Goal: Task Accomplishment & Management: Manage account settings

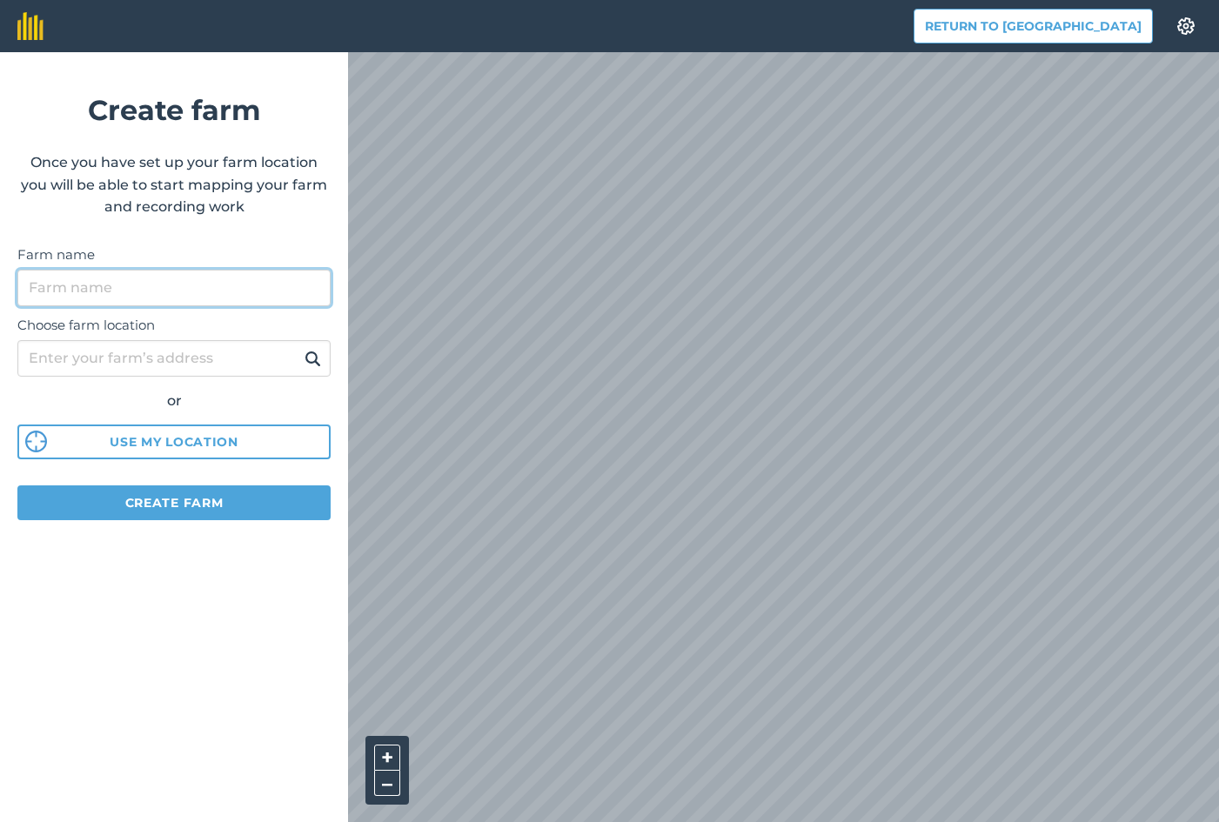
click at [197, 295] on input "Farm name" at bounding box center [173, 288] width 313 height 37
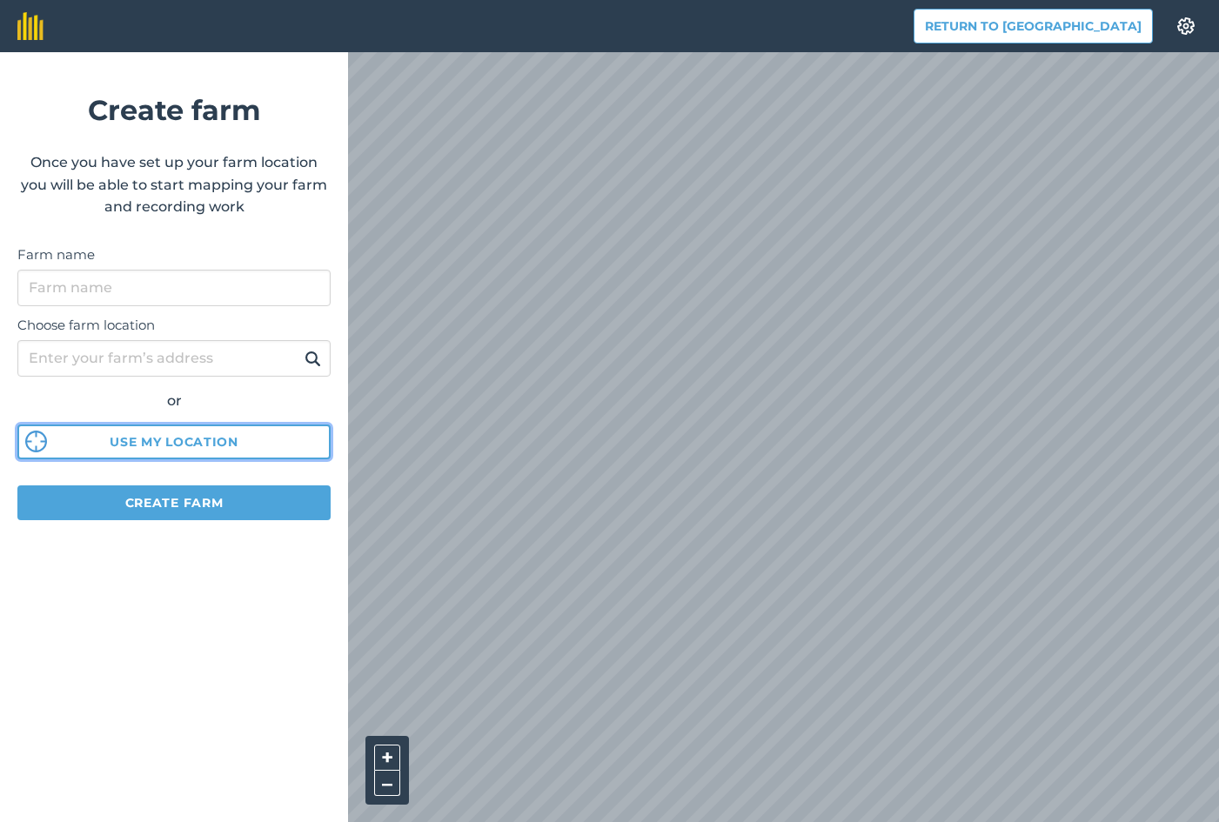
click at [164, 445] on div "Choose farm location or Use my location" at bounding box center [173, 383] width 313 height 154
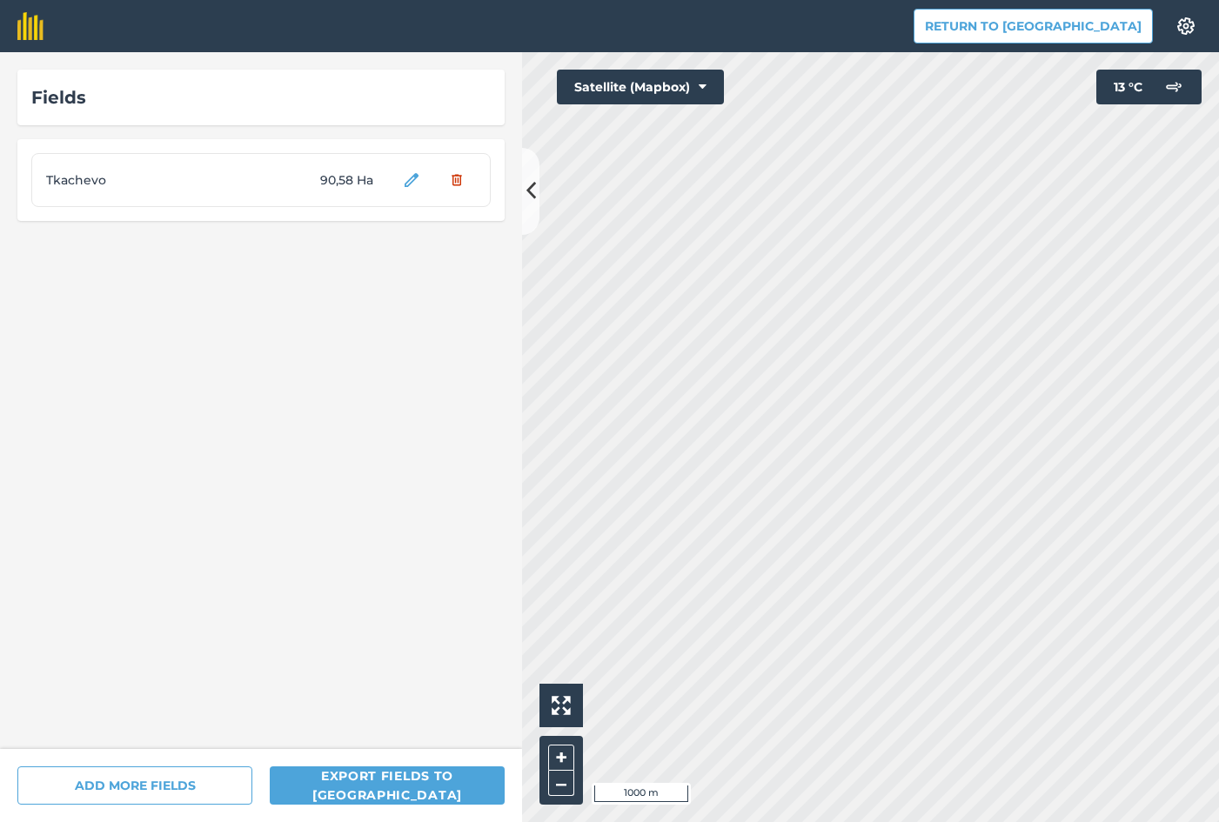
click at [1218, 469] on html "Return to Agreena Settings Map printing is not available on our free plan Pleas…" at bounding box center [609, 411] width 1219 height 822
click at [537, 206] on button at bounding box center [530, 191] width 17 height 87
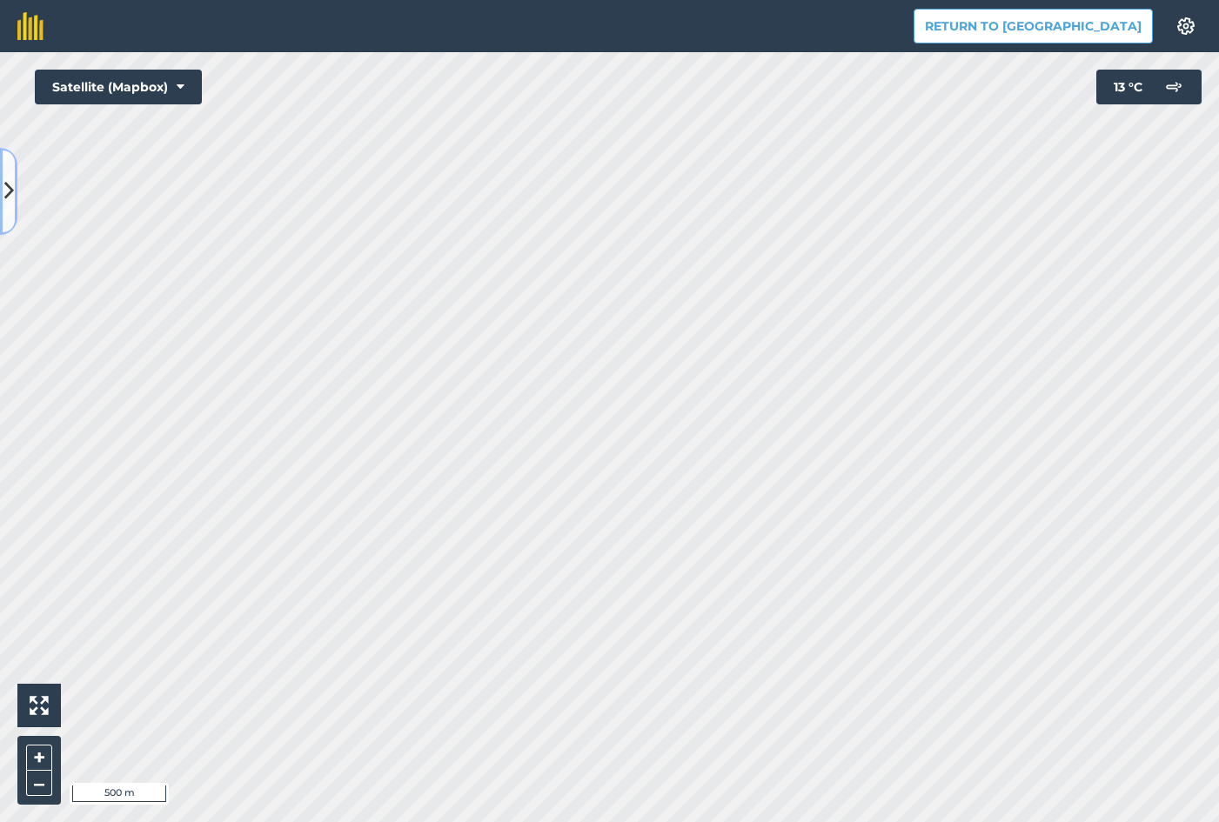
click at [10, 184] on icon at bounding box center [9, 191] width 10 height 30
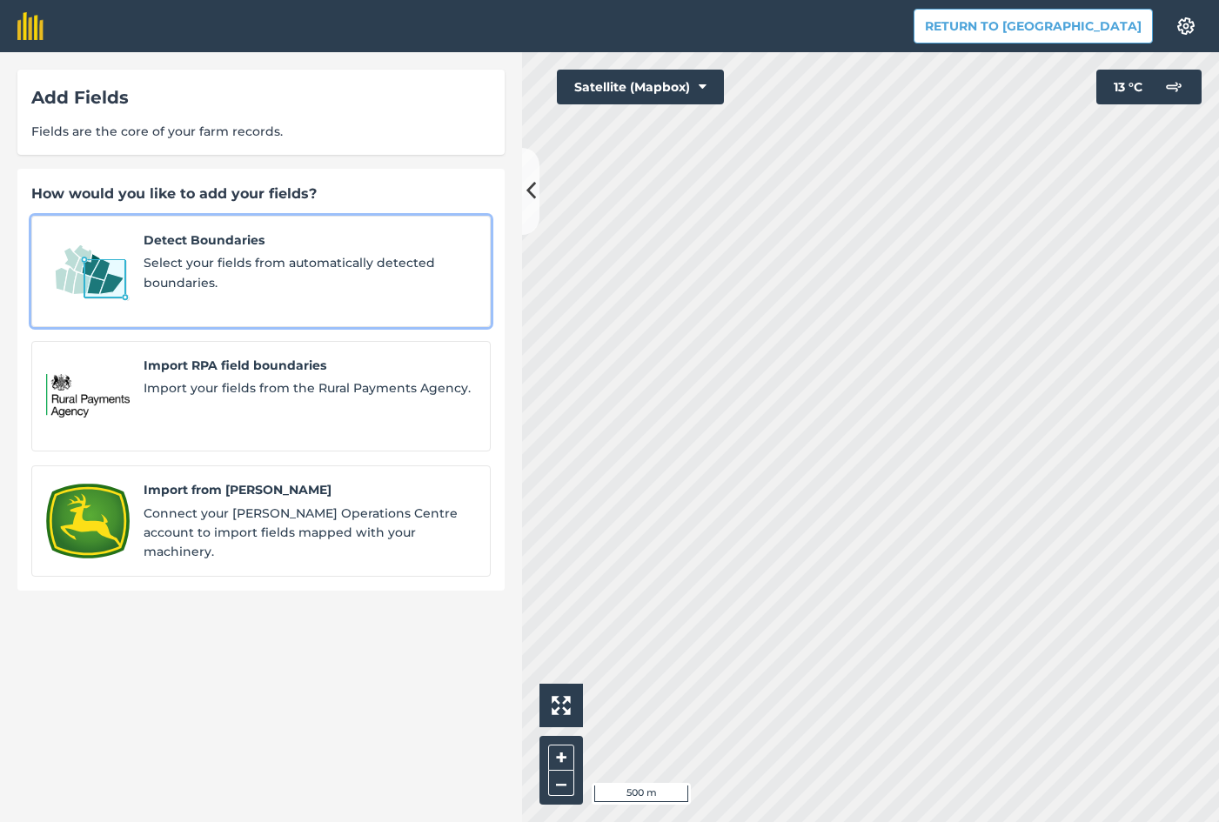
click at [272, 281] on span "Select your fields from automatically detected boundaries." at bounding box center [310, 272] width 332 height 39
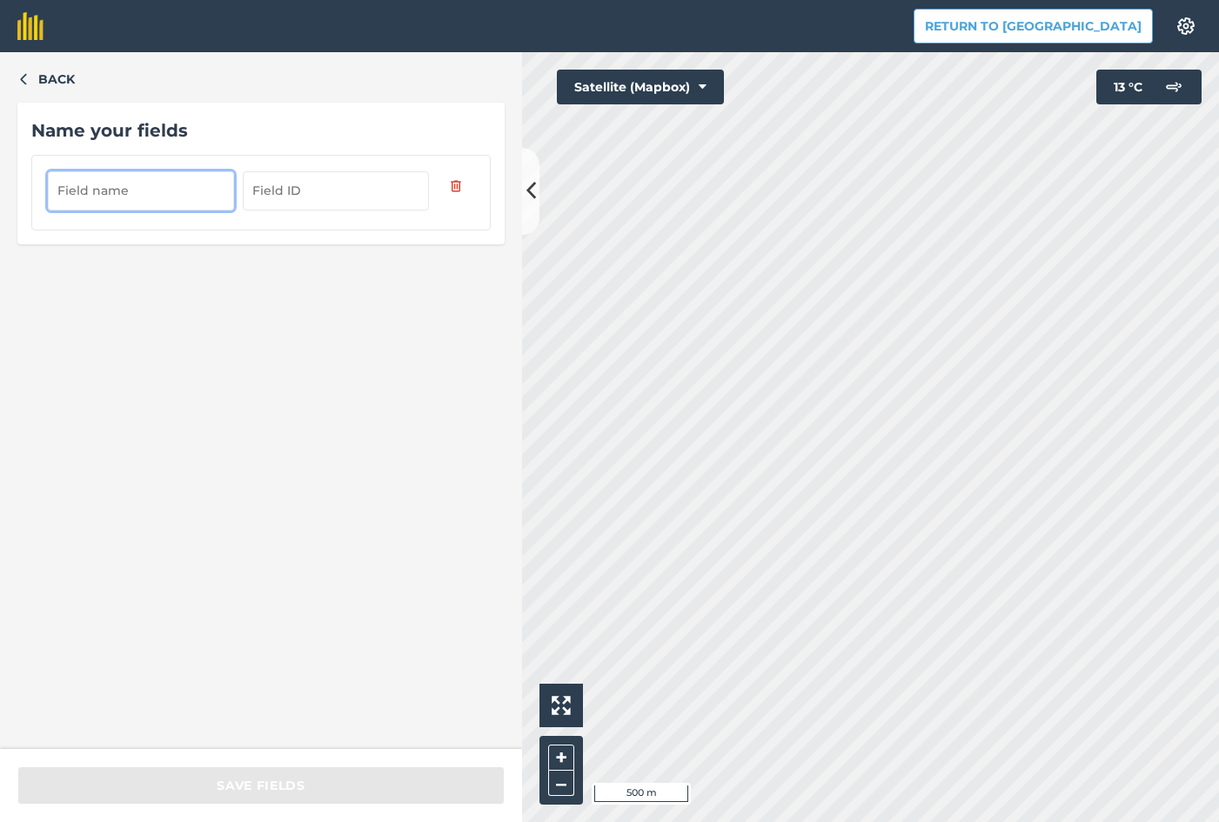
click at [147, 184] on input "text" at bounding box center [141, 190] width 186 height 38
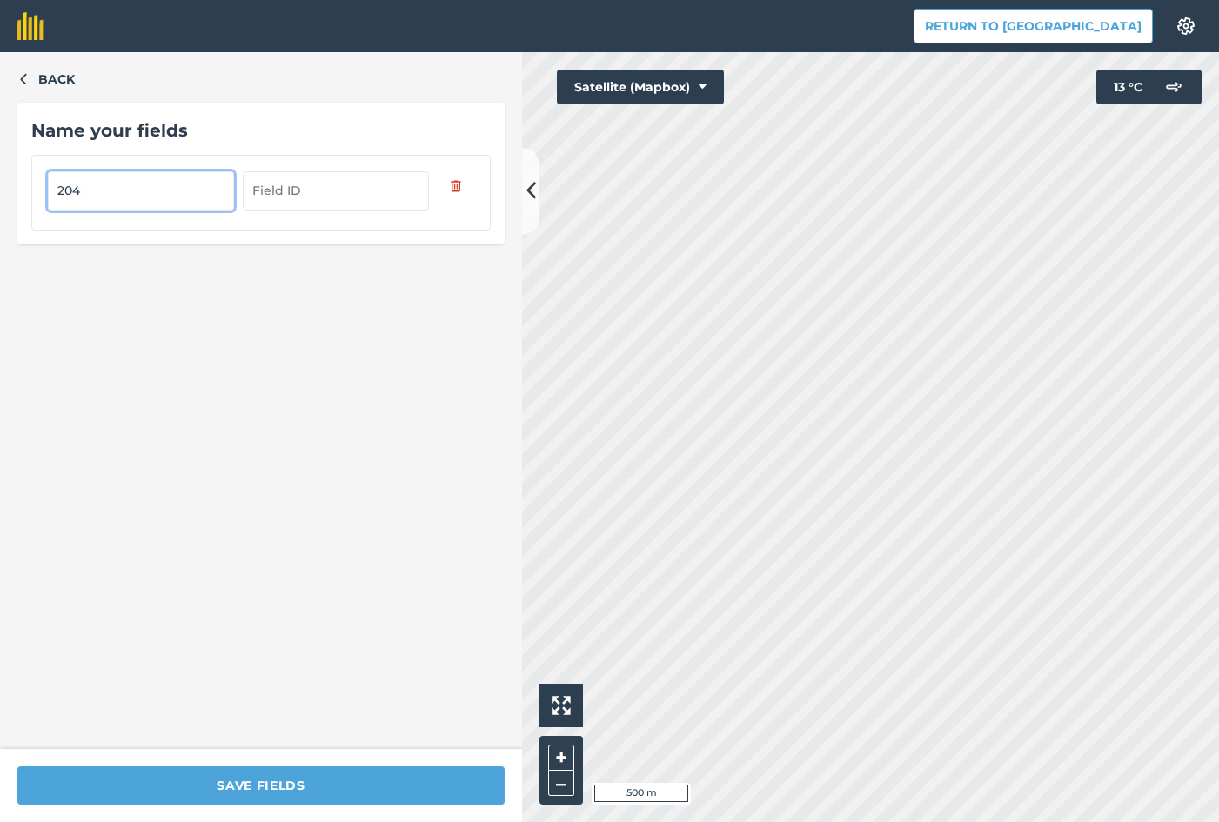
type input "204"
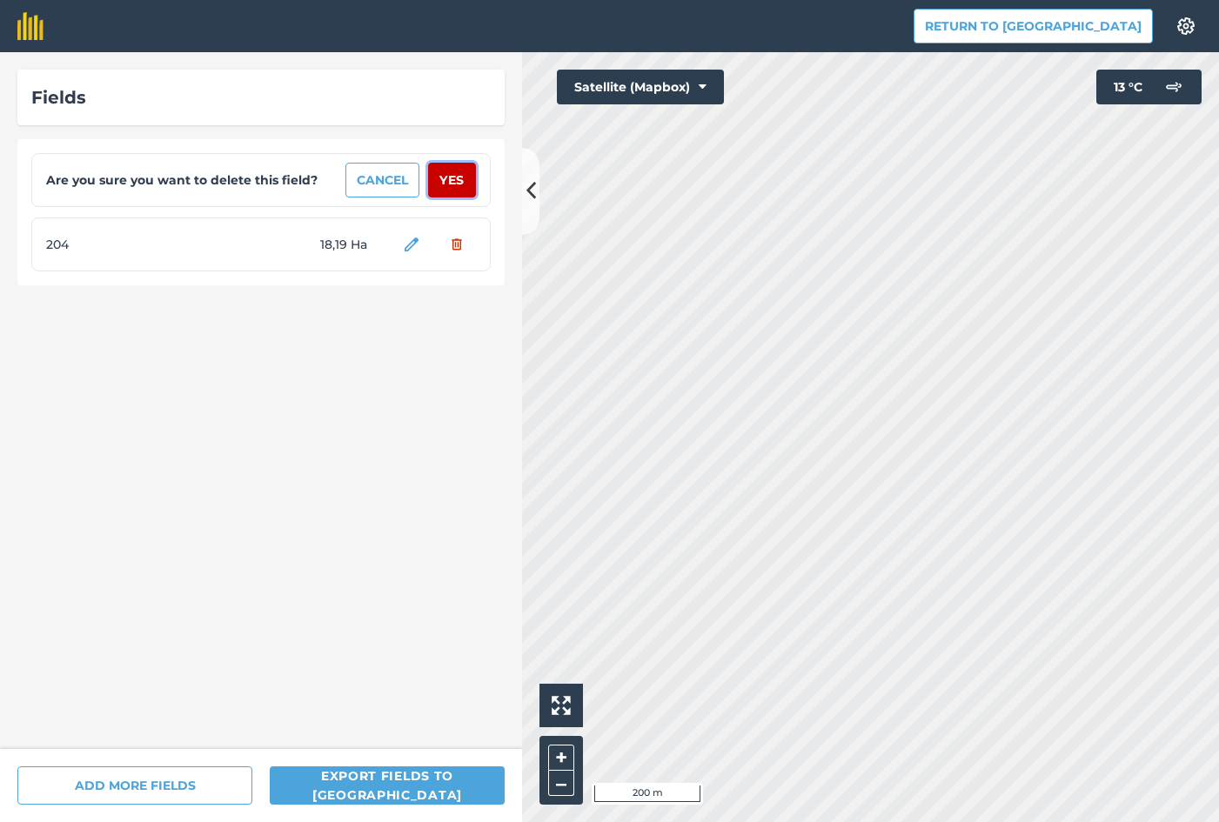
click at [453, 175] on button "Yes" at bounding box center [452, 180] width 48 height 35
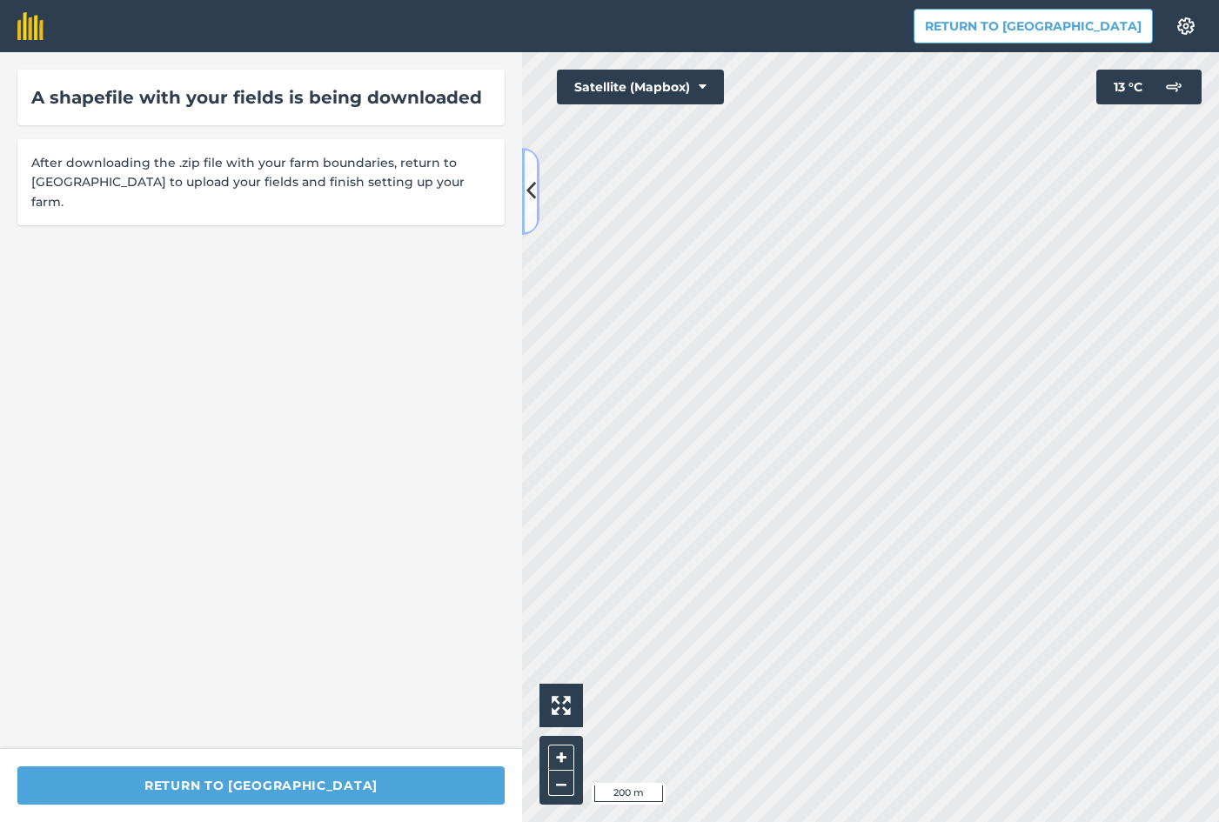
click at [532, 197] on icon at bounding box center [531, 191] width 10 height 30
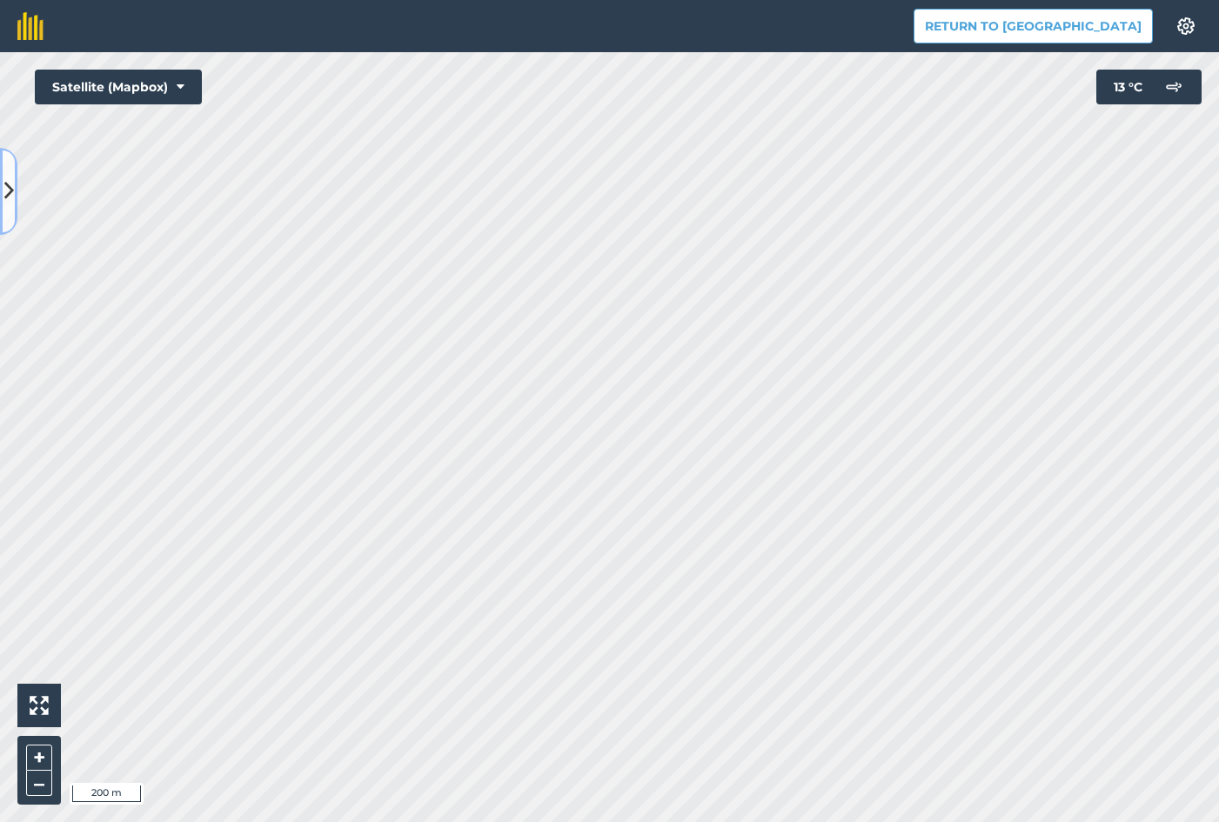
click at [16, 195] on button at bounding box center [8, 191] width 17 height 87
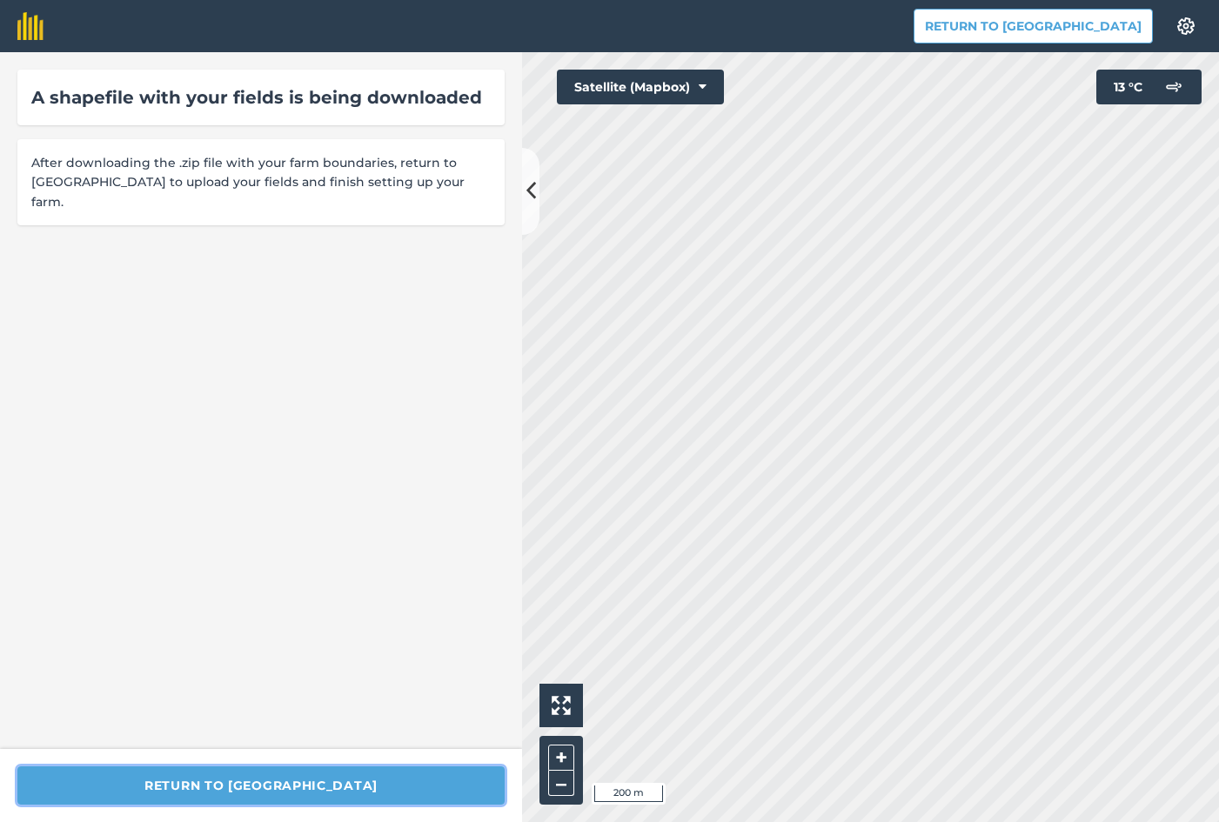
click at [218, 796] on button "Return to [GEOGRAPHIC_DATA]" at bounding box center [260, 785] width 487 height 38
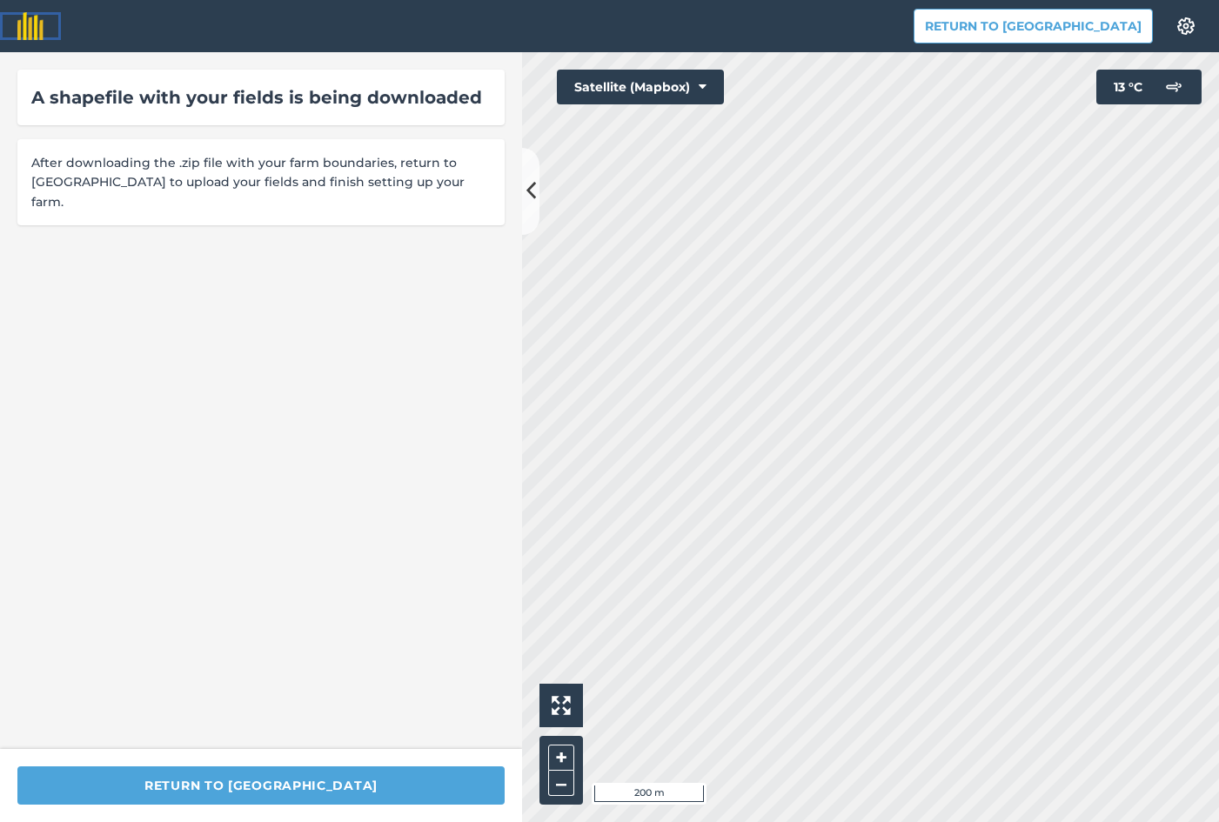
click at [27, 30] on img at bounding box center [30, 26] width 26 height 28
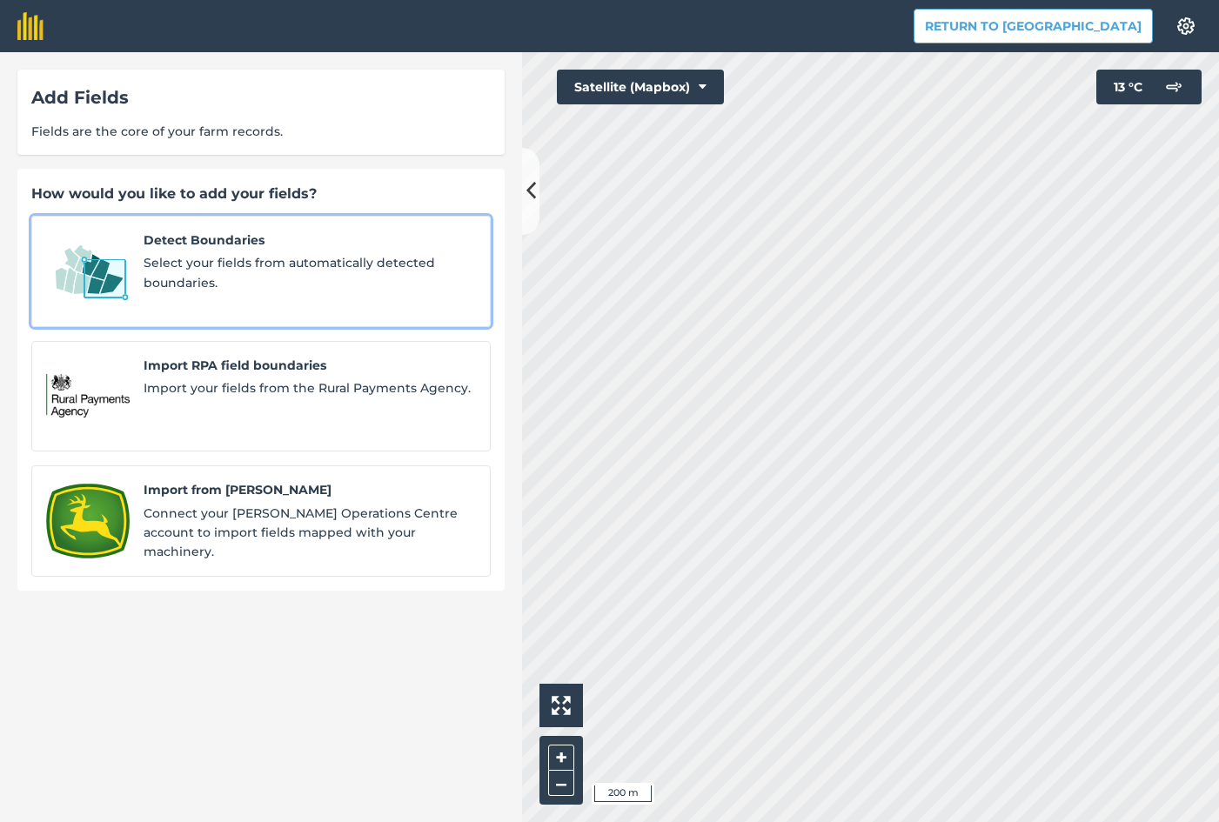
click at [148, 254] on span "Select your fields from automatically detected boundaries." at bounding box center [310, 272] width 332 height 39
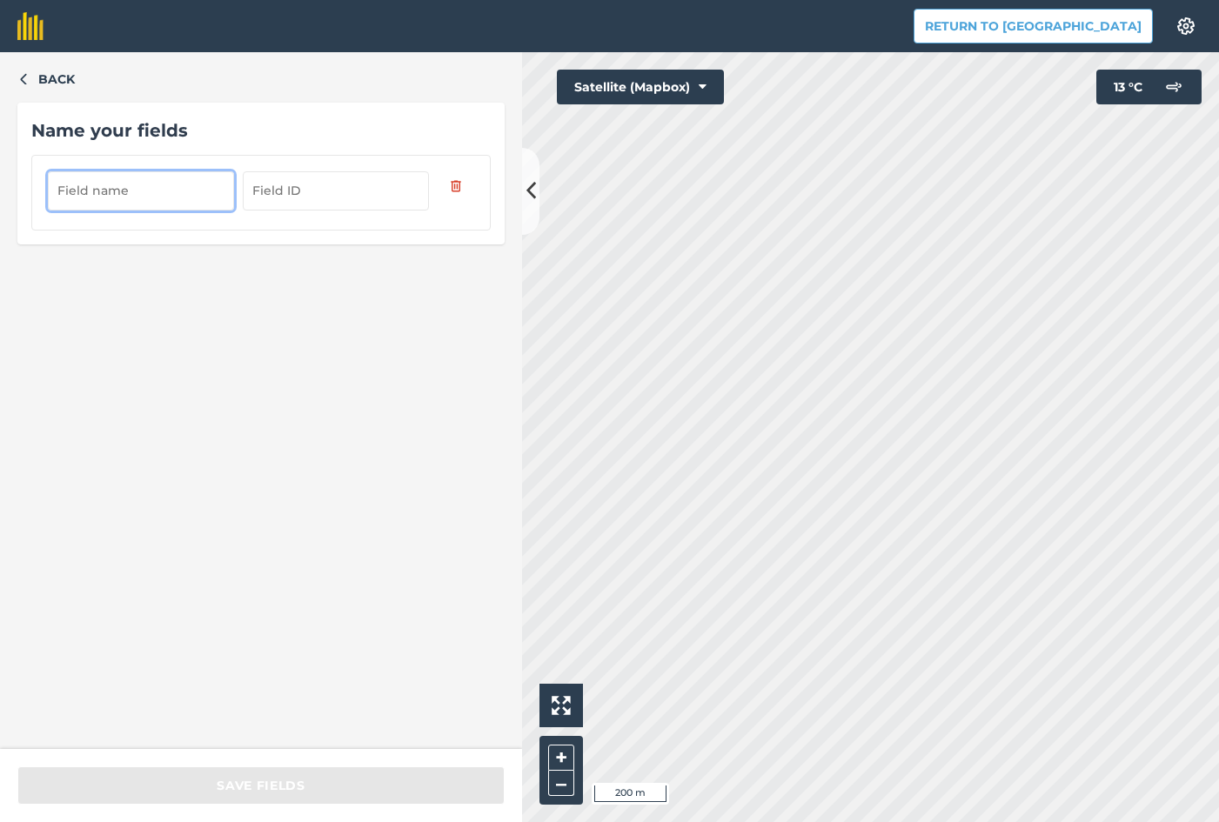
click at [153, 187] on input "text" at bounding box center [141, 190] width 186 height 38
type input "Р"
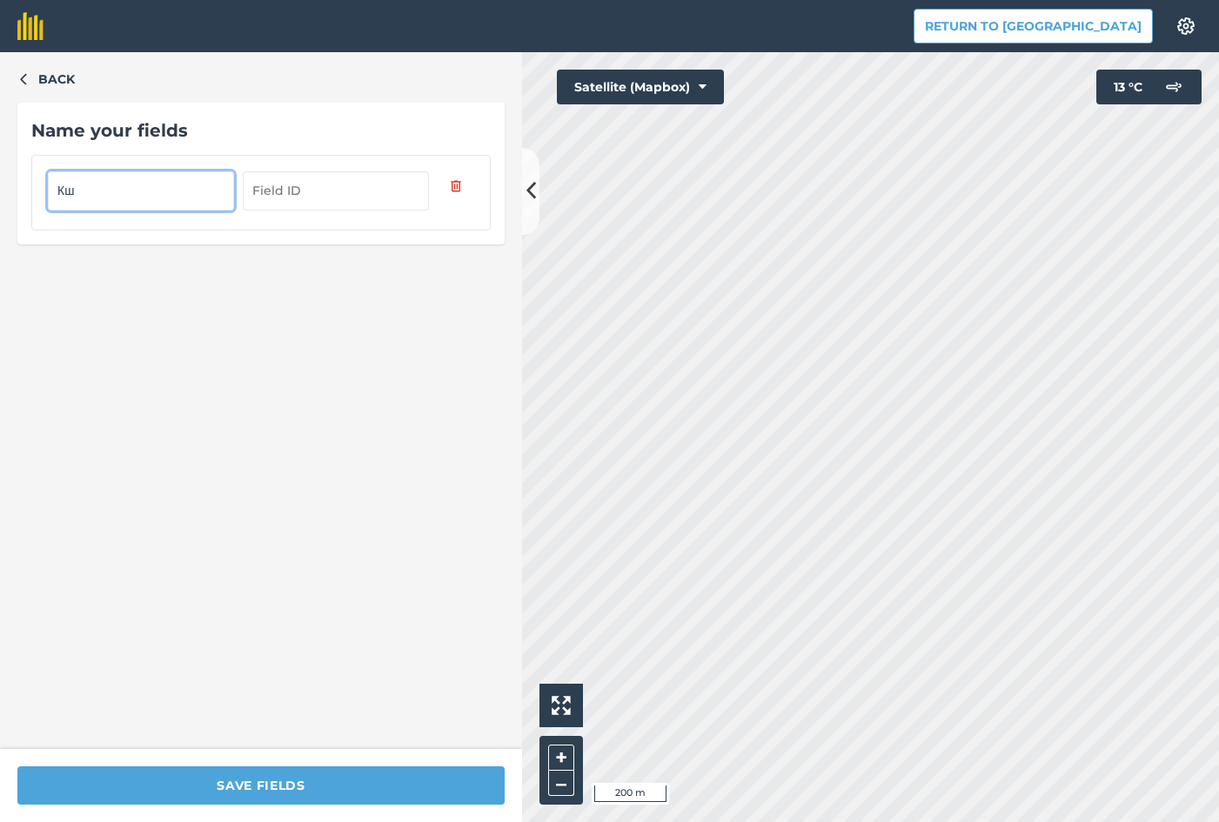
type input "К"
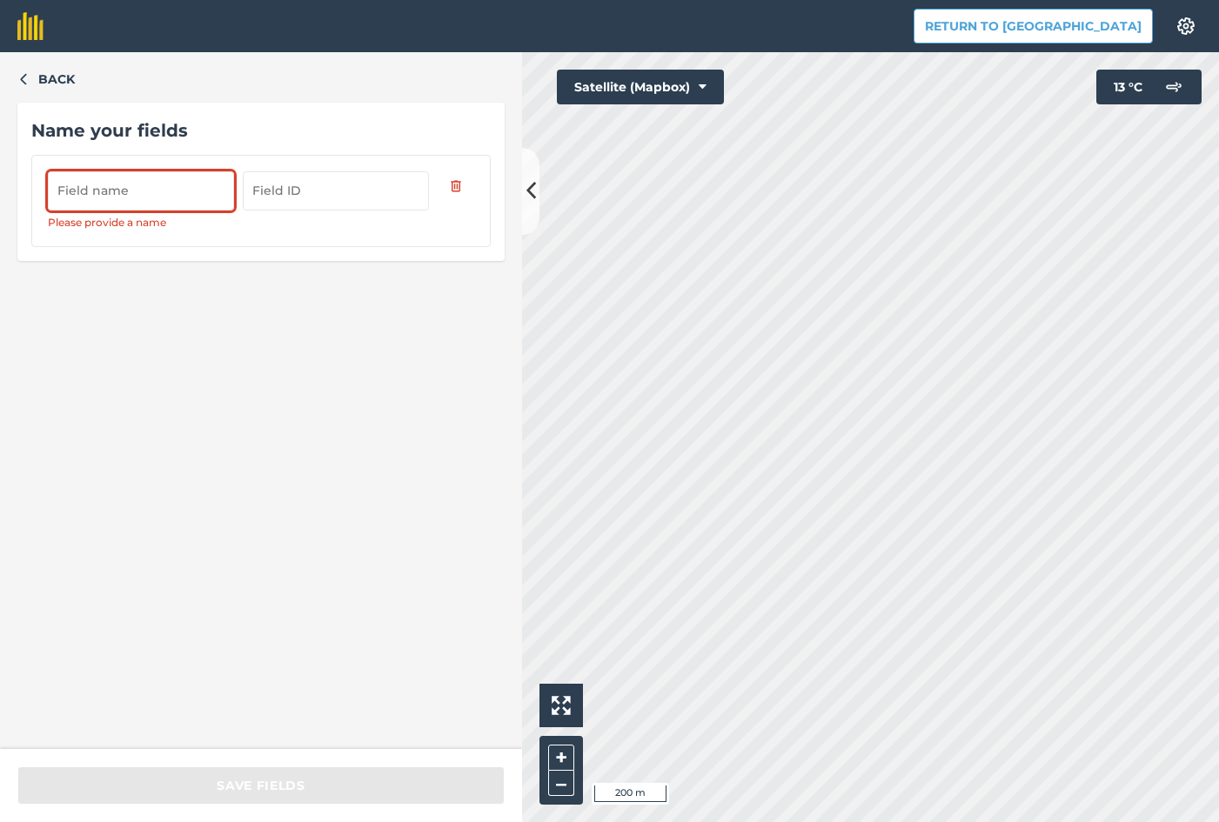
type input "К"
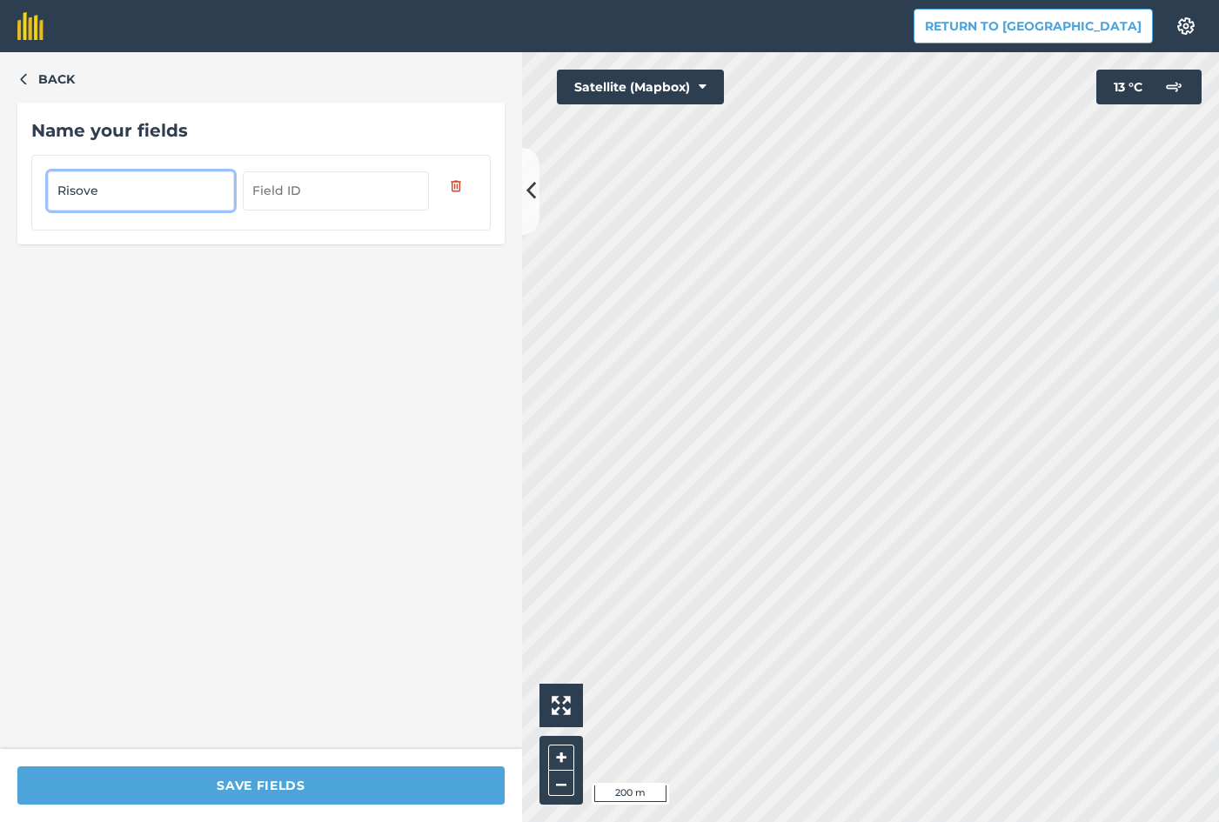
type input "Risove"
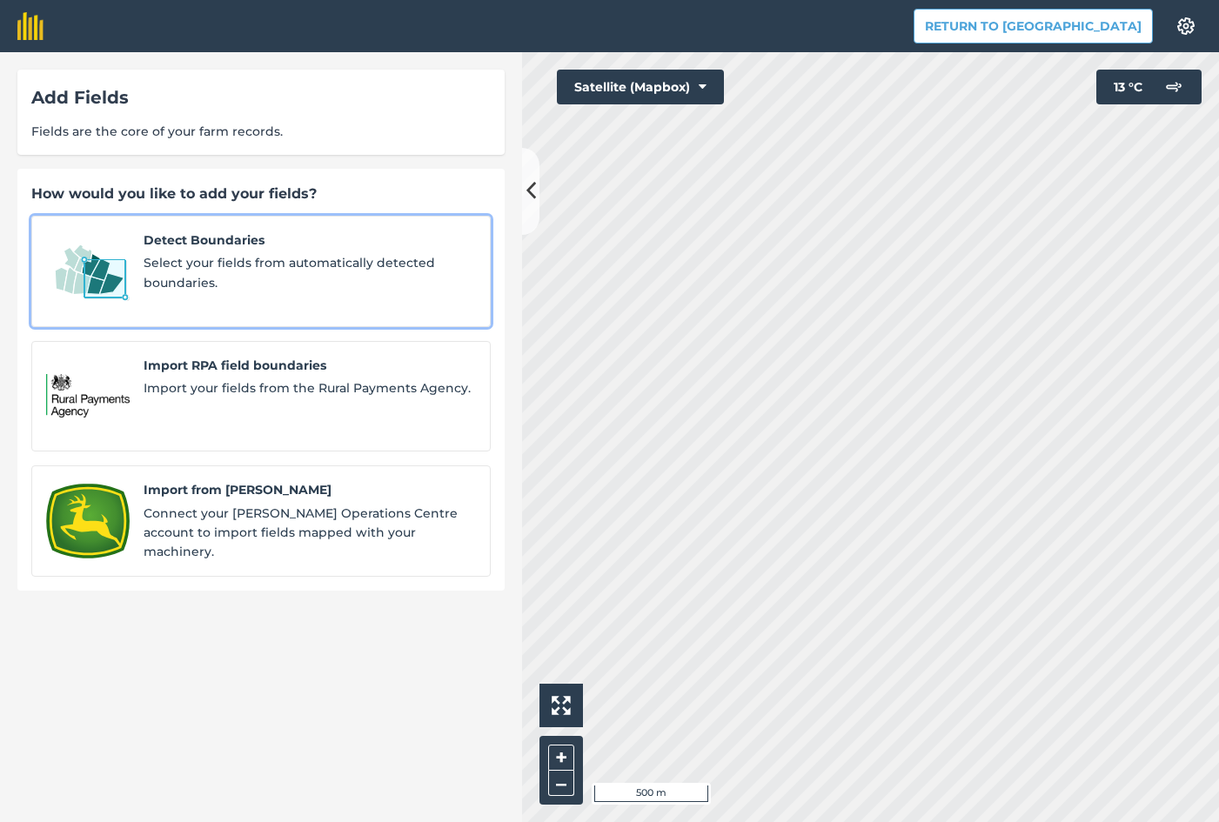
click at [148, 238] on span "Detect Boundaries" at bounding box center [310, 240] width 332 height 19
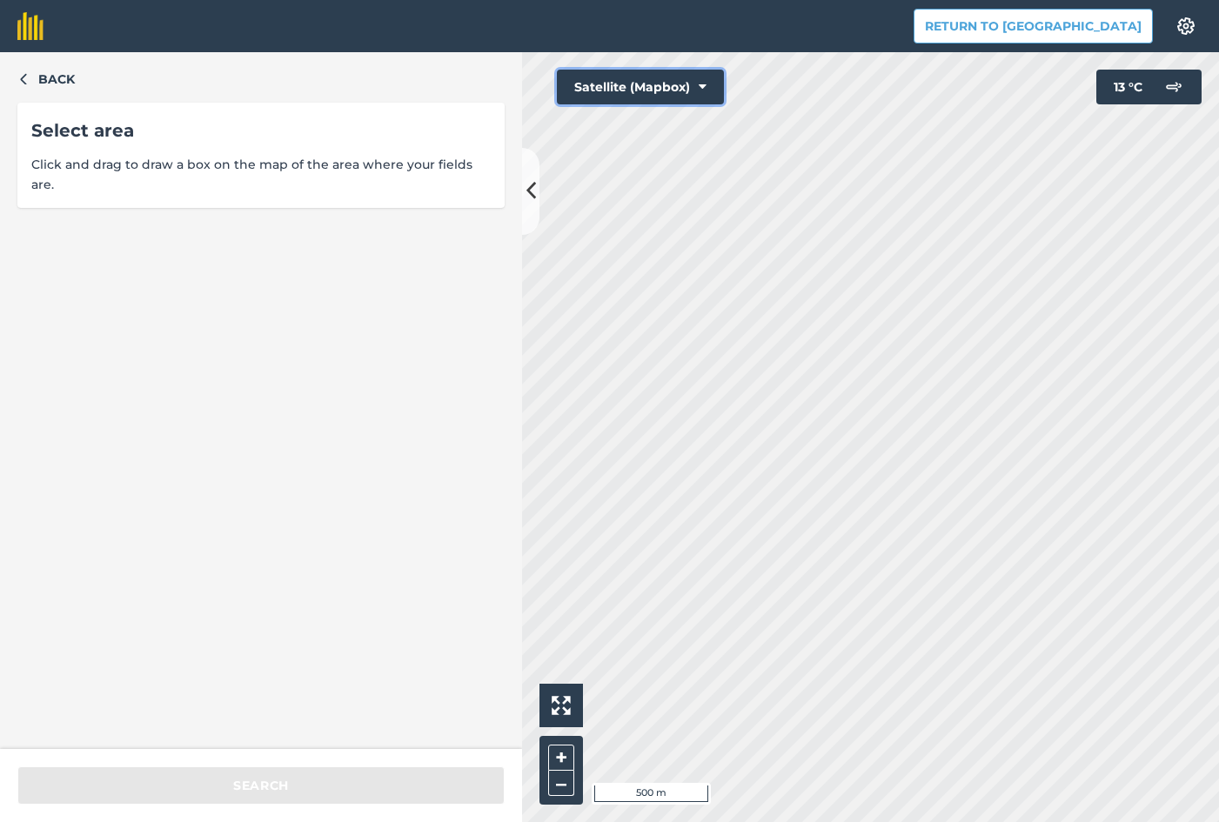
click at [628, 83] on button "Satellite (Mapbox)" at bounding box center [640, 87] width 167 height 35
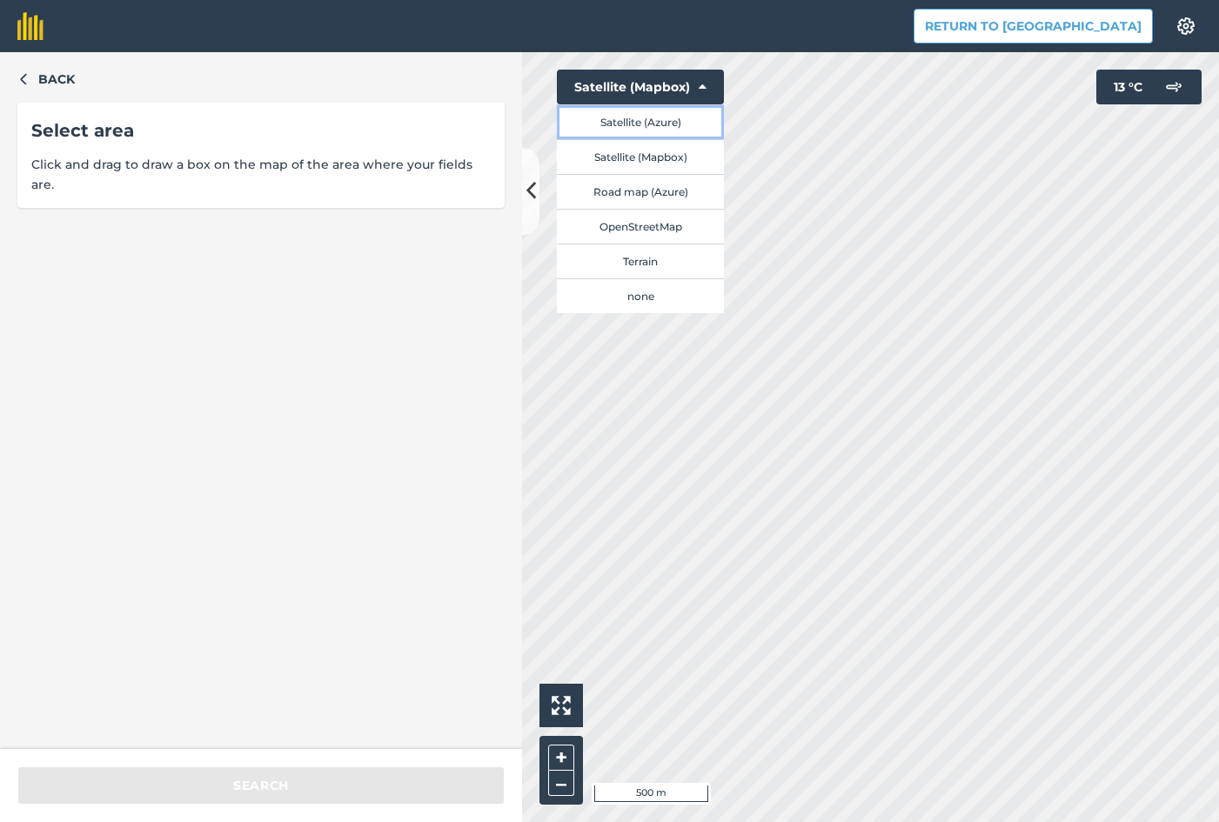
click at [663, 125] on button "Satellite (Azure)" at bounding box center [640, 121] width 167 height 35
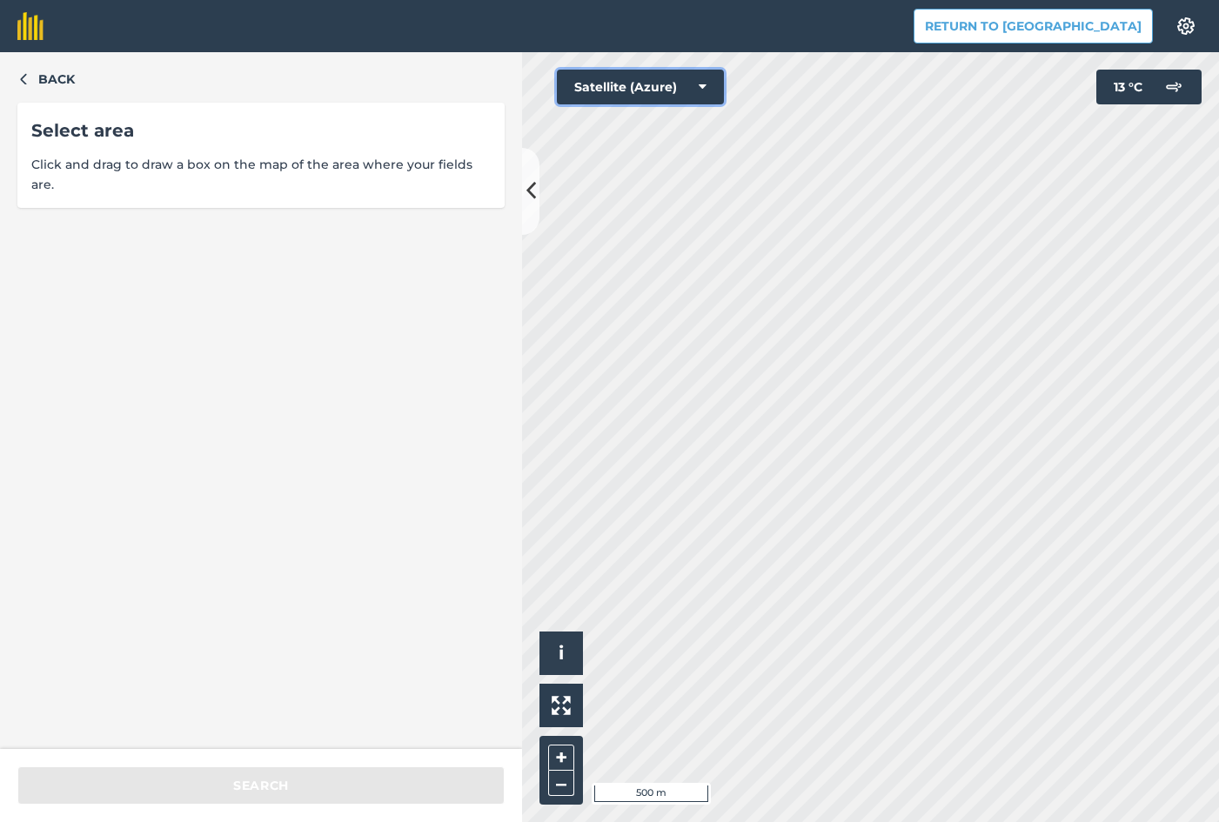
click at [666, 85] on button "Satellite (Azure)" at bounding box center [640, 87] width 167 height 35
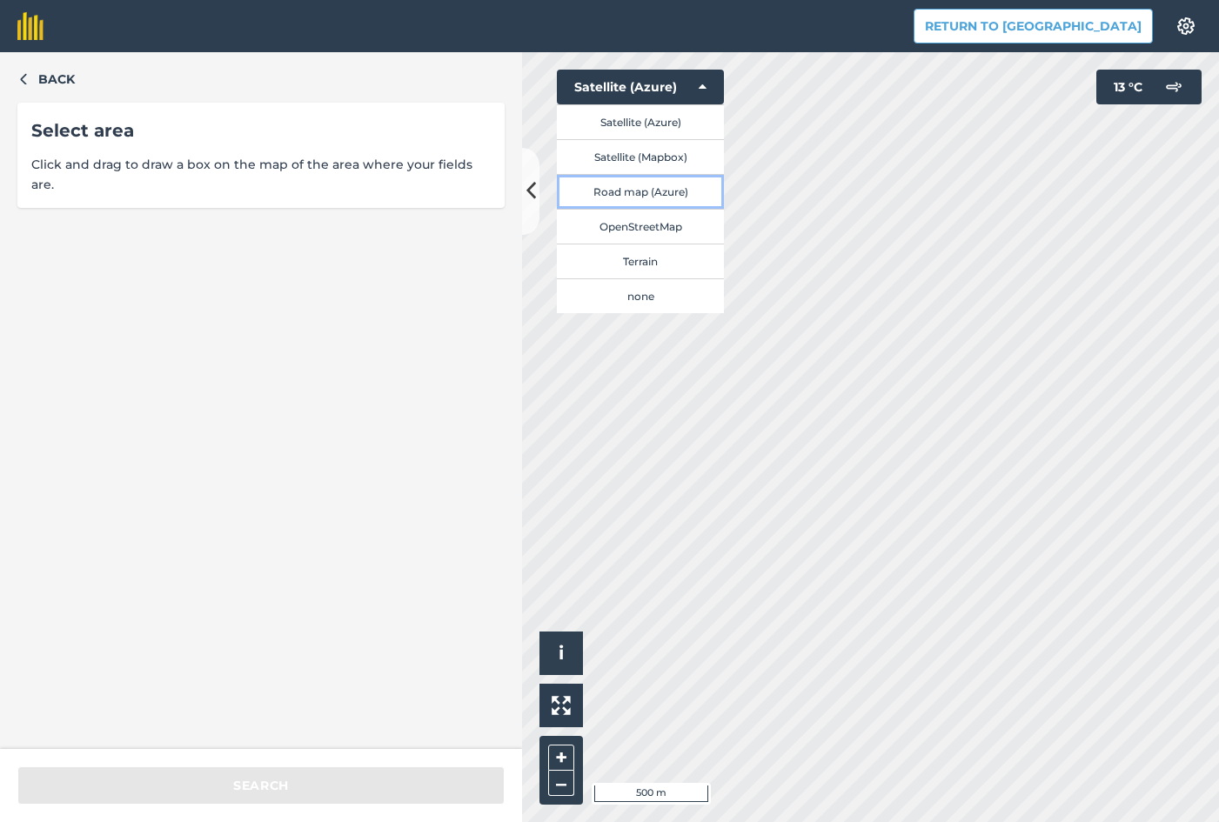
click at [651, 196] on button "Road map (Azure)" at bounding box center [640, 191] width 167 height 35
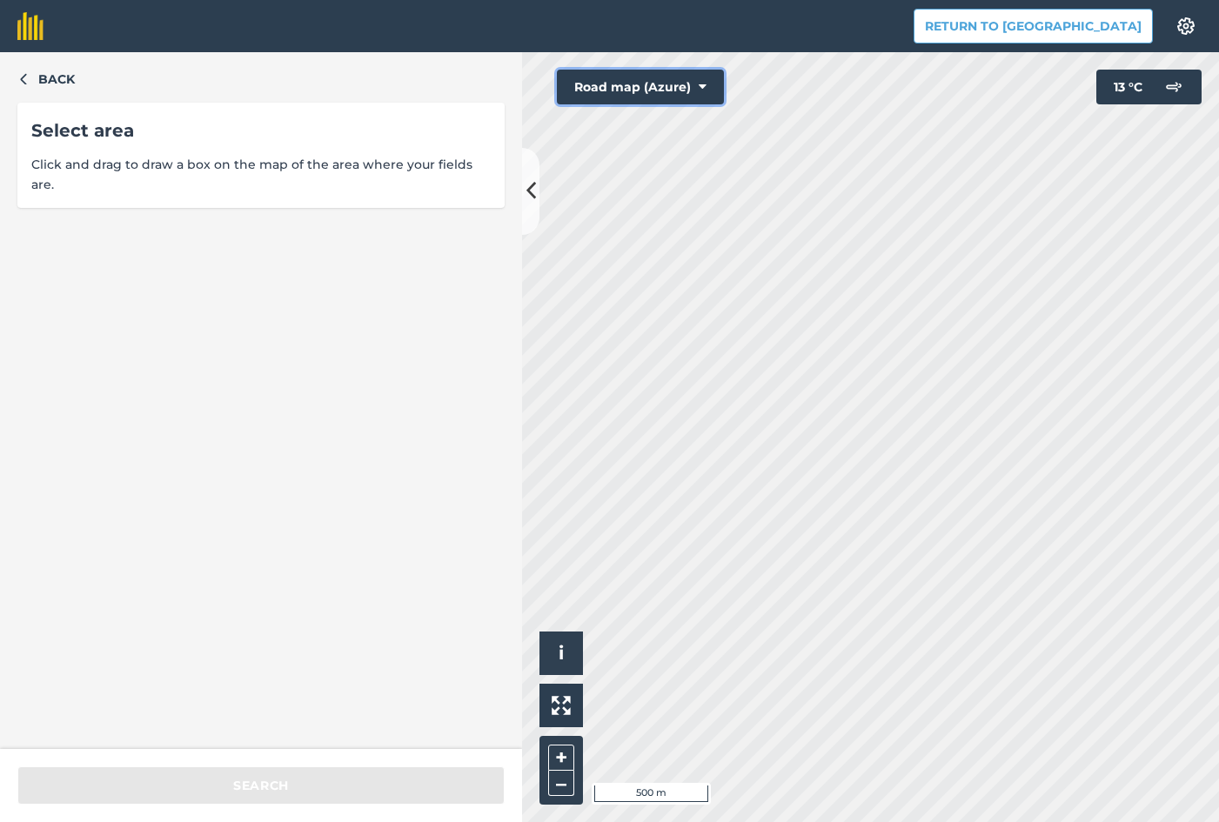
click at [646, 82] on button "Road map (Azure)" at bounding box center [640, 87] width 167 height 35
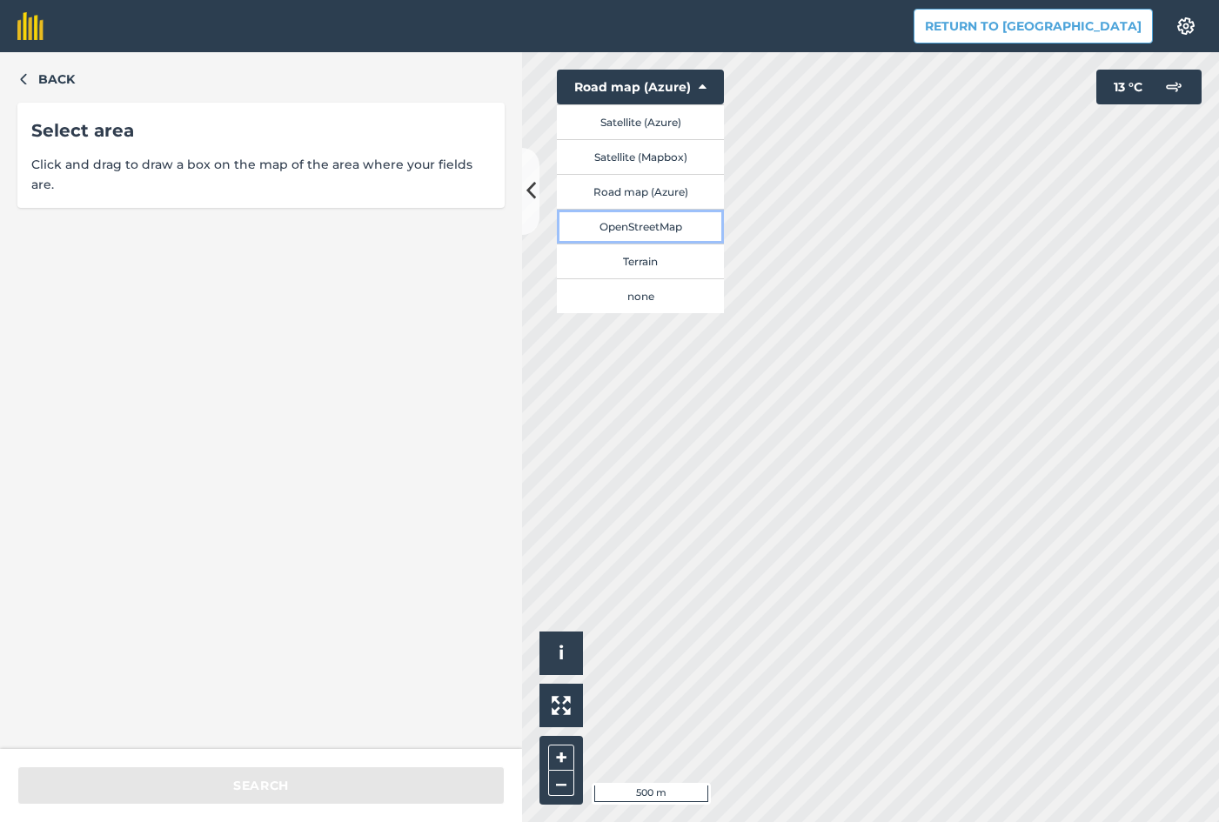
click at [637, 224] on button "OpenStreetMap" at bounding box center [640, 226] width 167 height 35
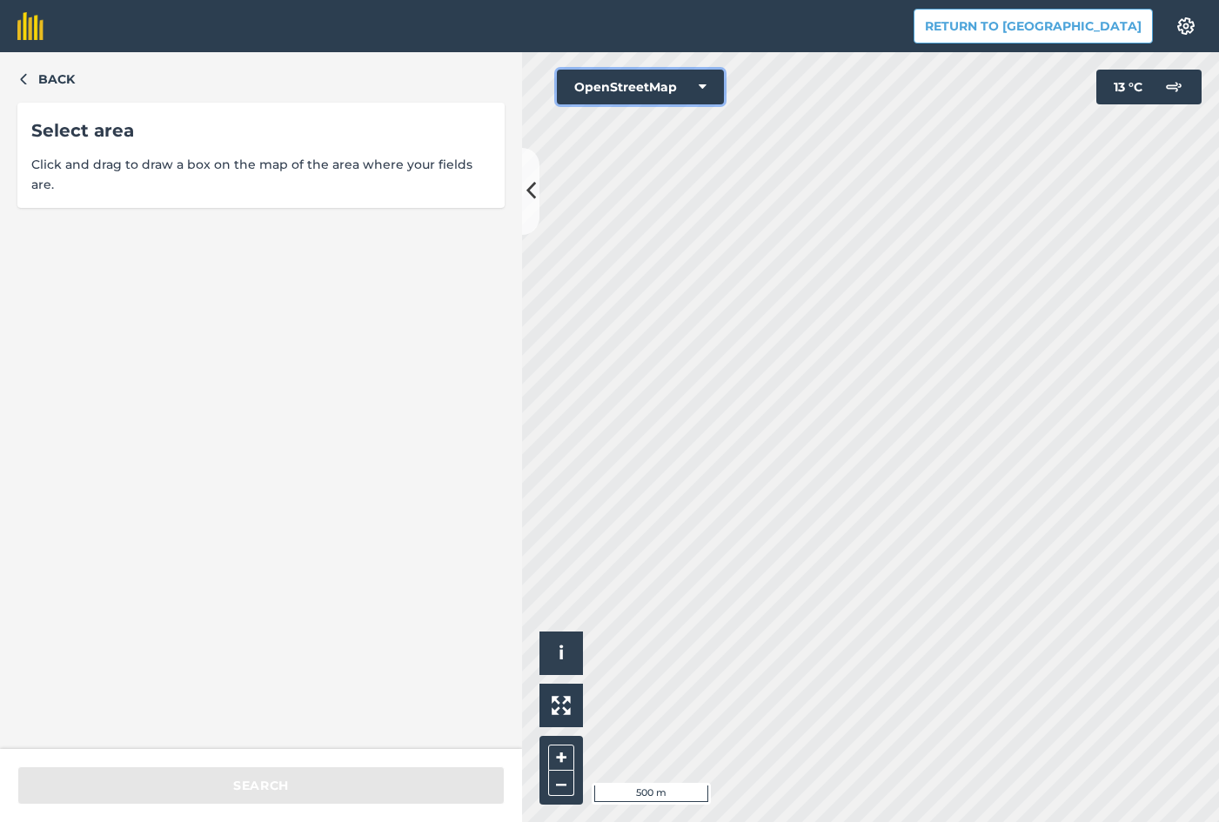
click at [646, 88] on button "OpenStreetMap" at bounding box center [640, 87] width 167 height 35
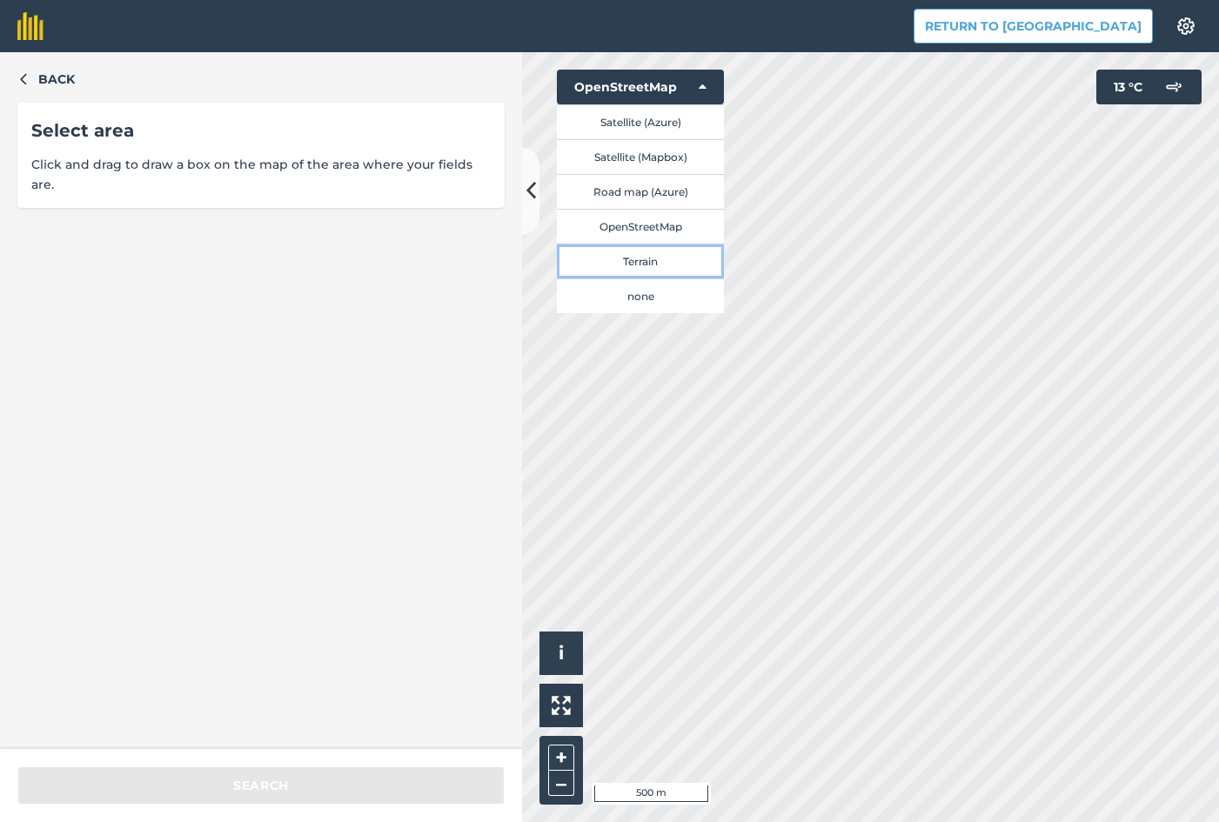
click at [646, 262] on button "Terrain" at bounding box center [640, 261] width 167 height 35
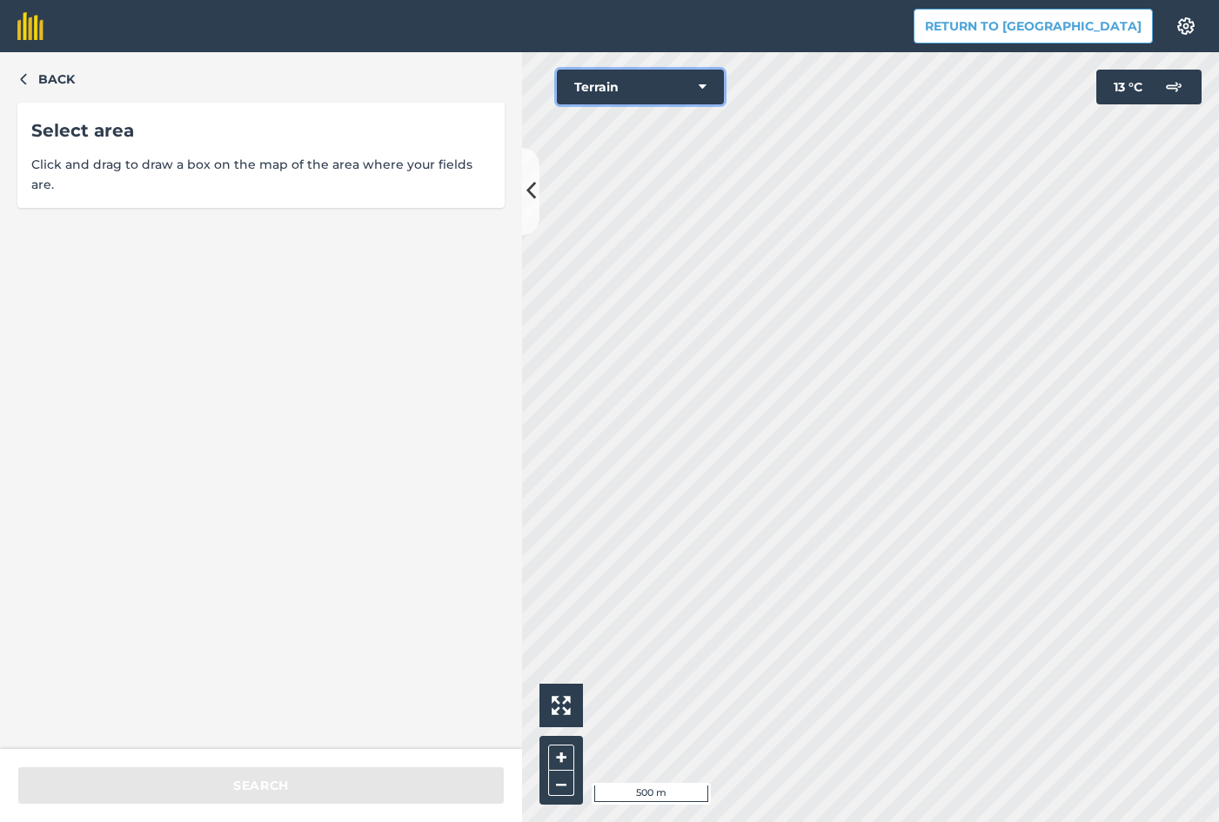
click at [662, 88] on button "Terrain" at bounding box center [640, 87] width 167 height 35
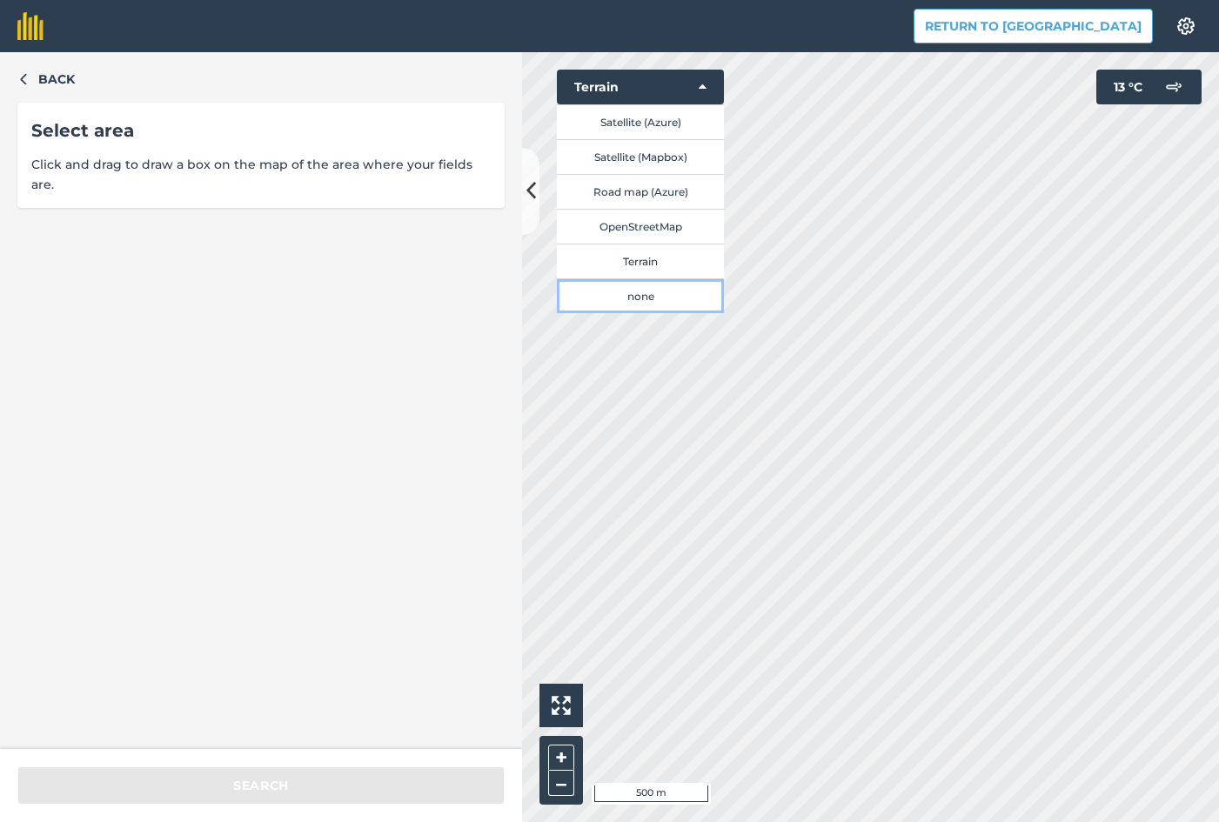
click at [642, 293] on button "none" at bounding box center [640, 295] width 167 height 35
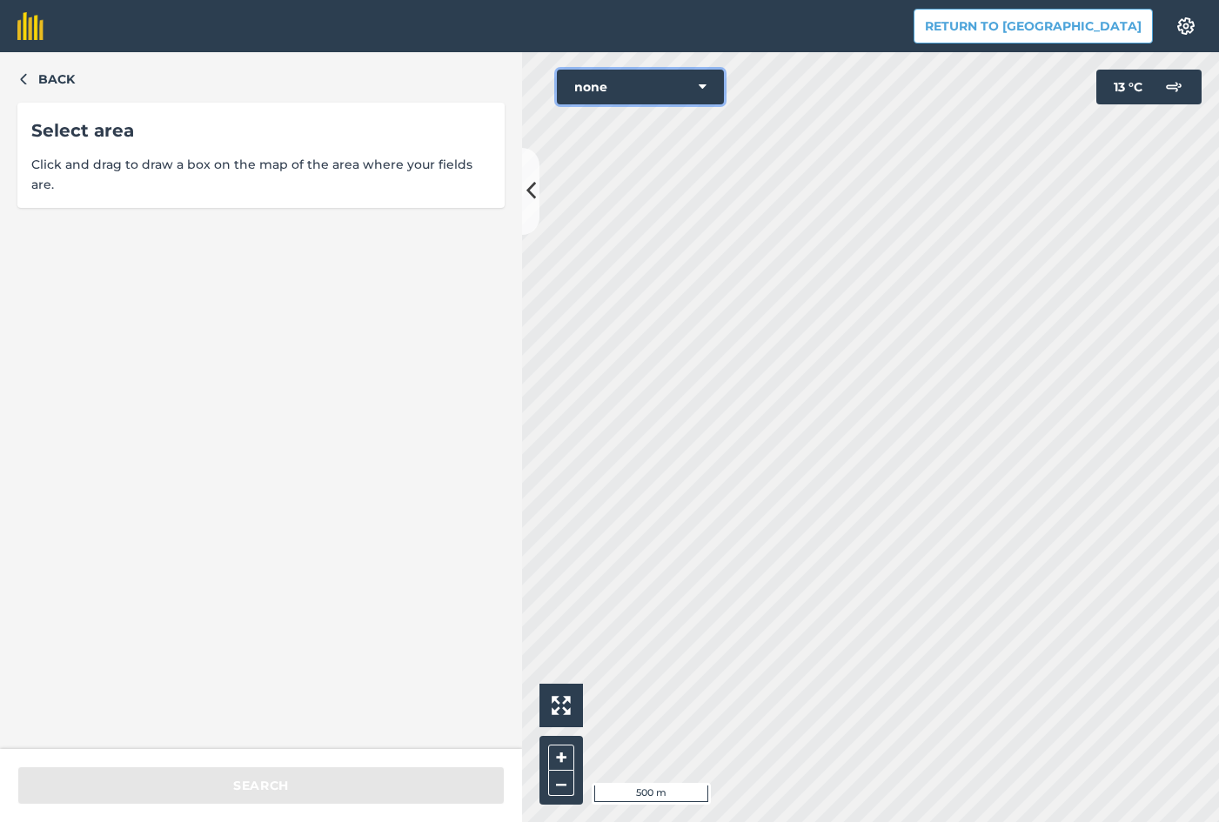
click at [659, 90] on button "none" at bounding box center [640, 87] width 167 height 35
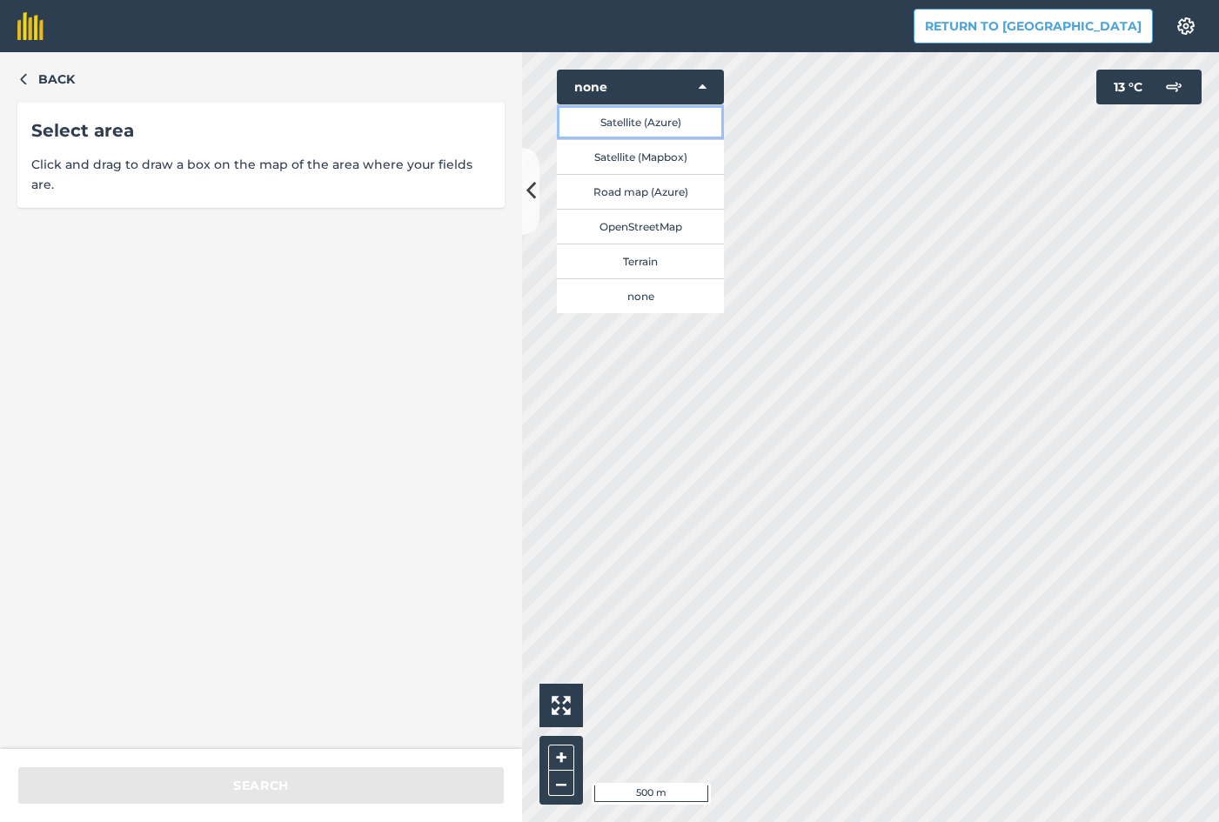
click at [645, 124] on button "Satellite (Azure)" at bounding box center [640, 121] width 167 height 35
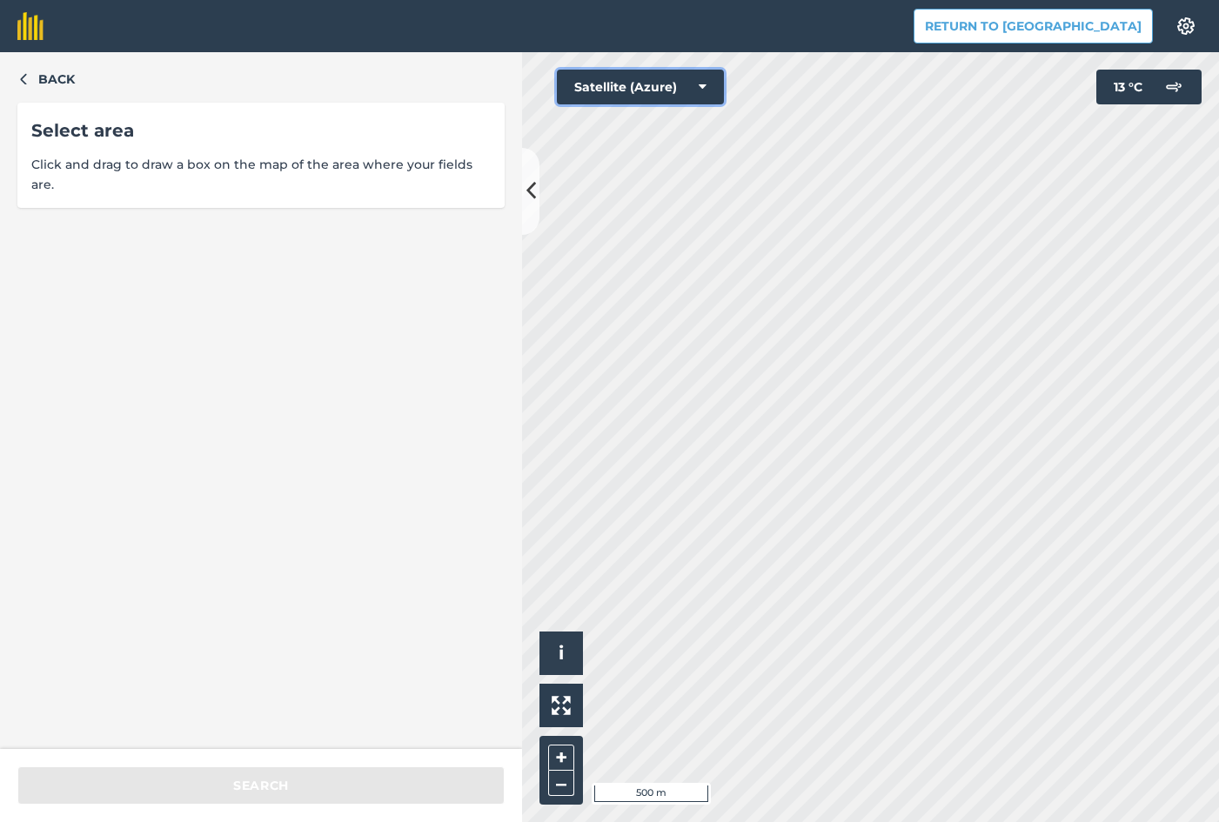
click at [652, 84] on button "Satellite (Azure)" at bounding box center [640, 87] width 167 height 35
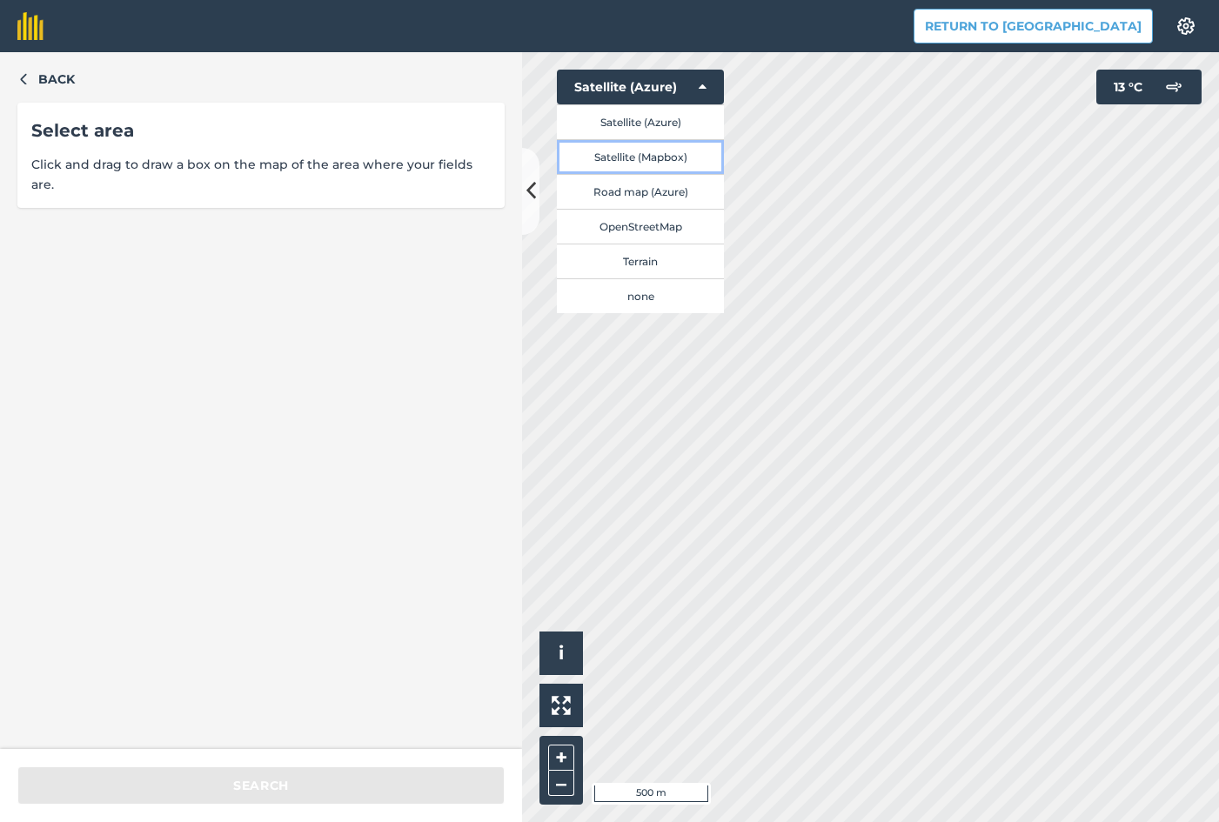
click at [639, 160] on button "Satellite (Mapbox)" at bounding box center [640, 156] width 167 height 35
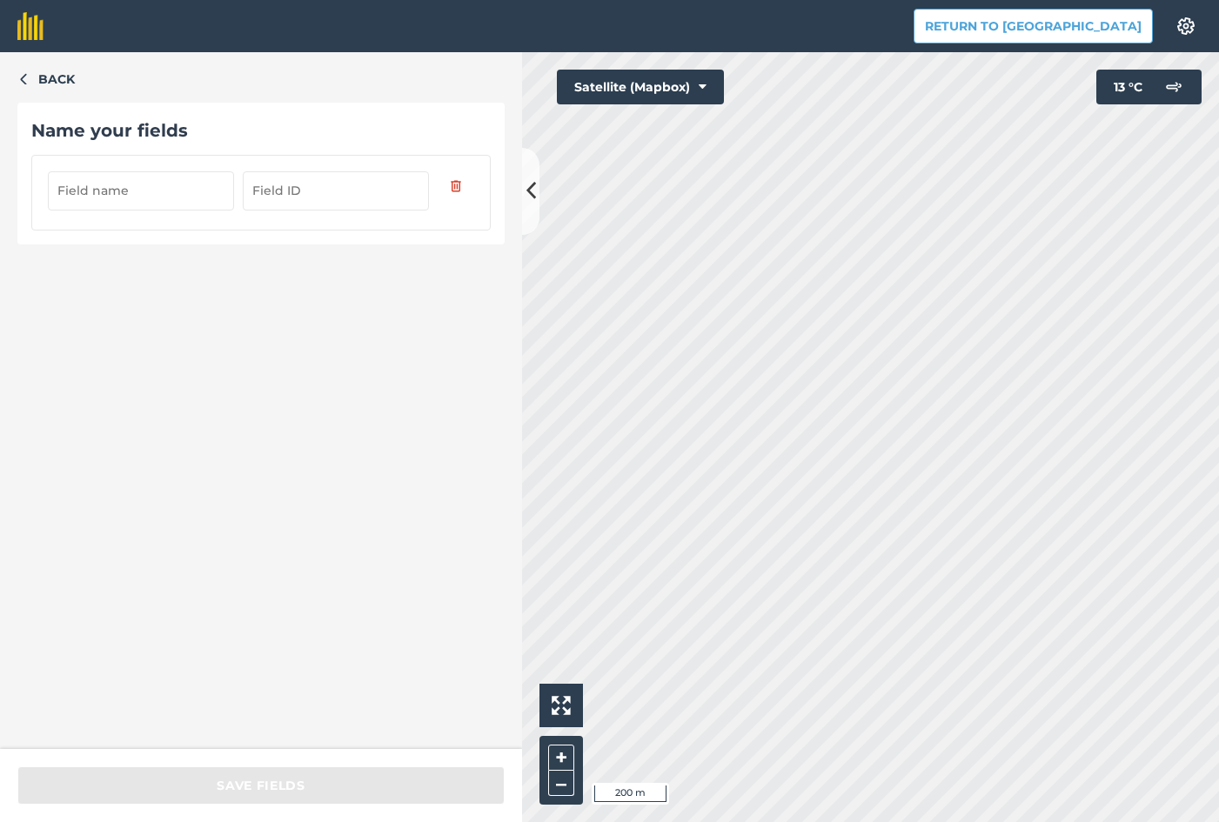
click at [127, 191] on input "text" at bounding box center [141, 190] width 186 height 38
click at [106, 185] on input "text" at bounding box center [141, 190] width 186 height 38
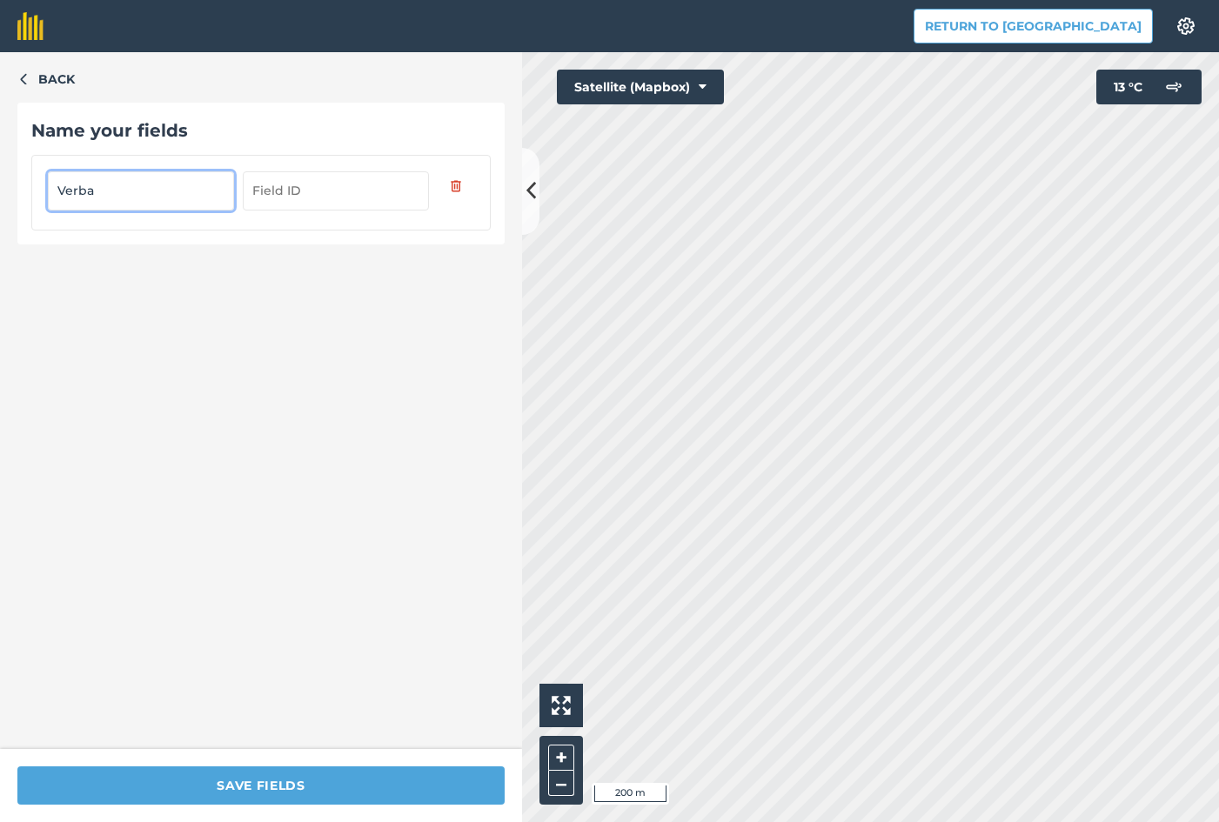
type input "Verba"
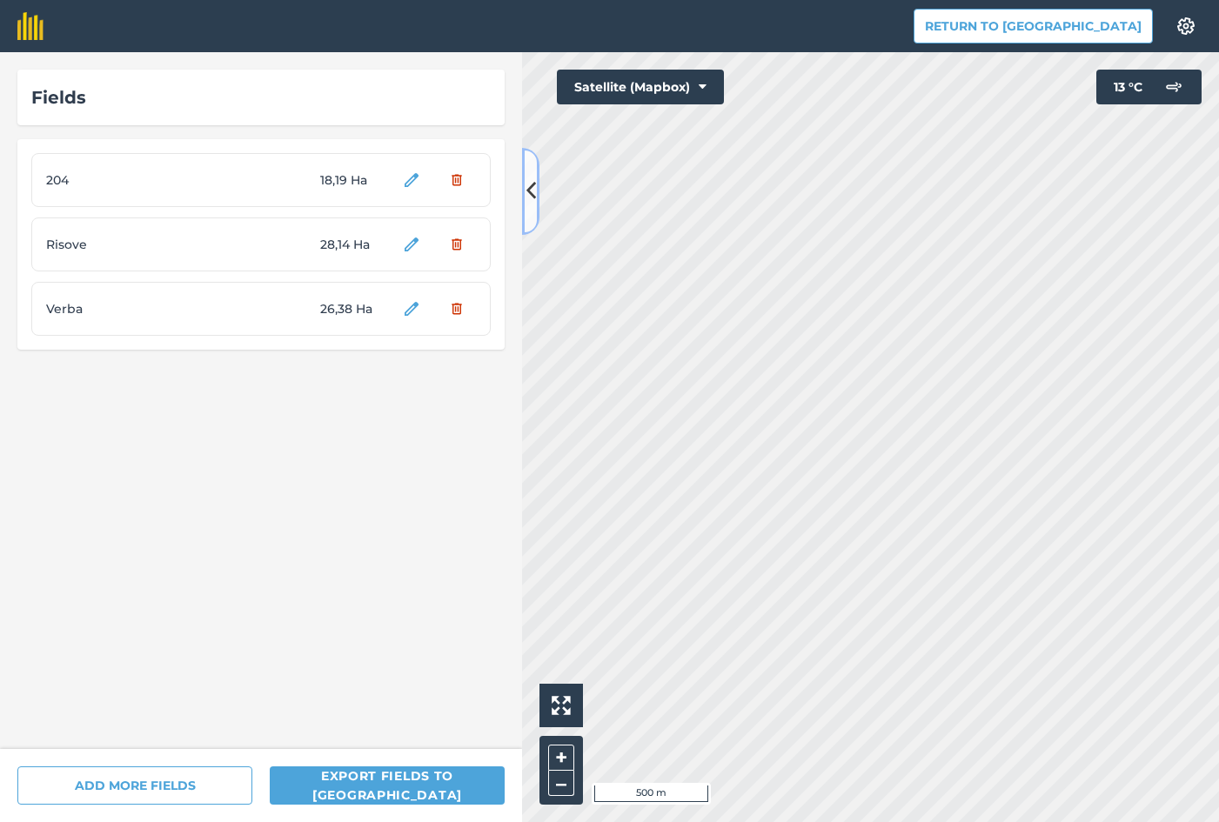
click at [527, 194] on icon at bounding box center [531, 191] width 10 height 30
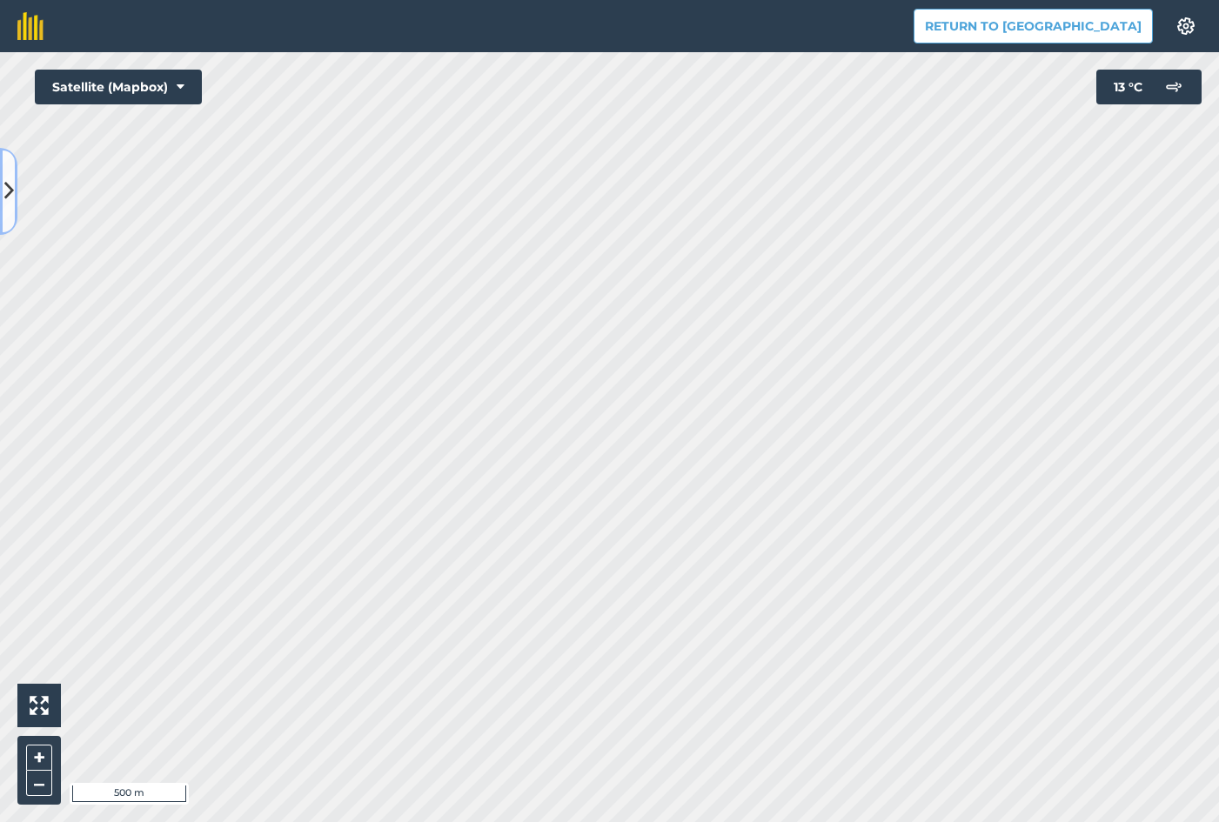
click at [3, 210] on button at bounding box center [8, 191] width 17 height 87
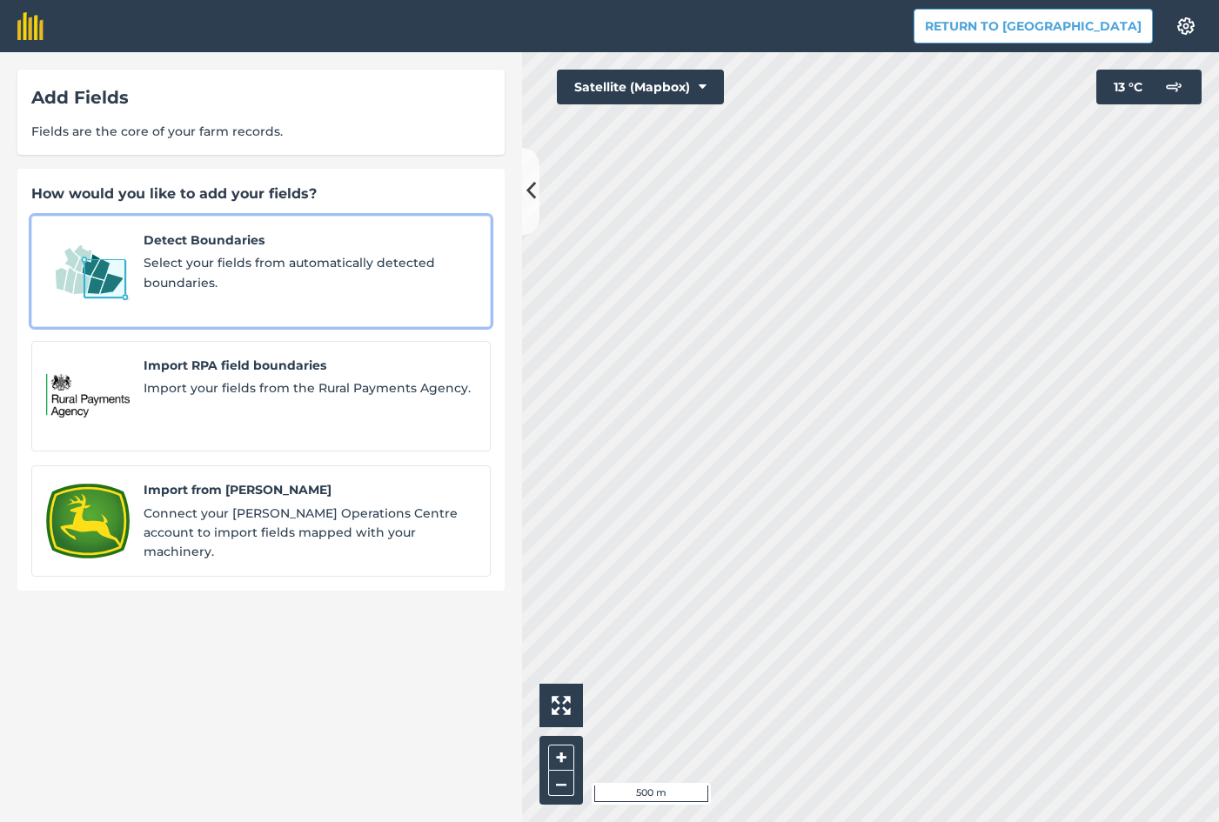
click at [224, 281] on span "Select your fields from automatically detected boundaries." at bounding box center [310, 272] width 332 height 39
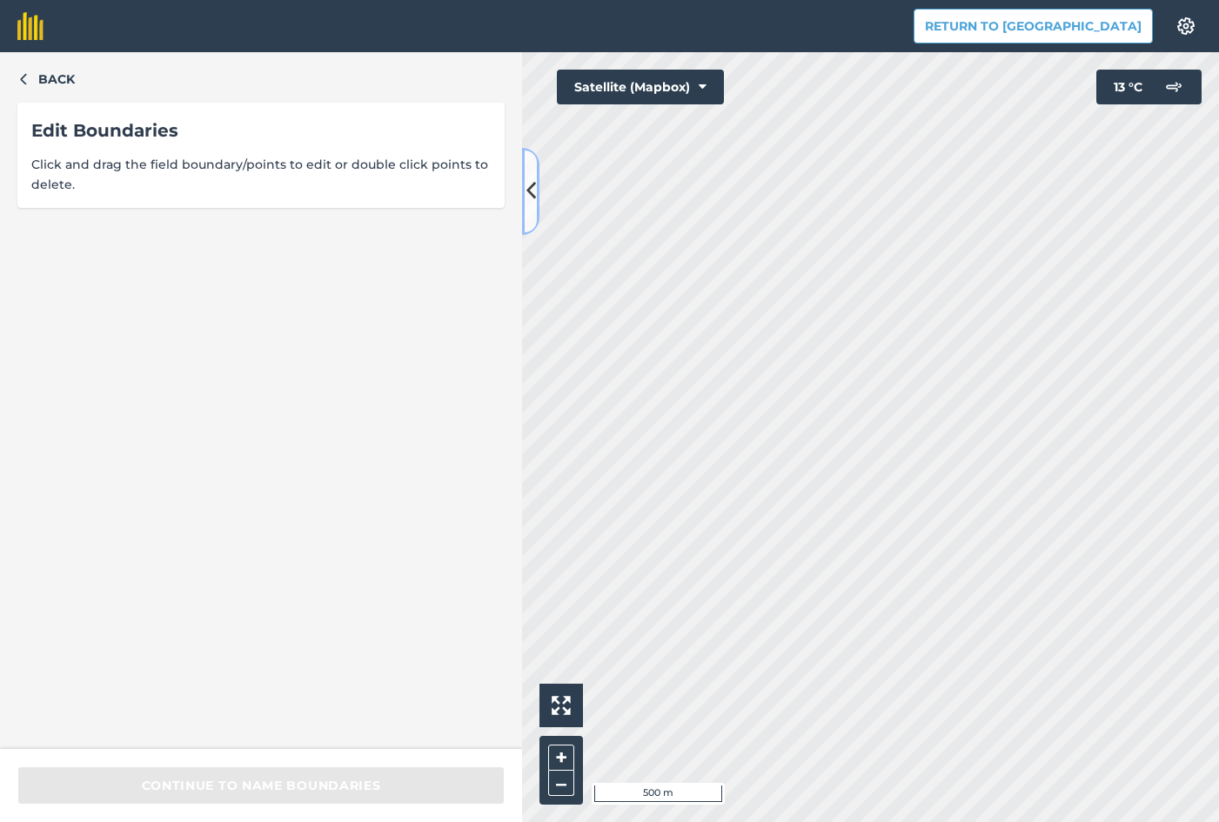
click at [538, 195] on button at bounding box center [530, 191] width 17 height 87
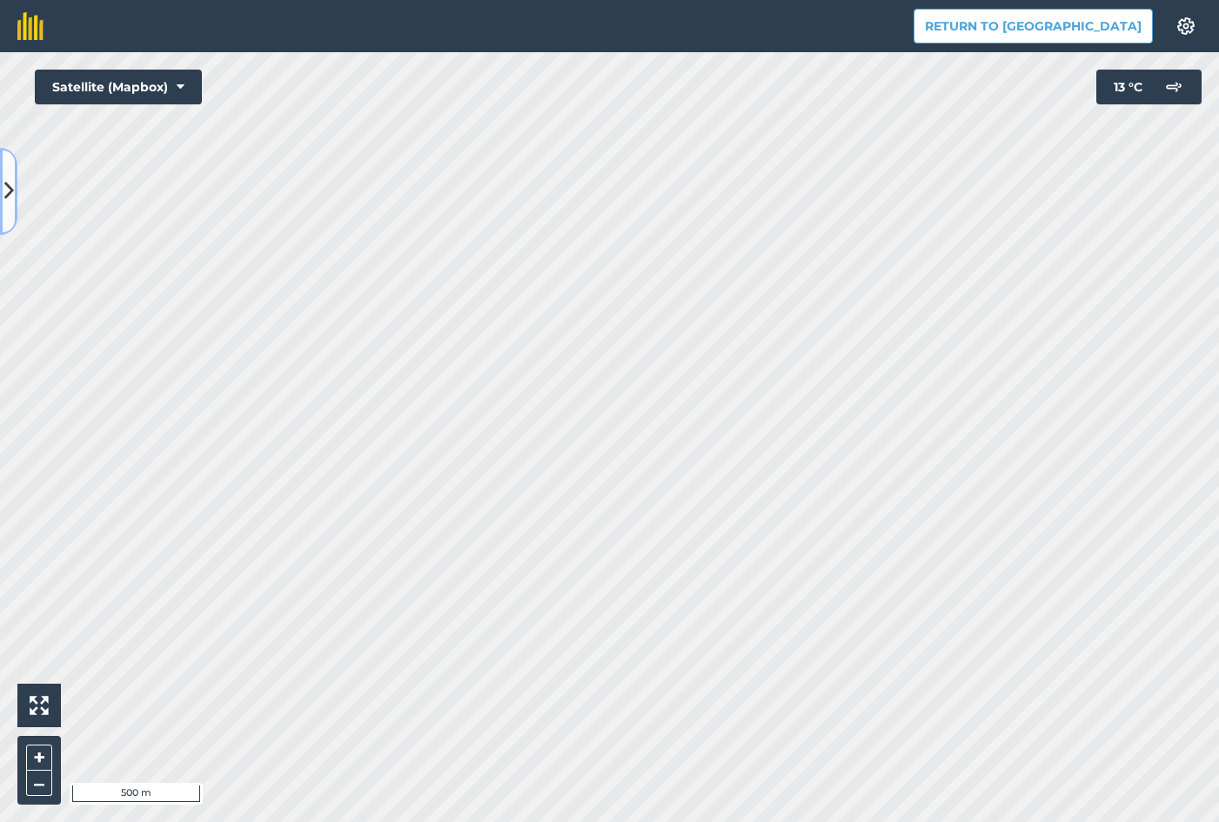
click at [8, 199] on icon at bounding box center [9, 191] width 10 height 30
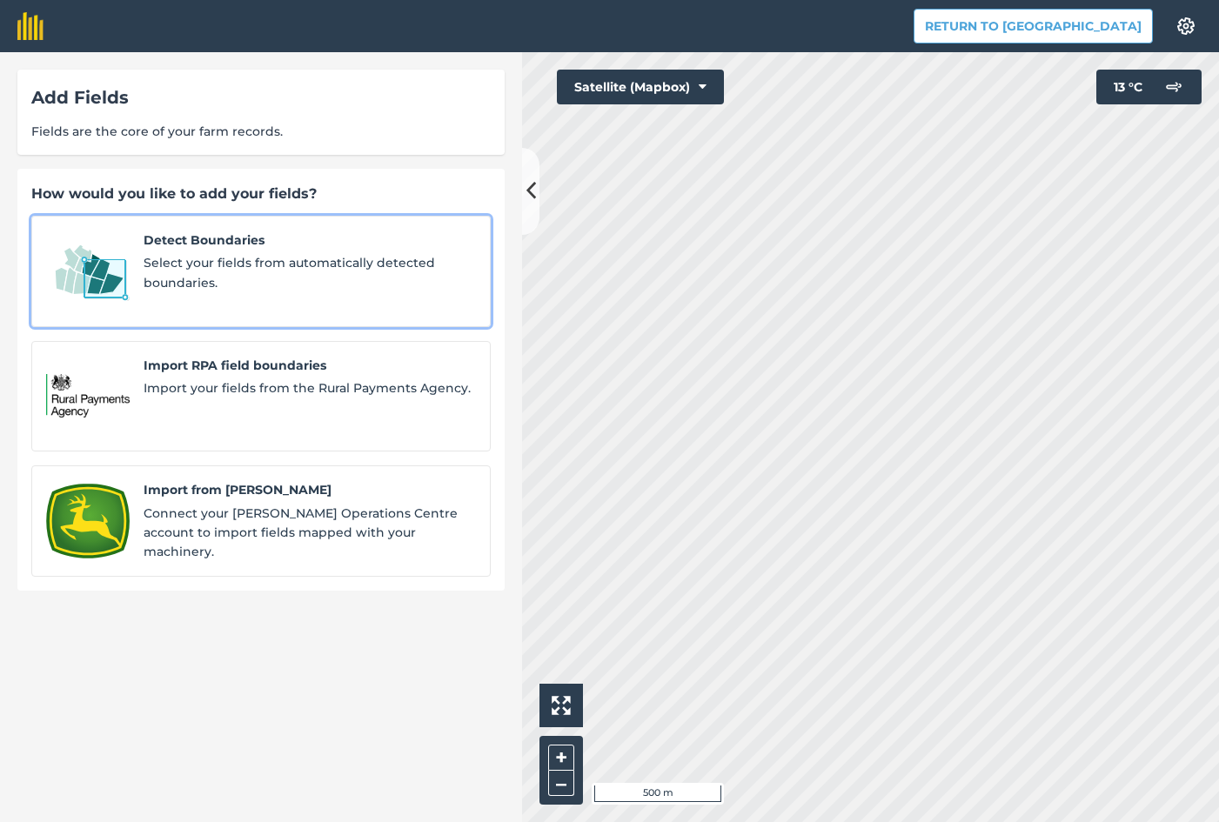
click at [183, 277] on span "Select your fields from automatically detected boundaries." at bounding box center [310, 272] width 332 height 39
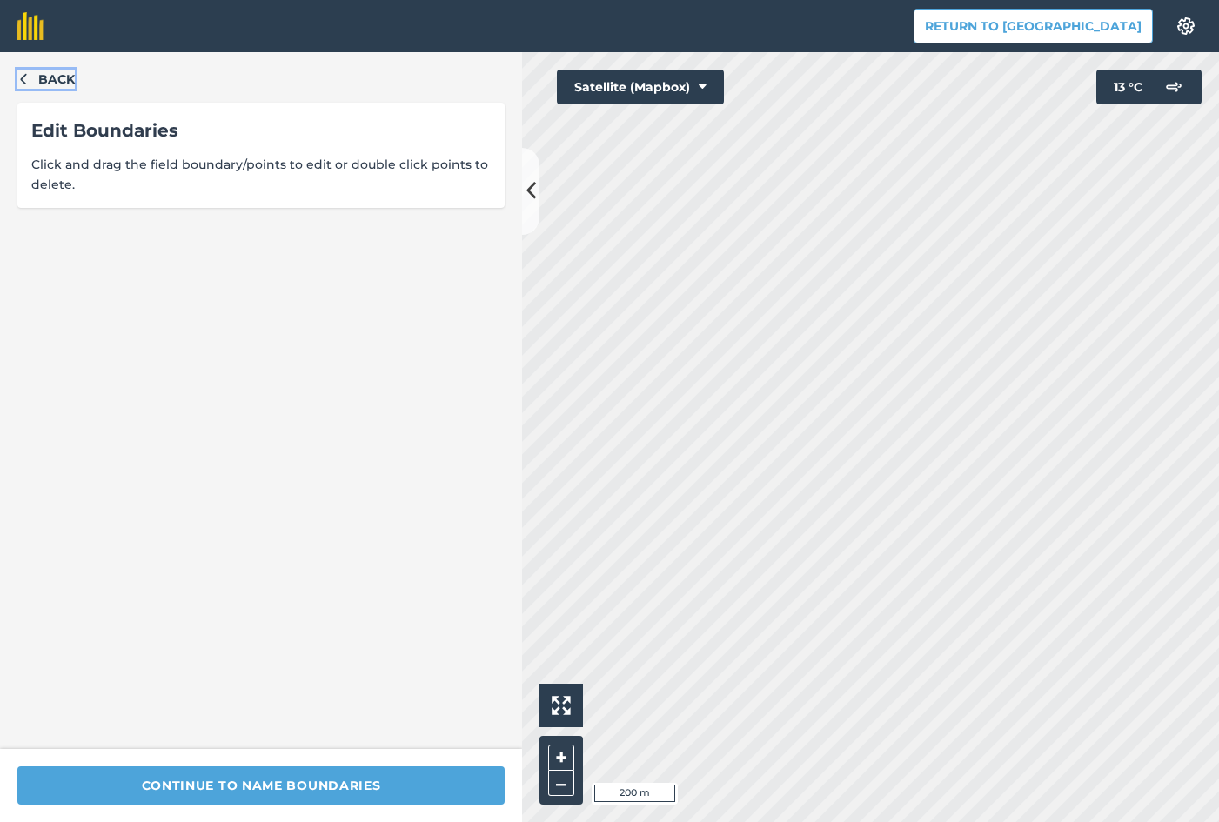
click at [22, 79] on icon "button" at bounding box center [23, 79] width 6 height 11
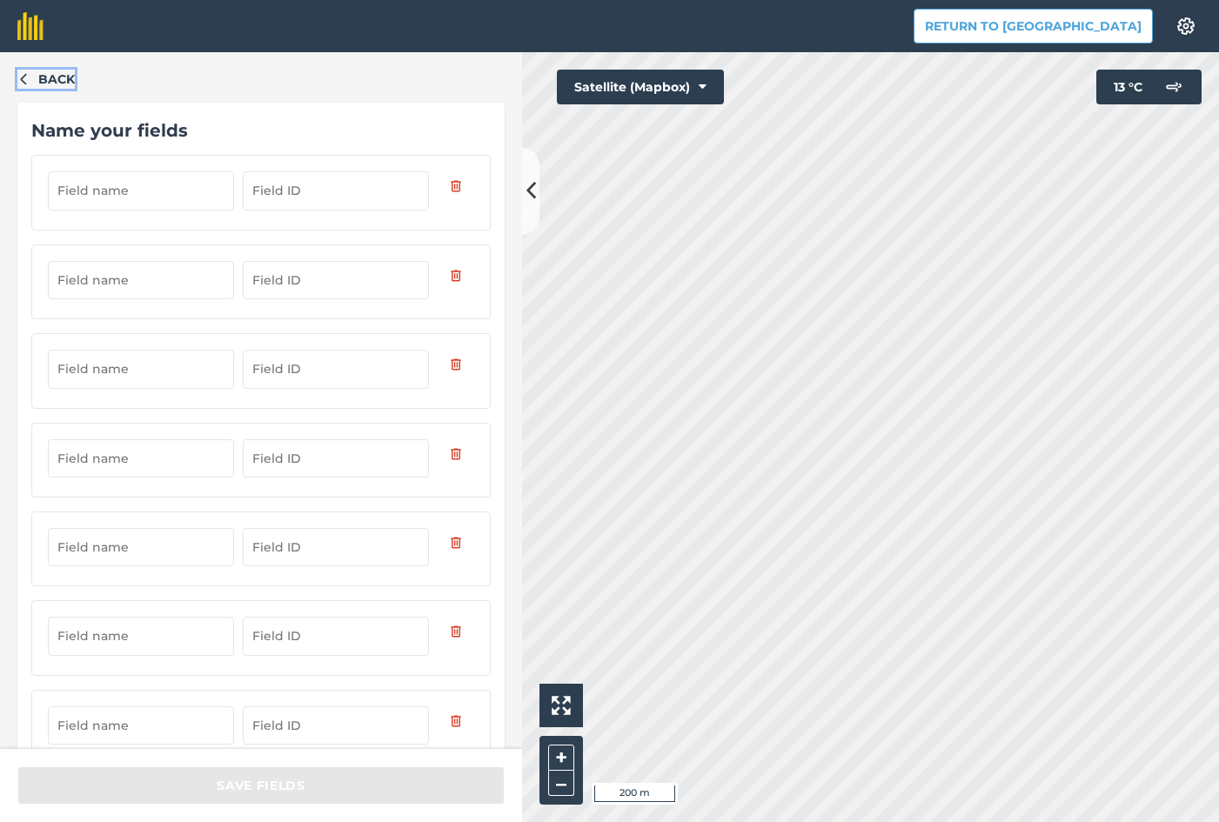
click at [23, 80] on icon "button" at bounding box center [23, 78] width 12 height 12
click at [23, 77] on icon "button" at bounding box center [23, 79] width 6 height 11
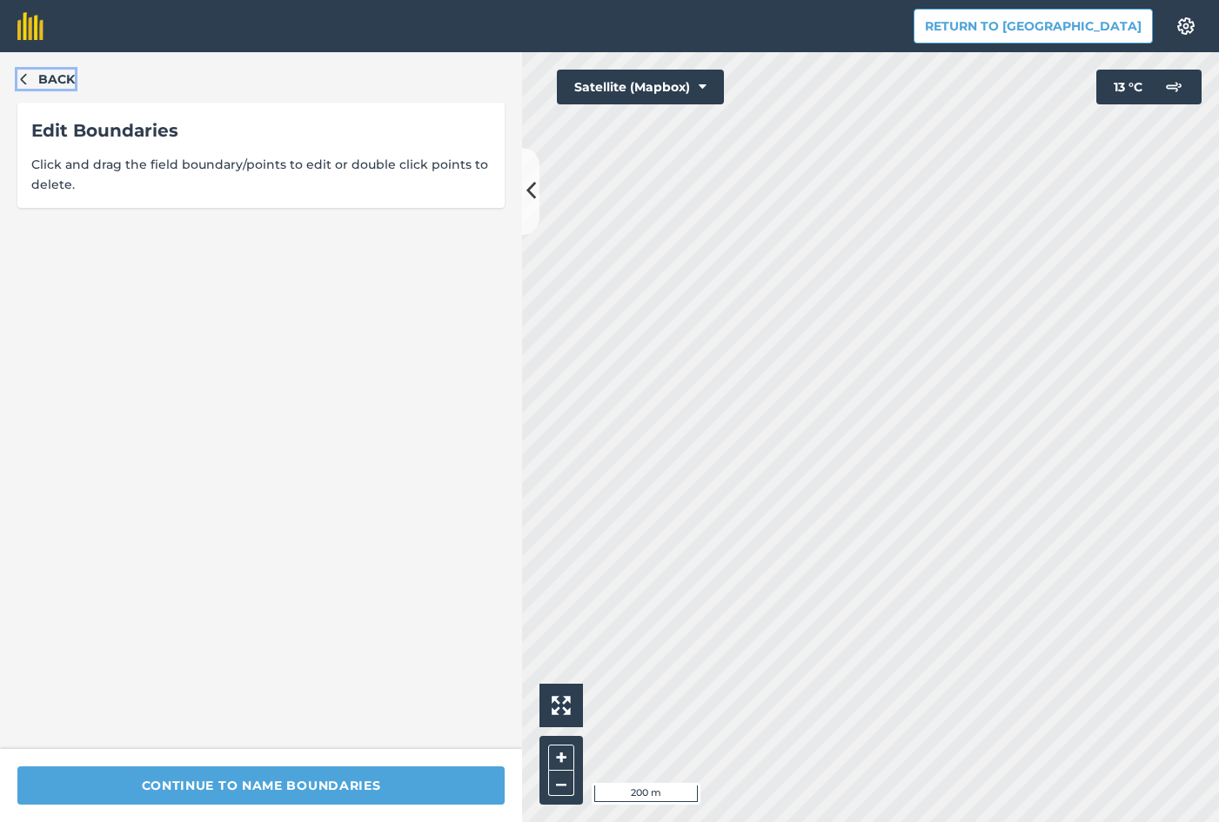
click at [21, 77] on icon "button" at bounding box center [23, 78] width 12 height 12
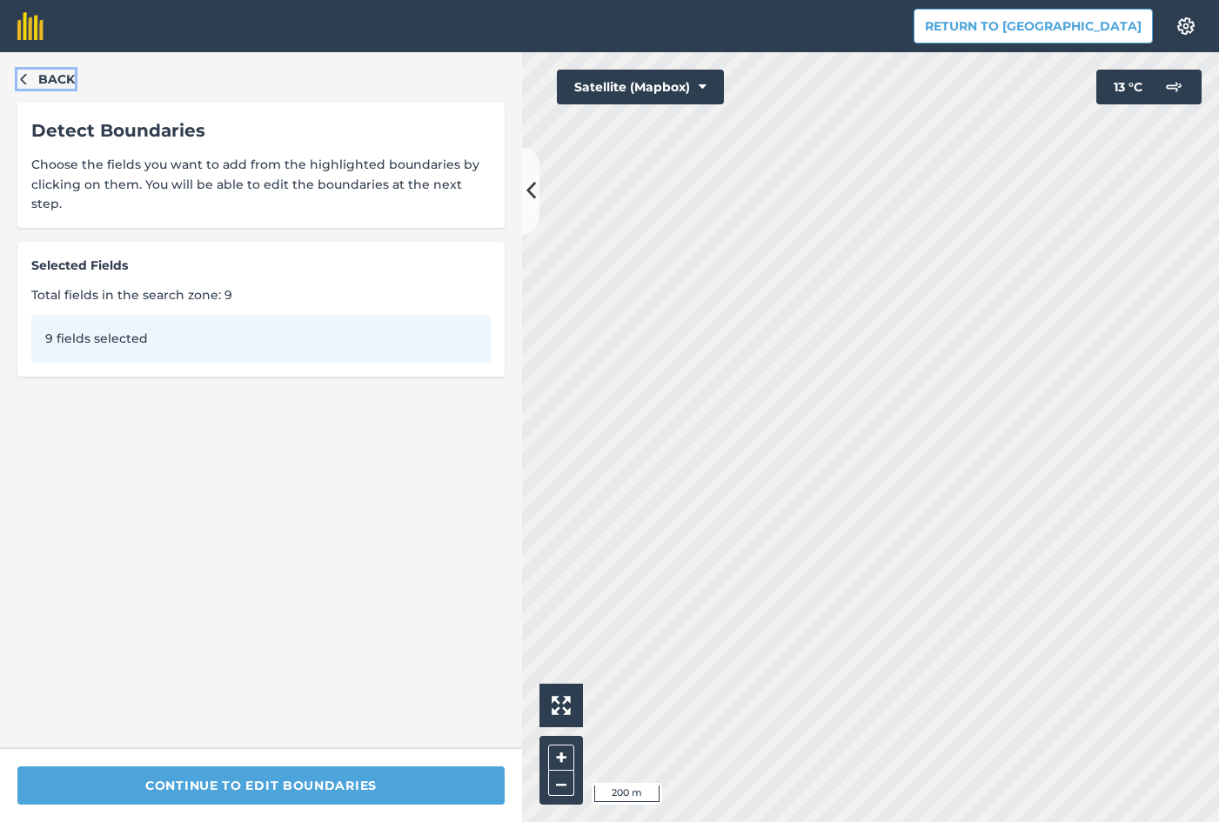
click at [25, 83] on icon "button" at bounding box center [23, 78] width 12 height 12
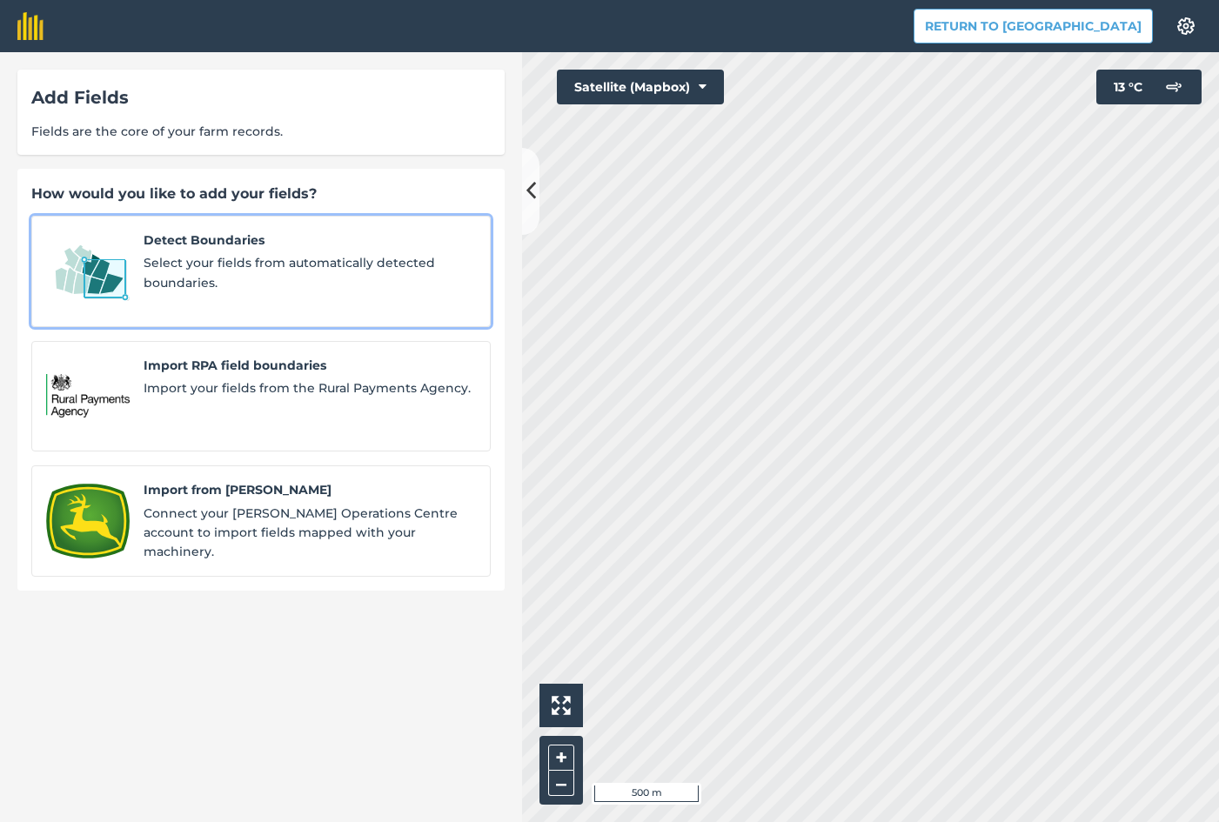
click at [233, 256] on span "Select your fields from automatically detected boundaries." at bounding box center [310, 272] width 332 height 39
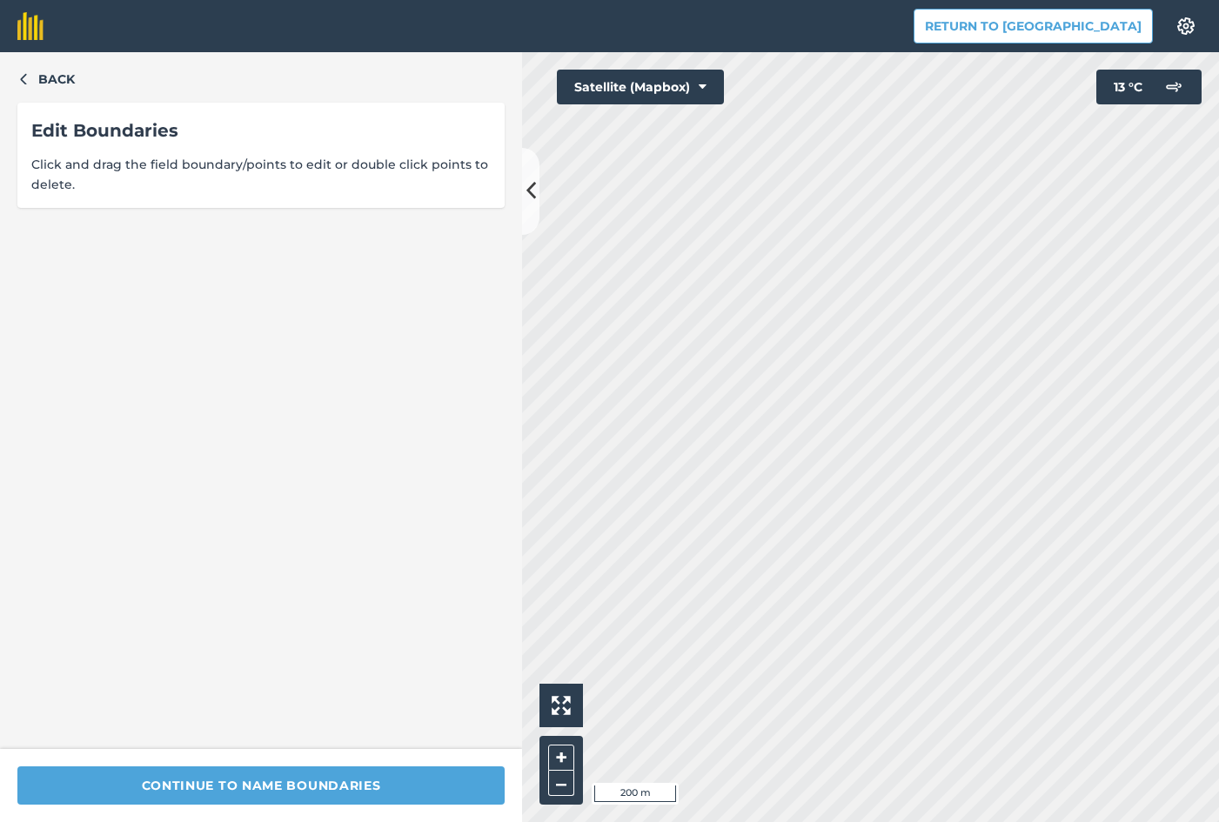
click at [583, 91] on div "Click to start drawing i 200 m + – Satellite (Mapbox) 13 ° C" at bounding box center [870, 437] width 697 height 770
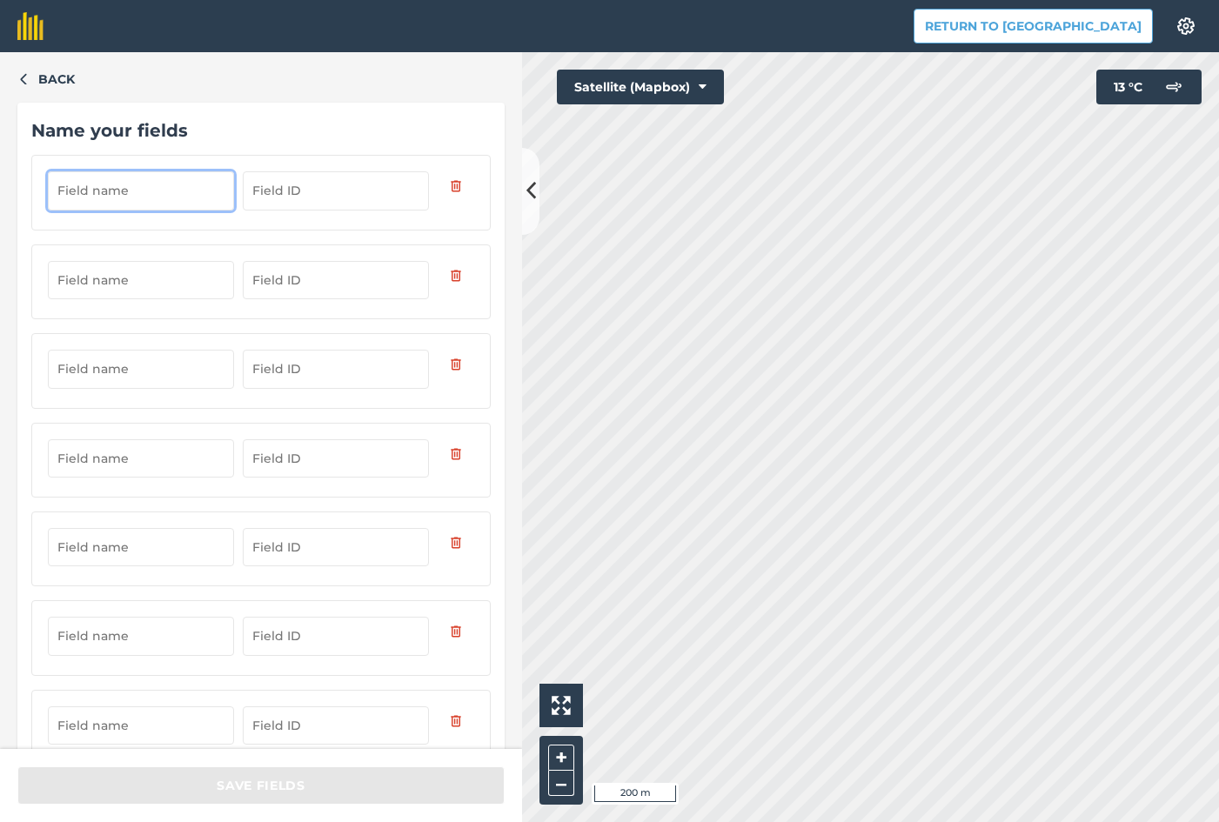
click at [123, 196] on input "text" at bounding box center [141, 190] width 186 height 38
type input "Vishka kolo"
click at [145, 280] on input "text" at bounding box center [141, 280] width 186 height 38
type input "vishka kolo 1"
click at [161, 374] on input "text" at bounding box center [141, 369] width 186 height 38
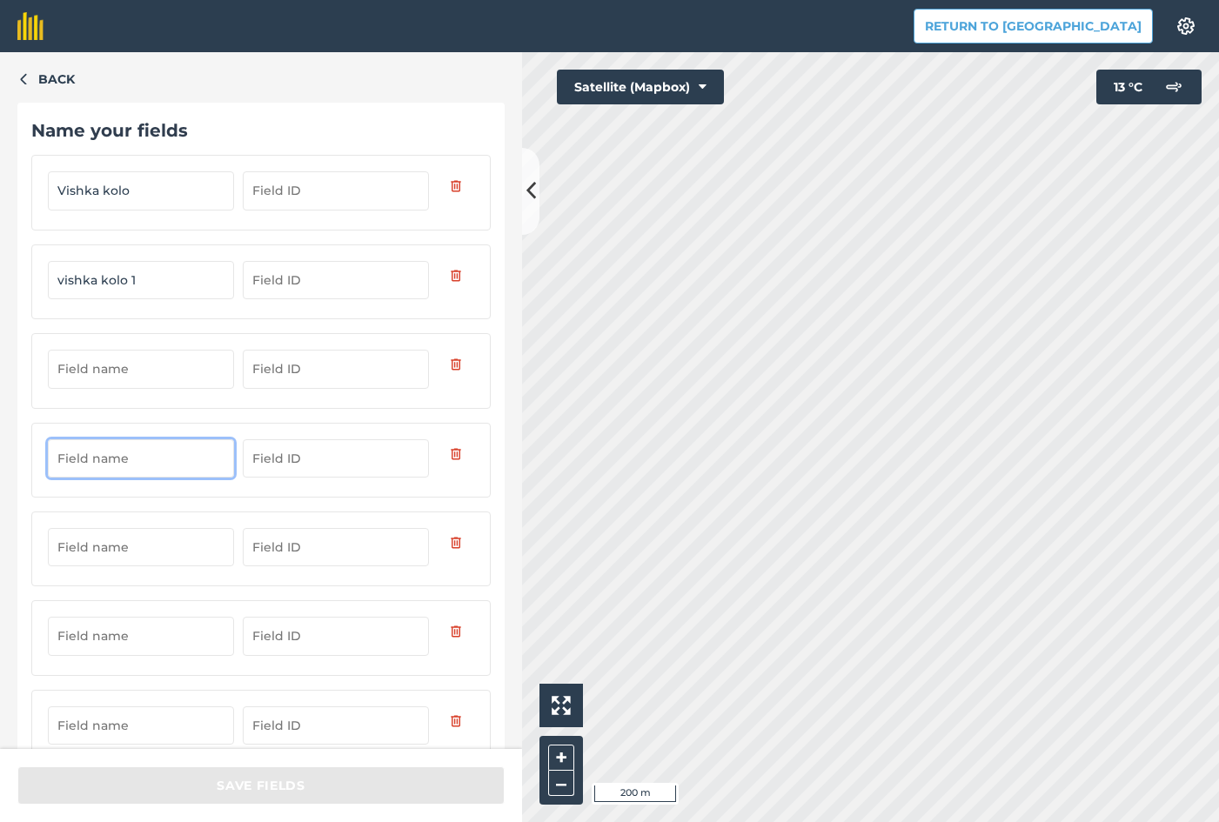
click at [151, 458] on input "text" at bounding box center [141, 458] width 186 height 38
click at [131, 542] on input "text" at bounding box center [141, 547] width 186 height 38
click at [126, 627] on input "text" at bounding box center [141, 636] width 186 height 38
type input "vishka kolo V"
click at [153, 291] on input "vishka kolo 1" at bounding box center [141, 280] width 186 height 38
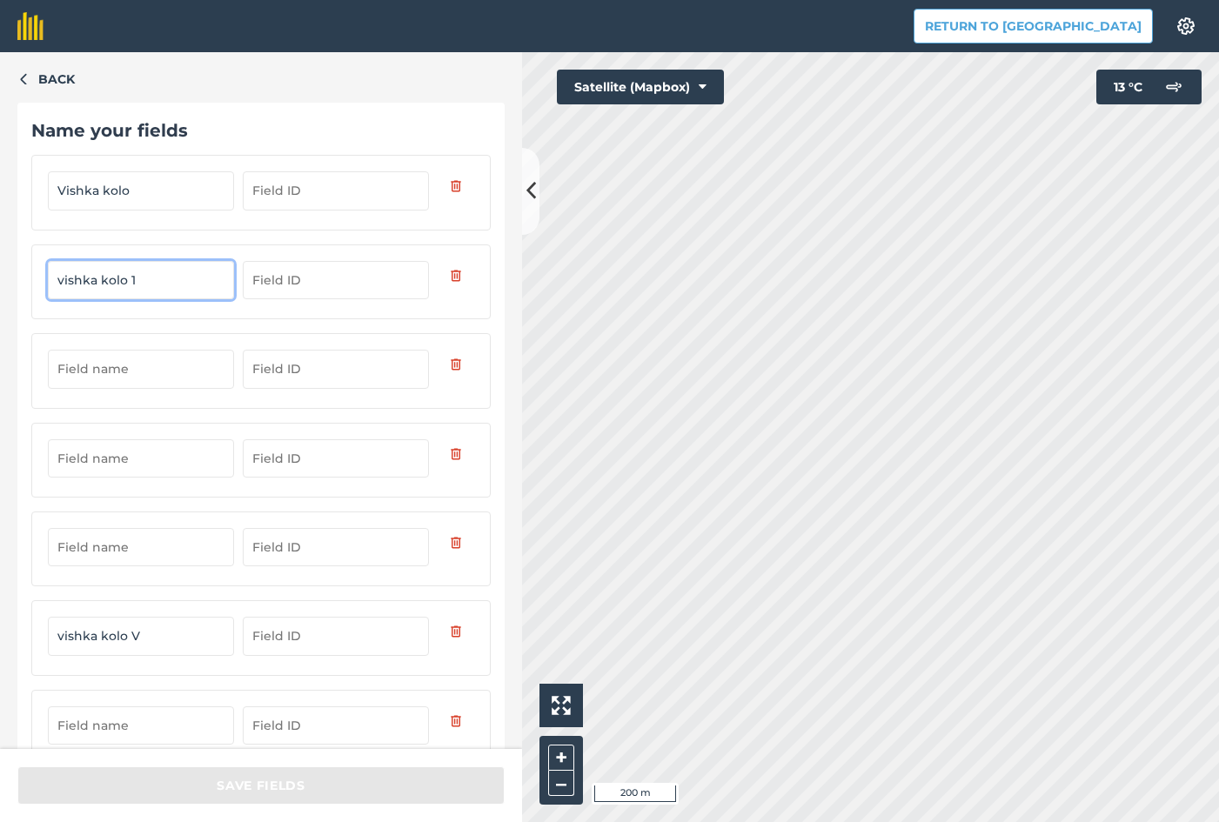
drag, startPoint x: 143, startPoint y: 285, endPoint x: 130, endPoint y: 284, distance: 12.3
click at [130, 284] on input "vishka kolo 1" at bounding box center [141, 280] width 186 height 38
type input "vishka kolo V1"
click at [160, 193] on input "Vishka kolo" at bounding box center [141, 190] width 186 height 38
type input "Vishka kolo V2"
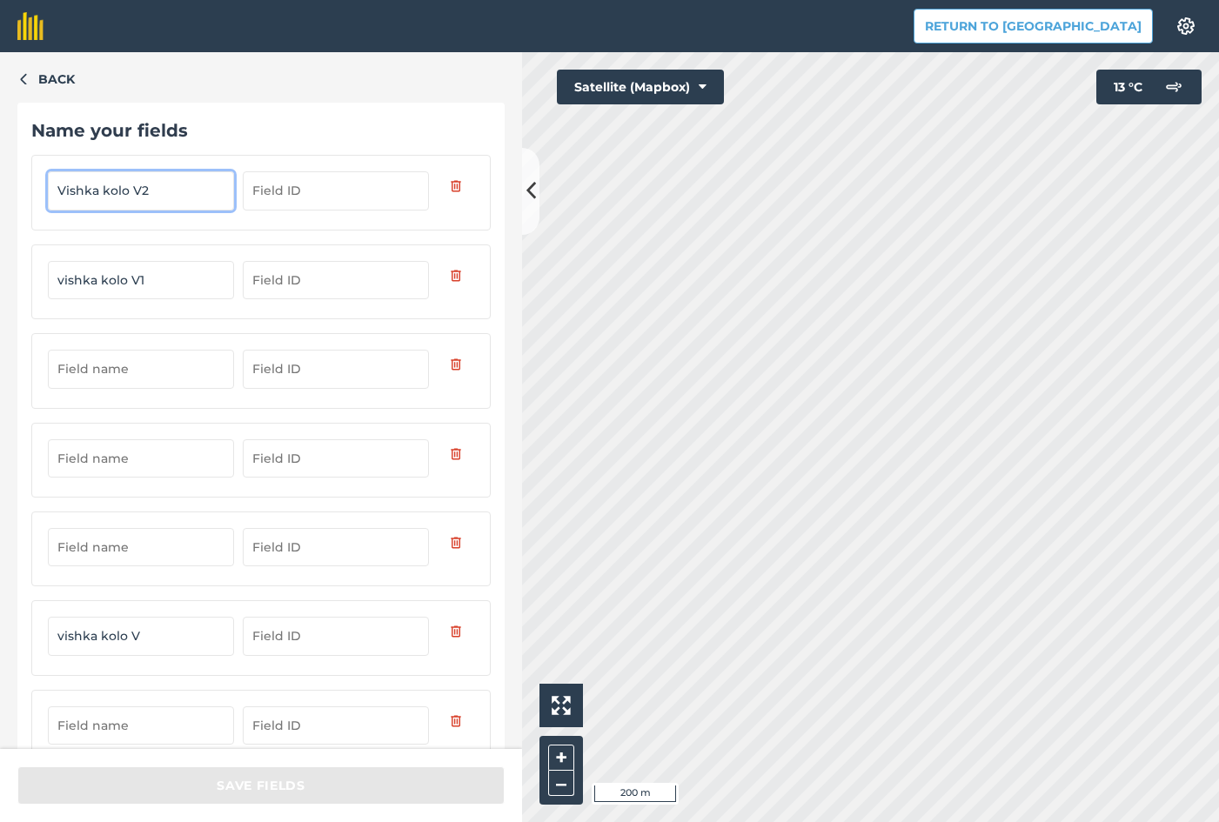
click at [159, 731] on input "text" at bounding box center [141, 725] width 186 height 38
click at [137, 368] on input "text" at bounding box center [141, 369] width 186 height 38
click at [148, 451] on input "text" at bounding box center [141, 458] width 186 height 38
click at [115, 556] on input "text" at bounding box center [141, 547] width 186 height 38
click at [130, 550] on input "text" at bounding box center [141, 547] width 186 height 38
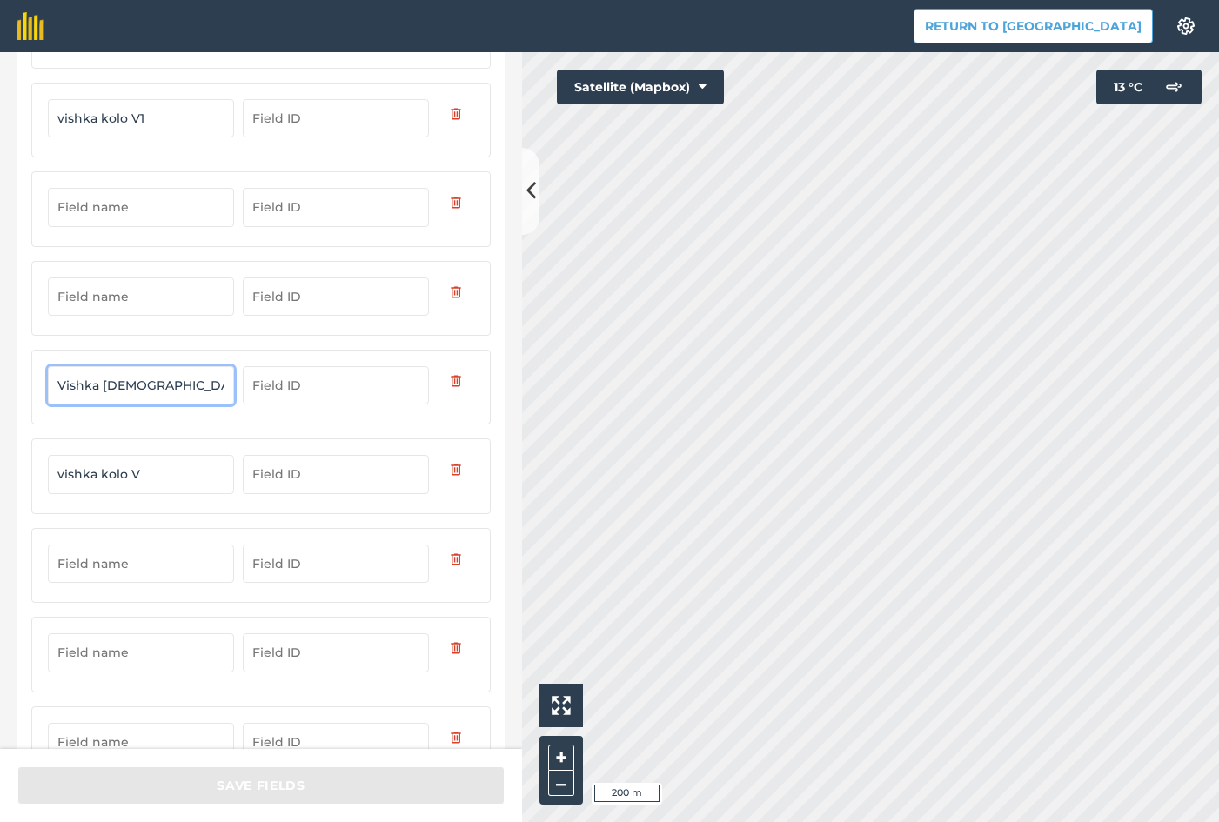
scroll to position [163, 0]
type input "Vishka male"
click at [164, 569] on input "text" at bounding box center [141, 563] width 186 height 38
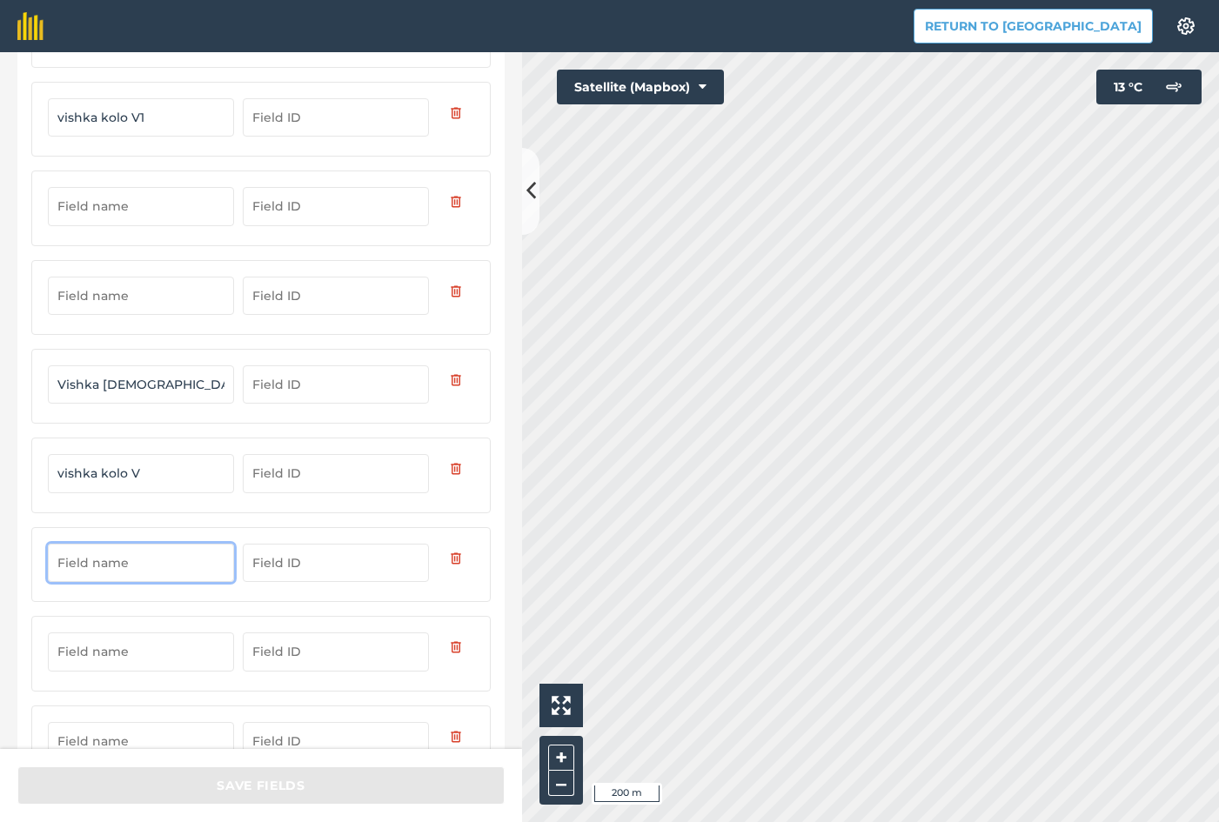
type input "v"
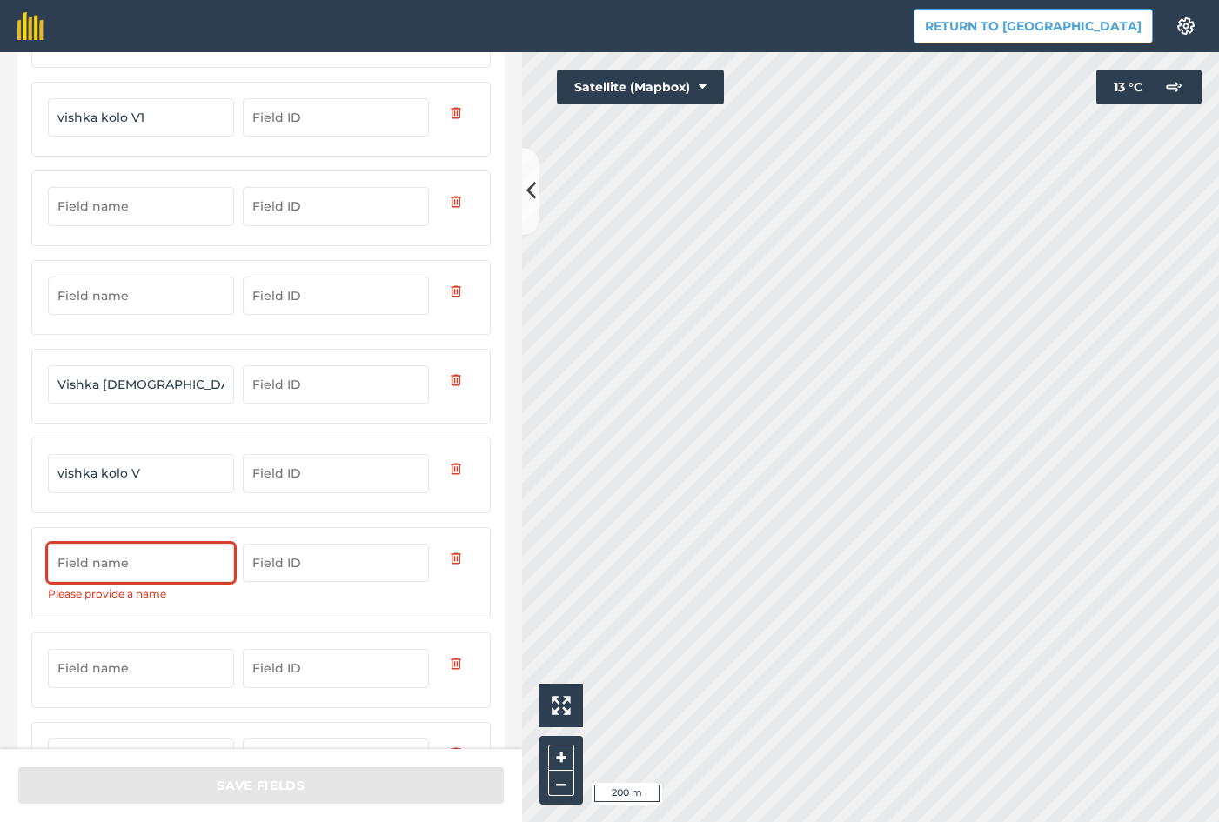
type input "V"
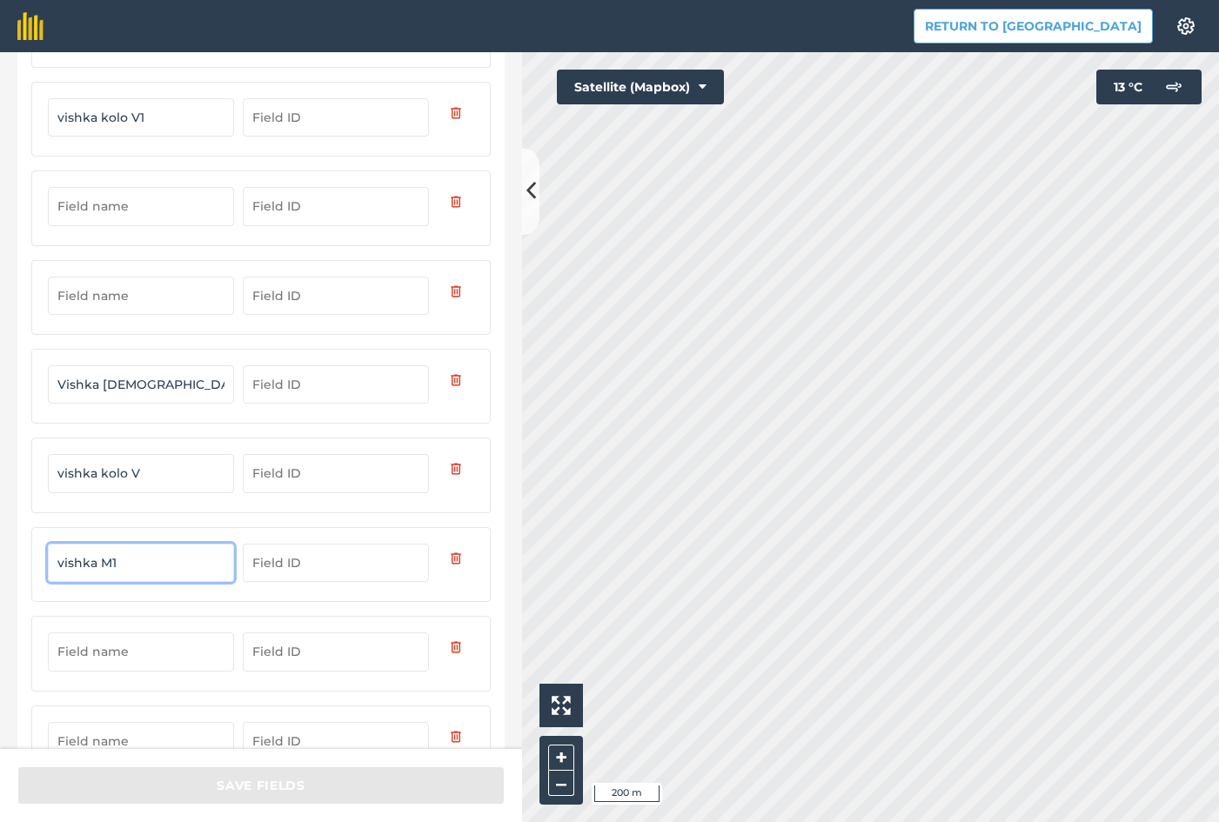
type input "vishka M1"
click at [157, 397] on input "Vishka male" at bounding box center [141, 384] width 186 height 38
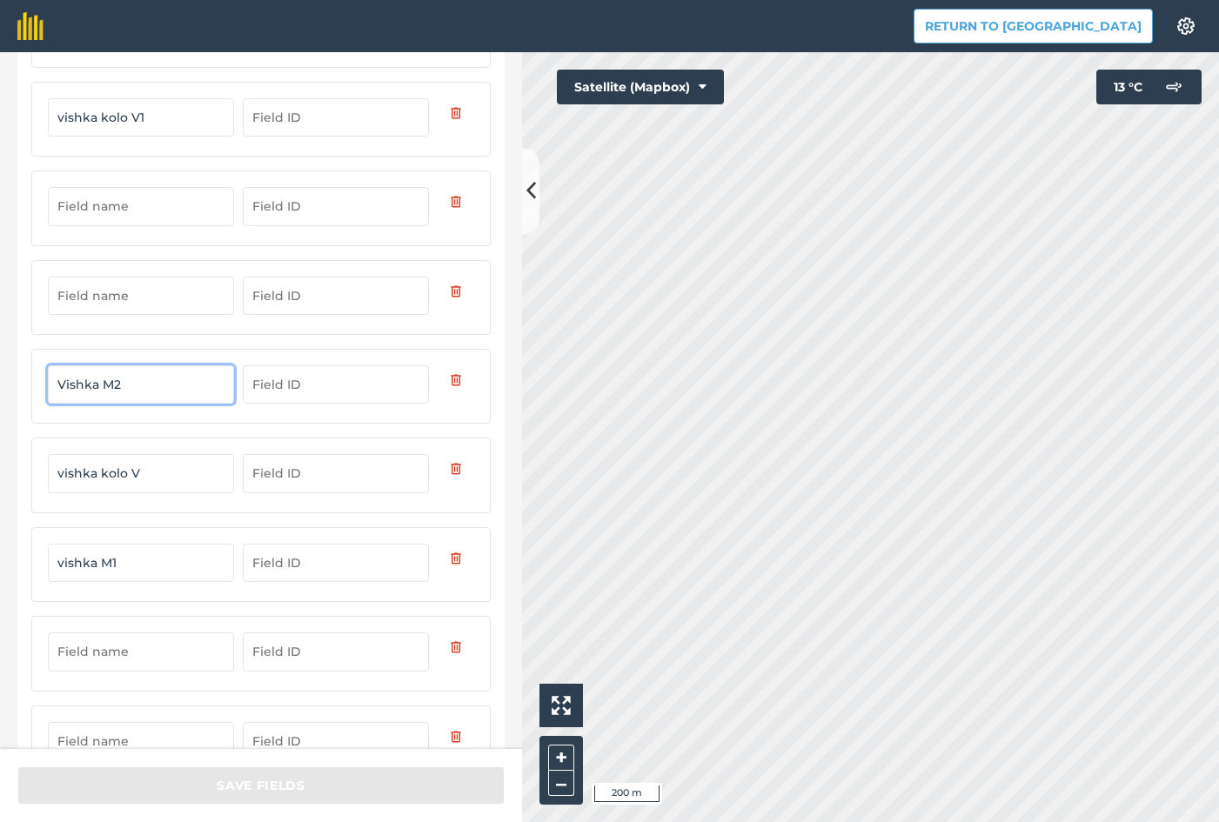
type input "Vishka M2"
click at [110, 660] on input "text" at bounding box center [141, 651] width 186 height 38
type input "V"
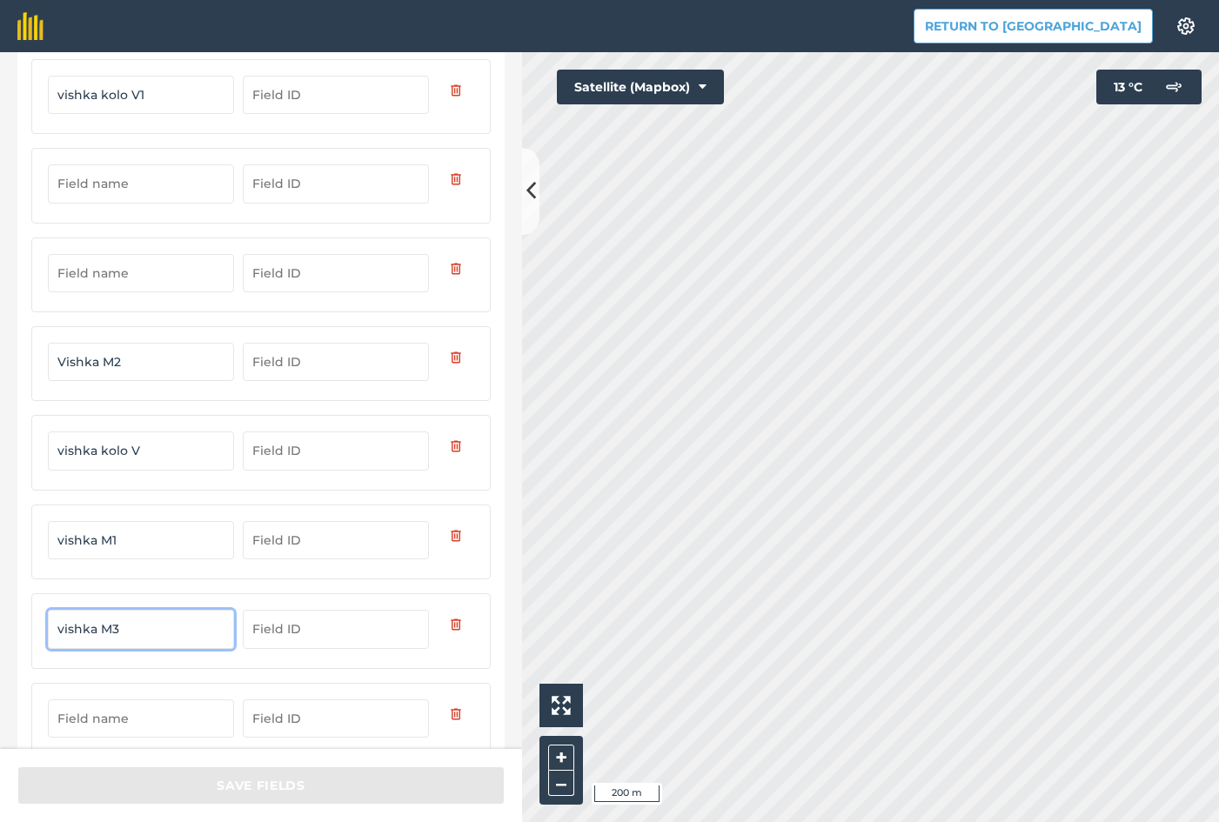
scroll to position [225, 0]
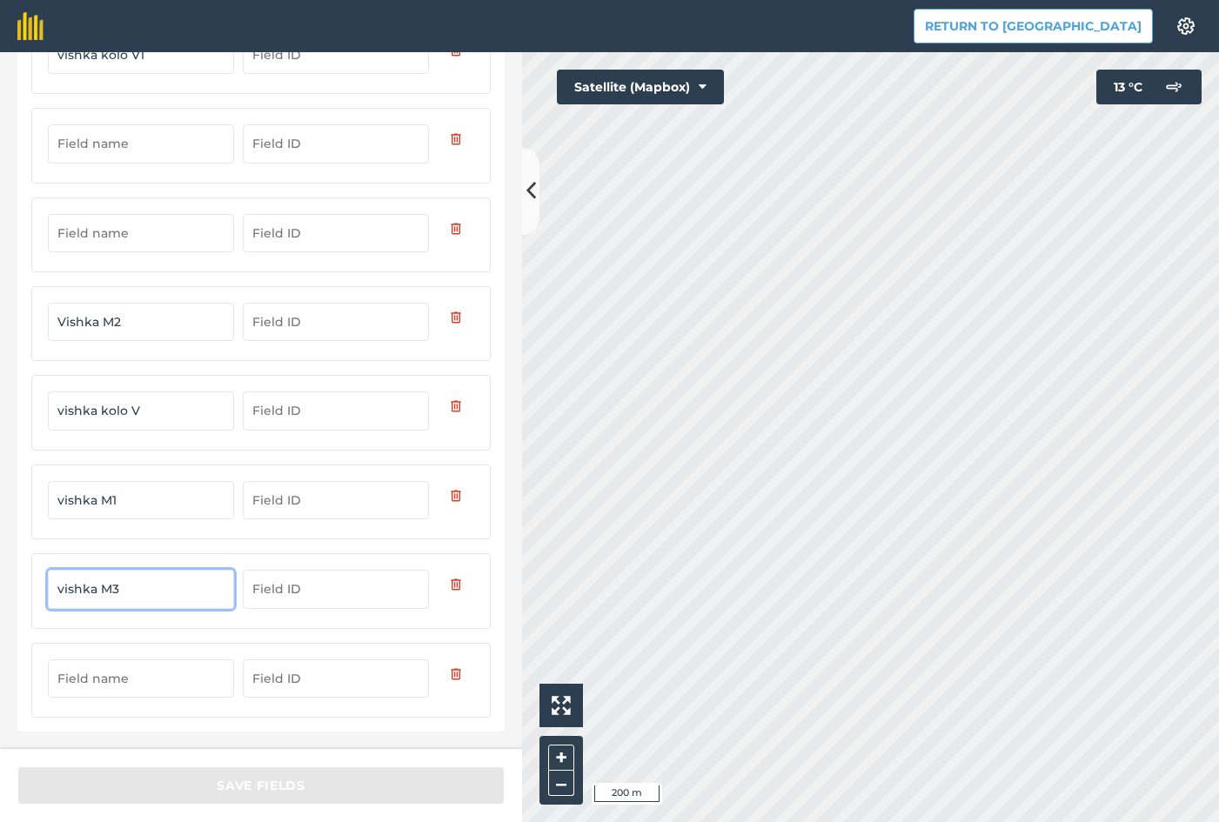
type input "vishka M3"
click at [138, 675] on input "text" at bounding box center [141, 678] width 186 height 38
click at [153, 685] on input "Vishka" at bounding box center [141, 678] width 186 height 38
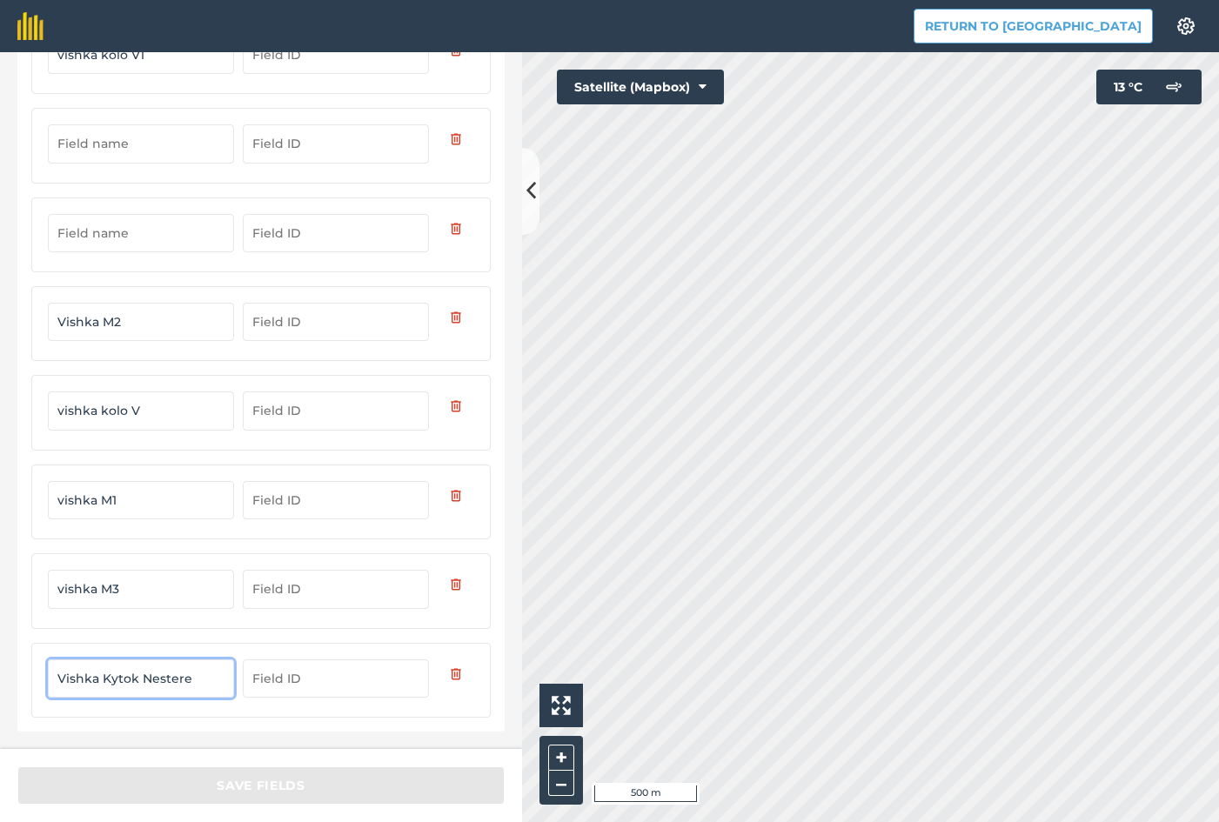
type input "Vishka Kytok Nestere"
click at [144, 242] on input "text" at bounding box center [141, 233] width 186 height 38
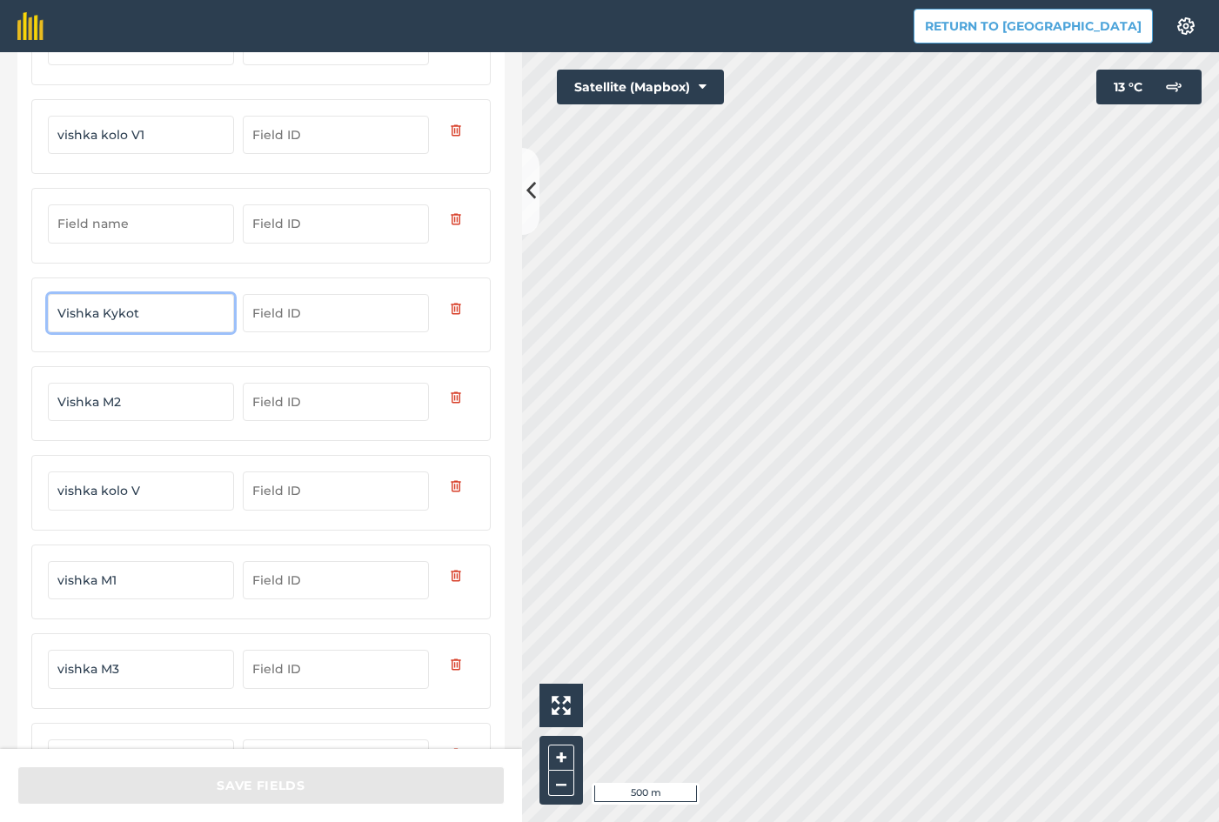
scroll to position [138, 0]
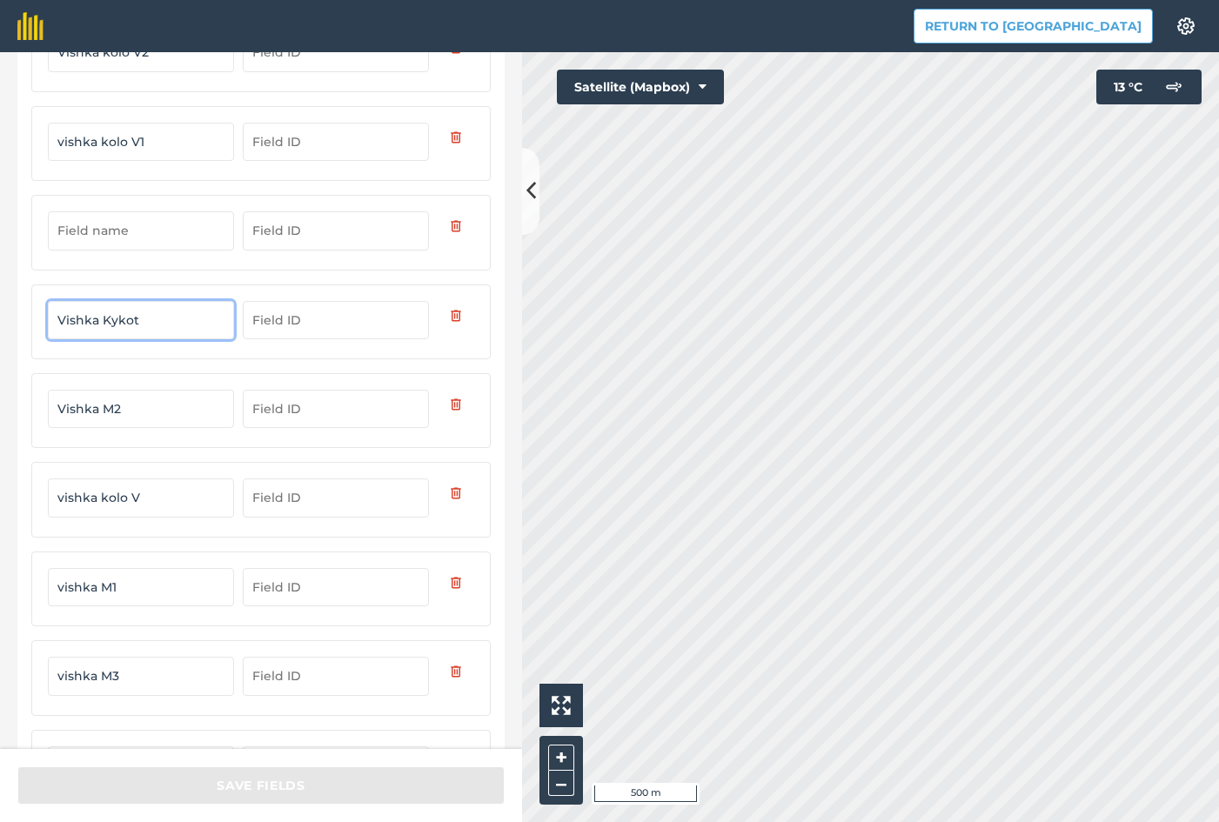
type input "Vishka Kykot"
click at [135, 233] on input "text" at bounding box center [141, 230] width 186 height 38
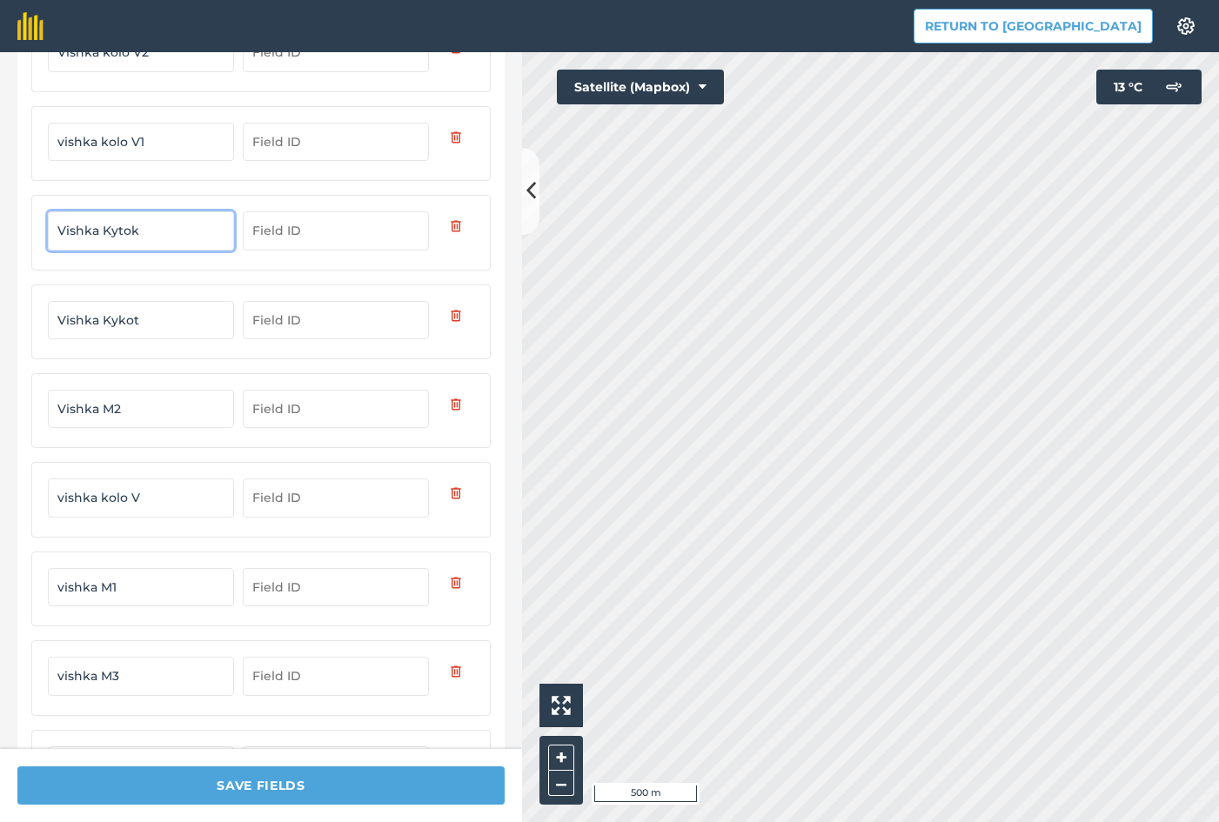
click at [158, 232] on input "Vishka Kytok" at bounding box center [141, 230] width 186 height 38
type input "Vishka Kytok 1"
click at [175, 319] on input "Vishka Kykot" at bounding box center [141, 320] width 186 height 38
type input "Vishka Kykot 2"
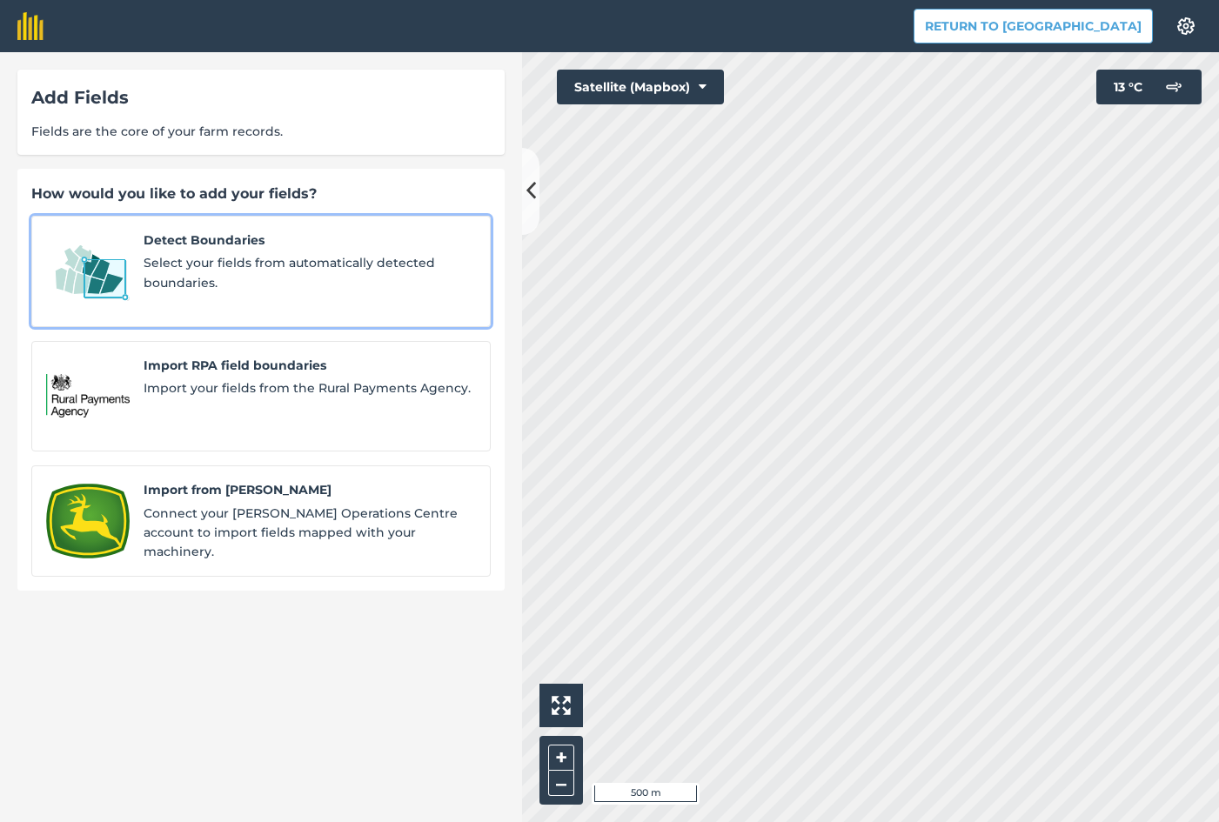
click at [306, 267] on span "Select your fields from automatically detected boundaries." at bounding box center [310, 272] width 332 height 39
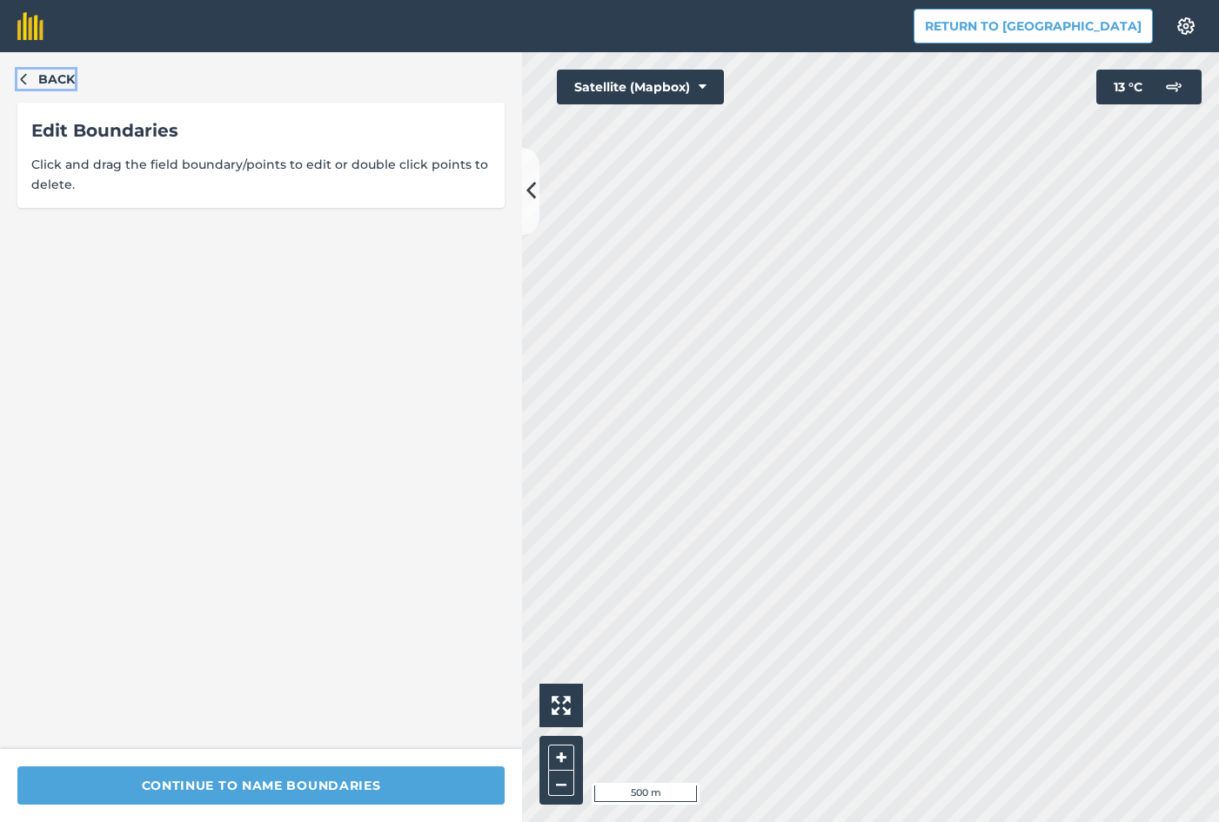
click at [18, 78] on icon "button" at bounding box center [23, 78] width 12 height 12
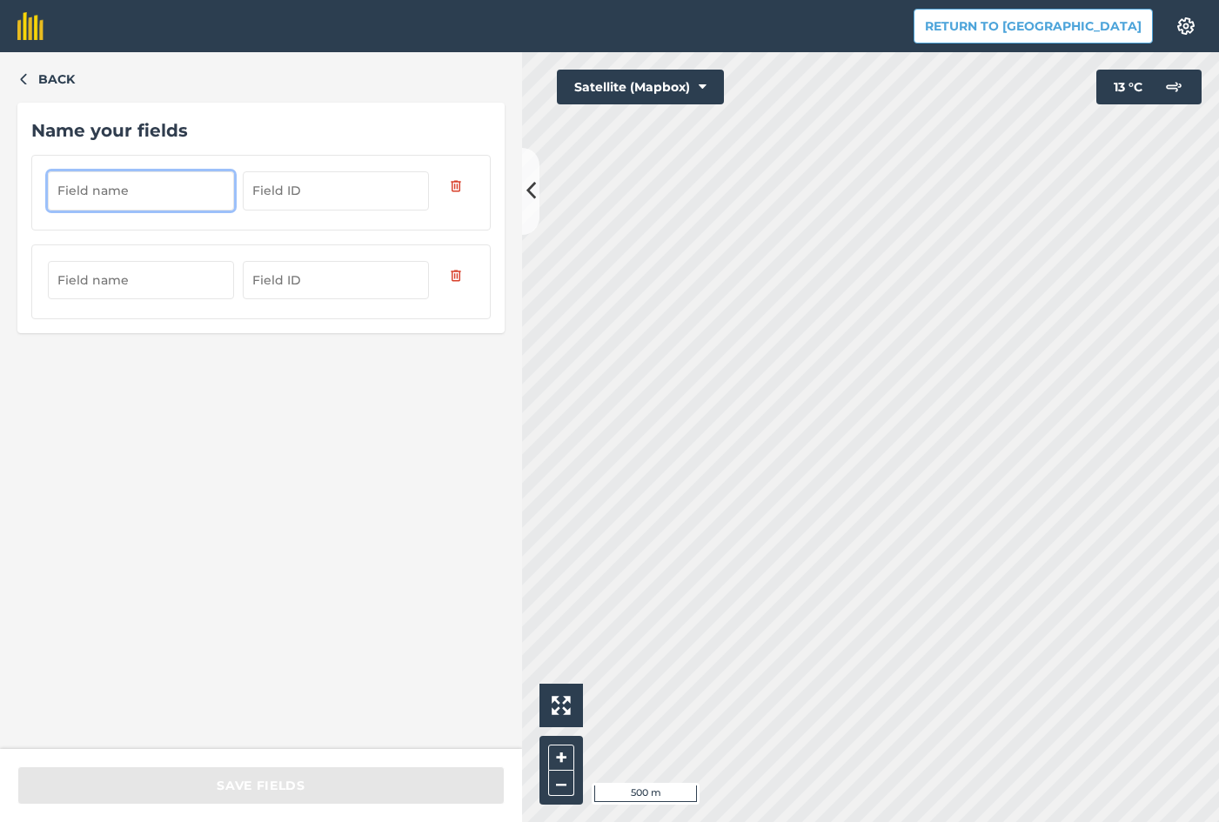
click at [139, 194] on input "text" at bounding box center [141, 190] width 186 height 38
type input "Zavod"
click at [446, 277] on button "button" at bounding box center [456, 276] width 37 height 30
click at [124, 196] on input "Zavod" at bounding box center [141, 190] width 186 height 38
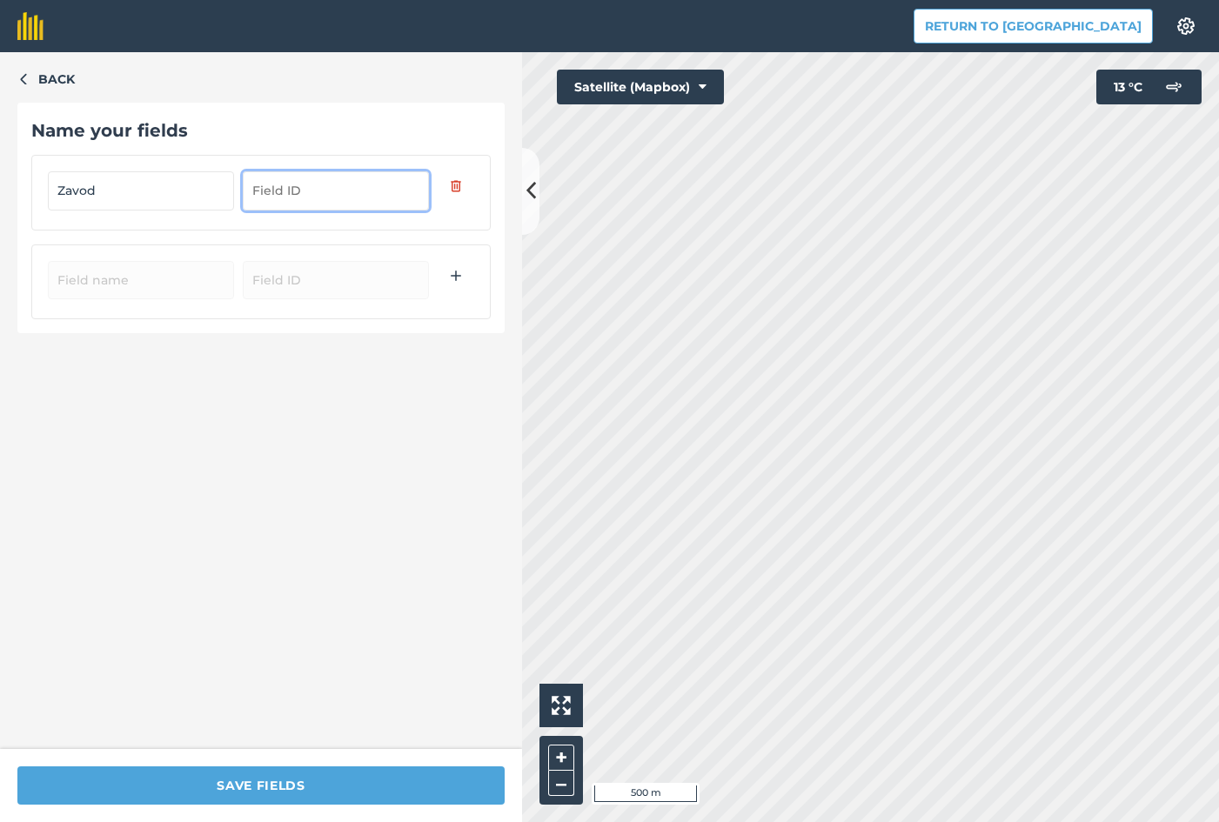
click at [290, 198] on input "text" at bounding box center [336, 190] width 186 height 38
click at [189, 186] on input "Zavod" at bounding box center [141, 190] width 186 height 38
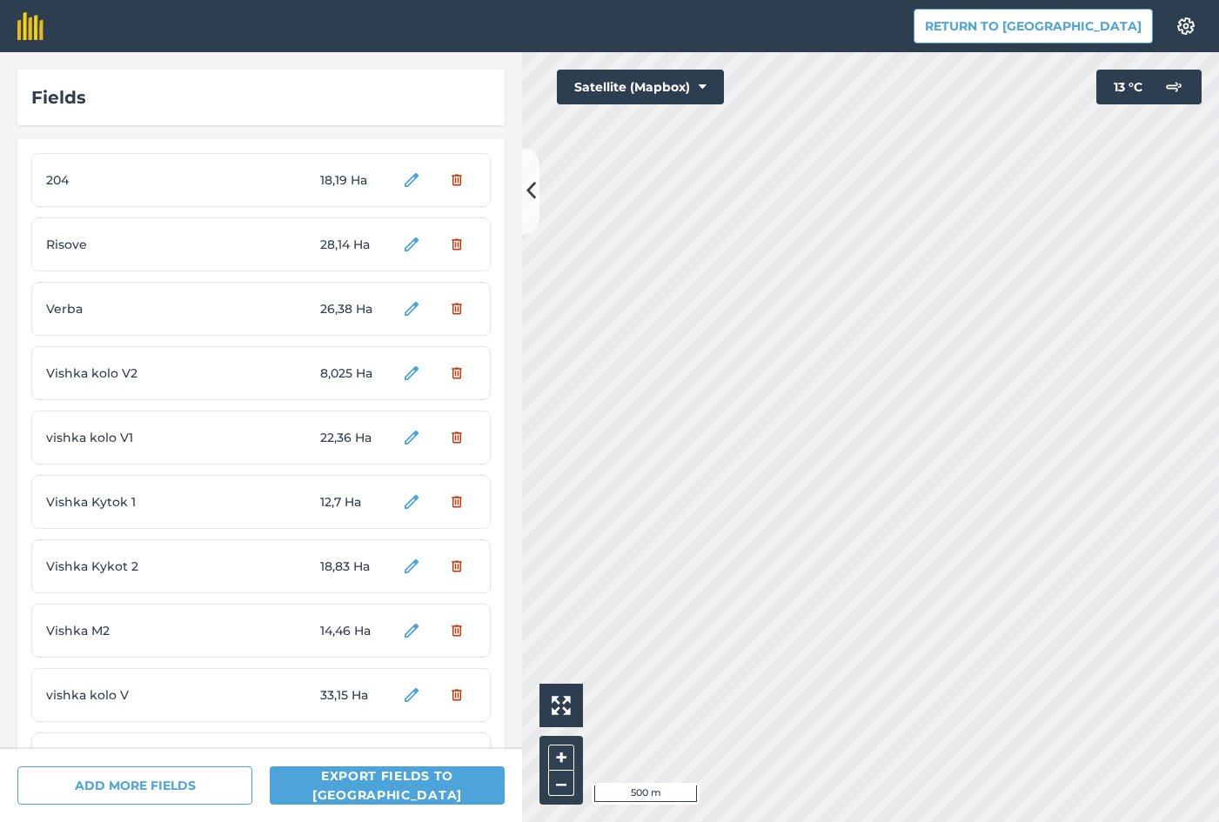
click at [488, 427] on div "Fields 204 18,19 Ha Risove 28,14 Ha Verba 26,38 Ha Vishka kolo V2 8,025 Ha vish…" at bounding box center [609, 437] width 1219 height 770
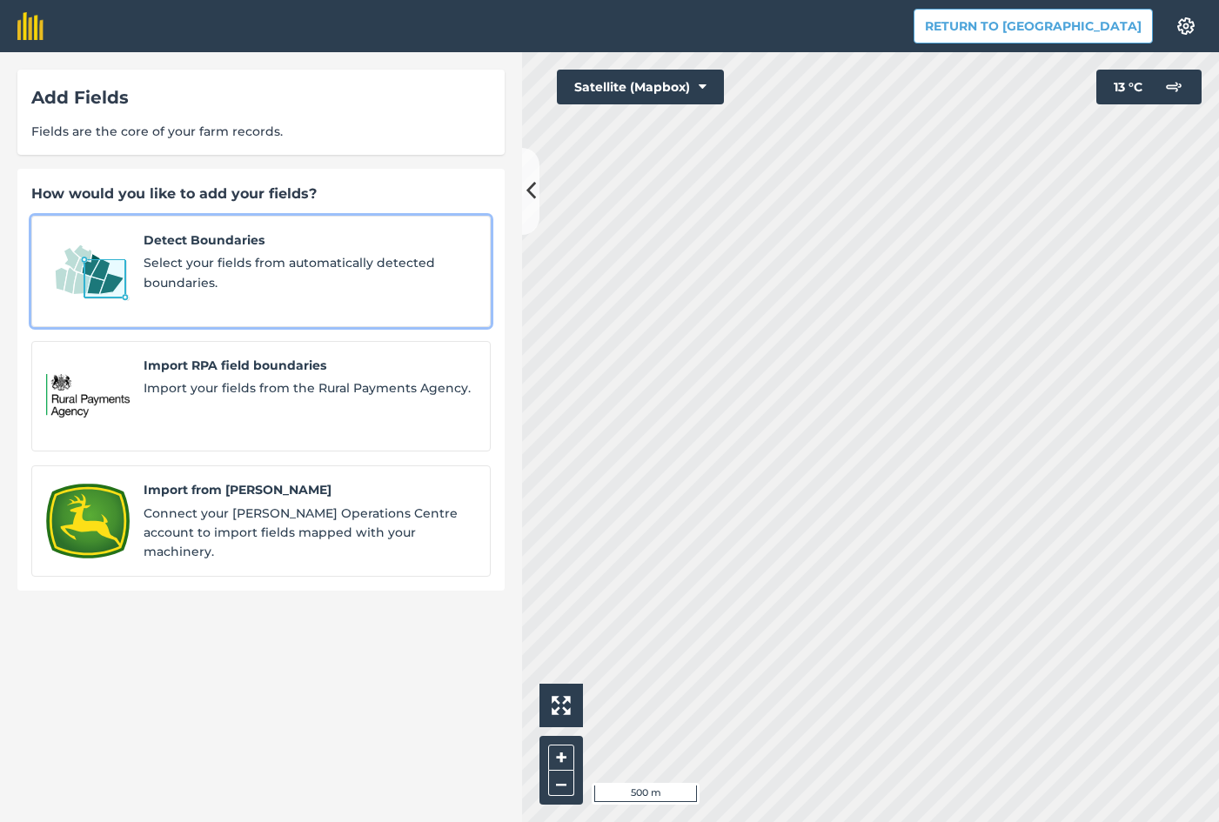
click at [164, 251] on div "Detect Boundaries Select your fields from automatically detected boundaries." at bounding box center [310, 272] width 332 height 82
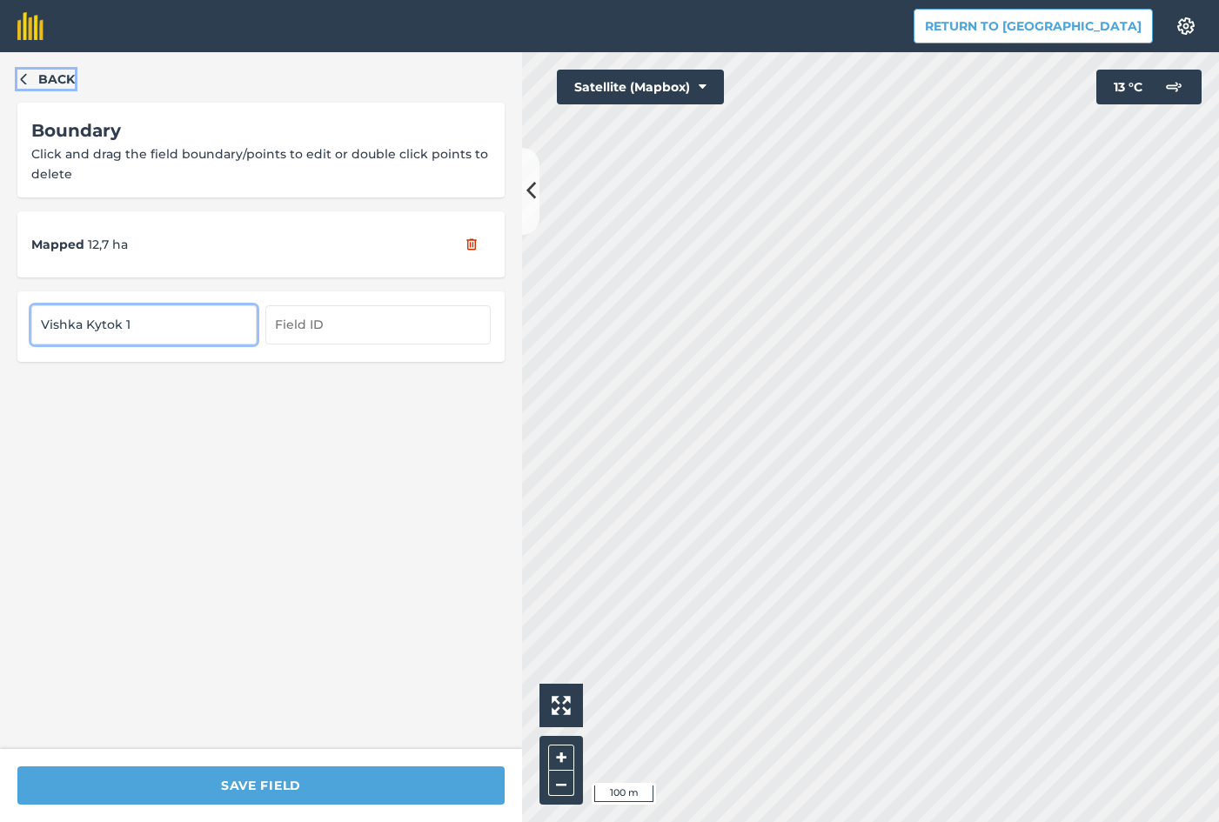
click at [19, 79] on icon "button" at bounding box center [23, 78] width 12 height 12
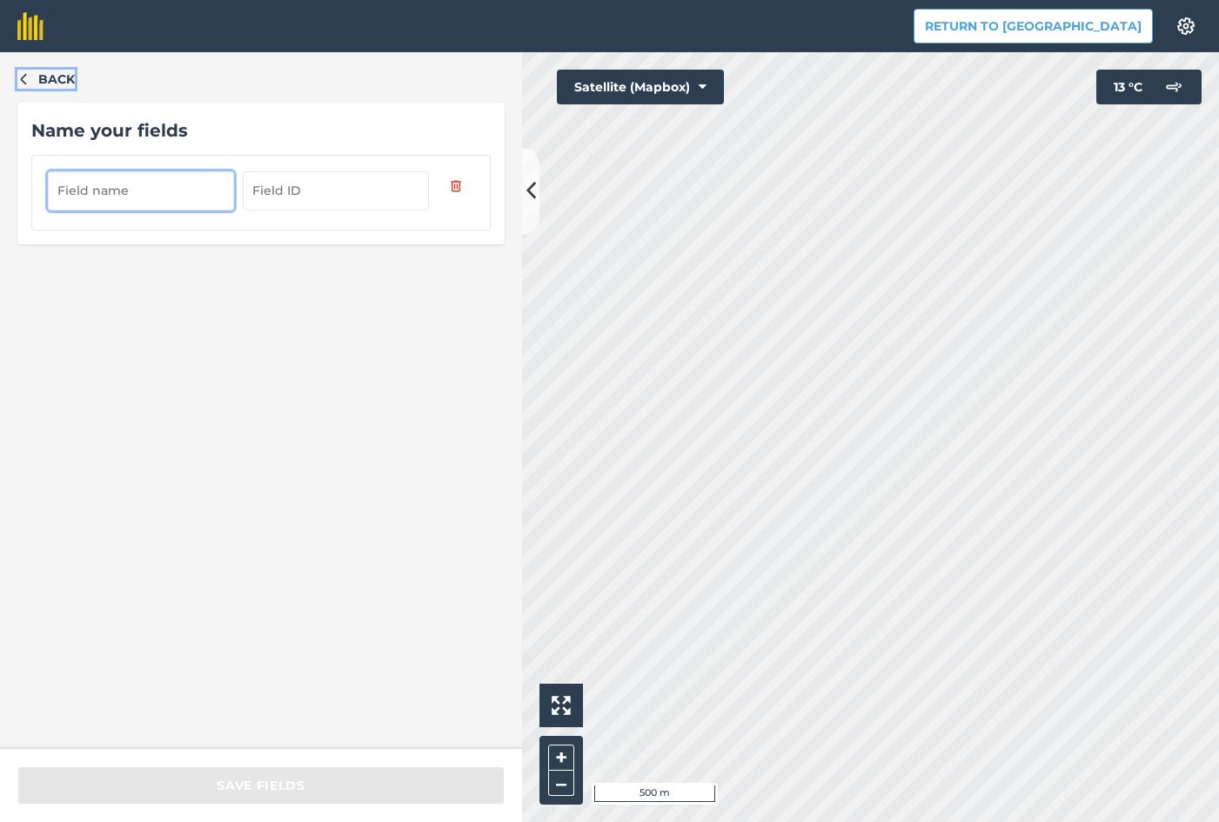
click at [22, 78] on icon "button" at bounding box center [23, 78] width 12 height 12
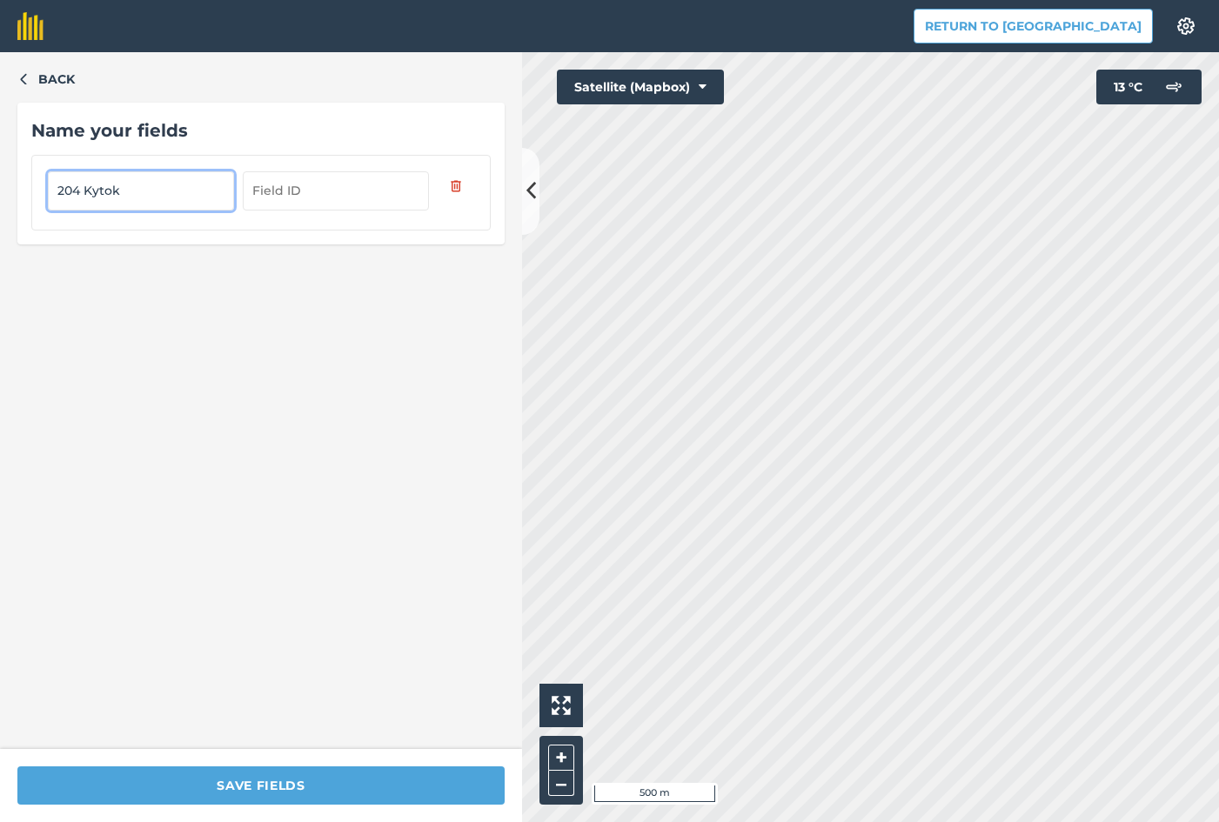
type input "204 Kytok"
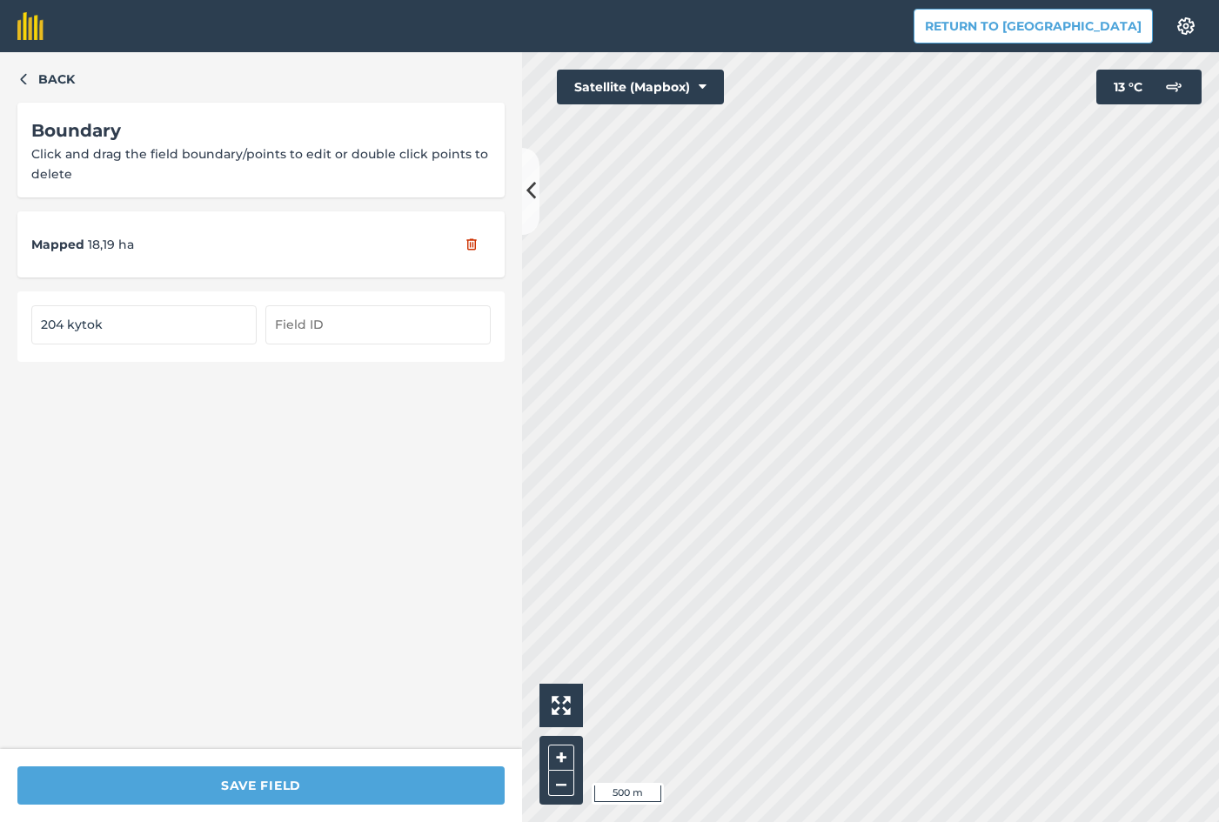
click at [114, 322] on input "204 kytok" at bounding box center [143, 324] width 225 height 38
click at [141, 328] on input "204 kytok R" at bounding box center [143, 324] width 225 height 38
drag, startPoint x: 172, startPoint y: 326, endPoint x: 109, endPoint y: 324, distance: 63.5
click at [109, 324] on input "204 kytok Runivs" at bounding box center [143, 324] width 225 height 38
type input "204 kytok vid Nestere"
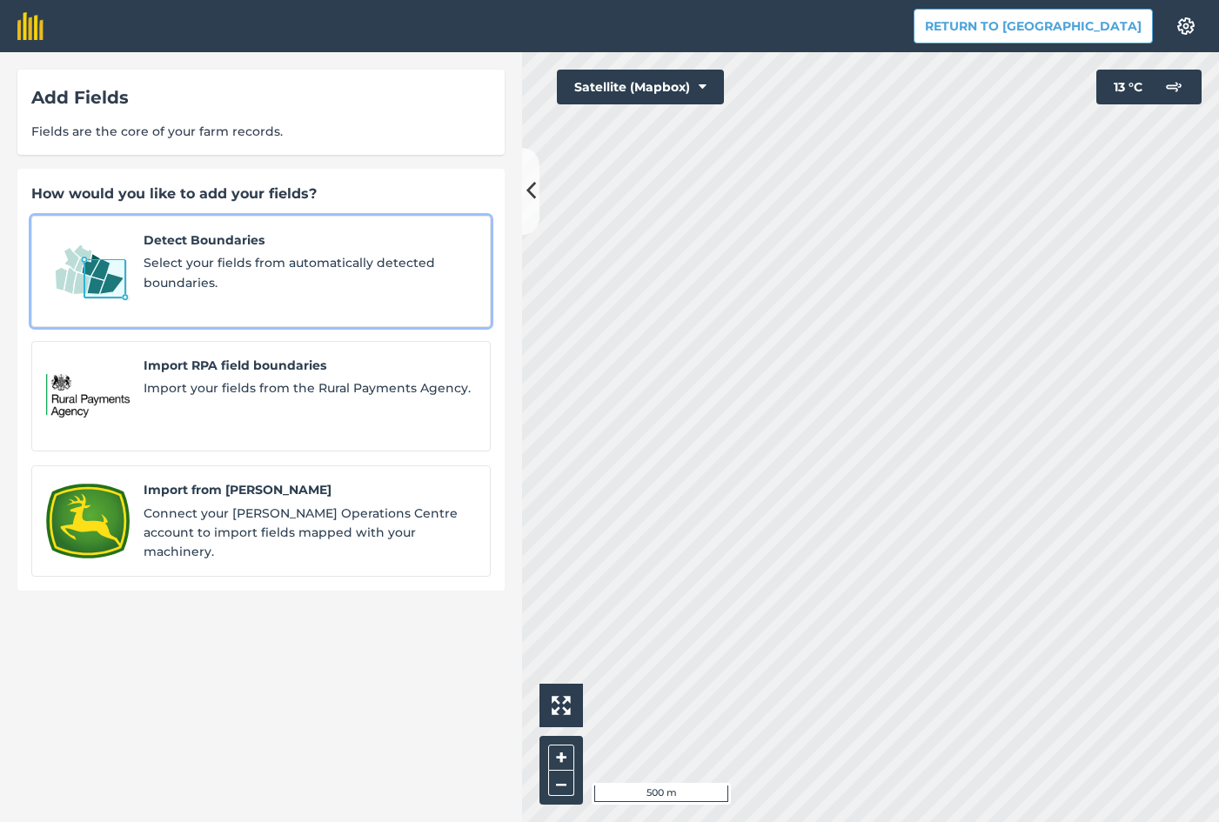
click at [144, 263] on span "Select your fields from automatically detected boundaries." at bounding box center [310, 272] width 332 height 39
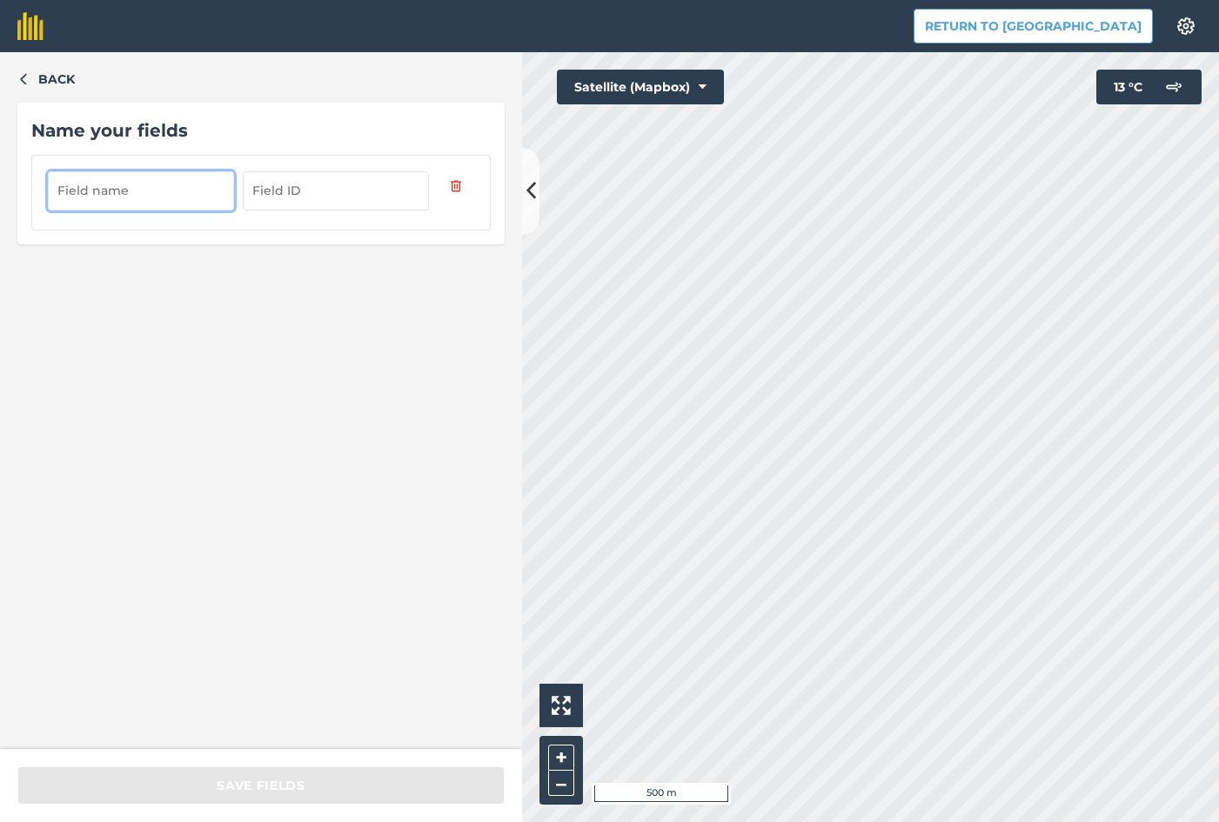
click at [139, 187] on input "text" at bounding box center [141, 190] width 186 height 38
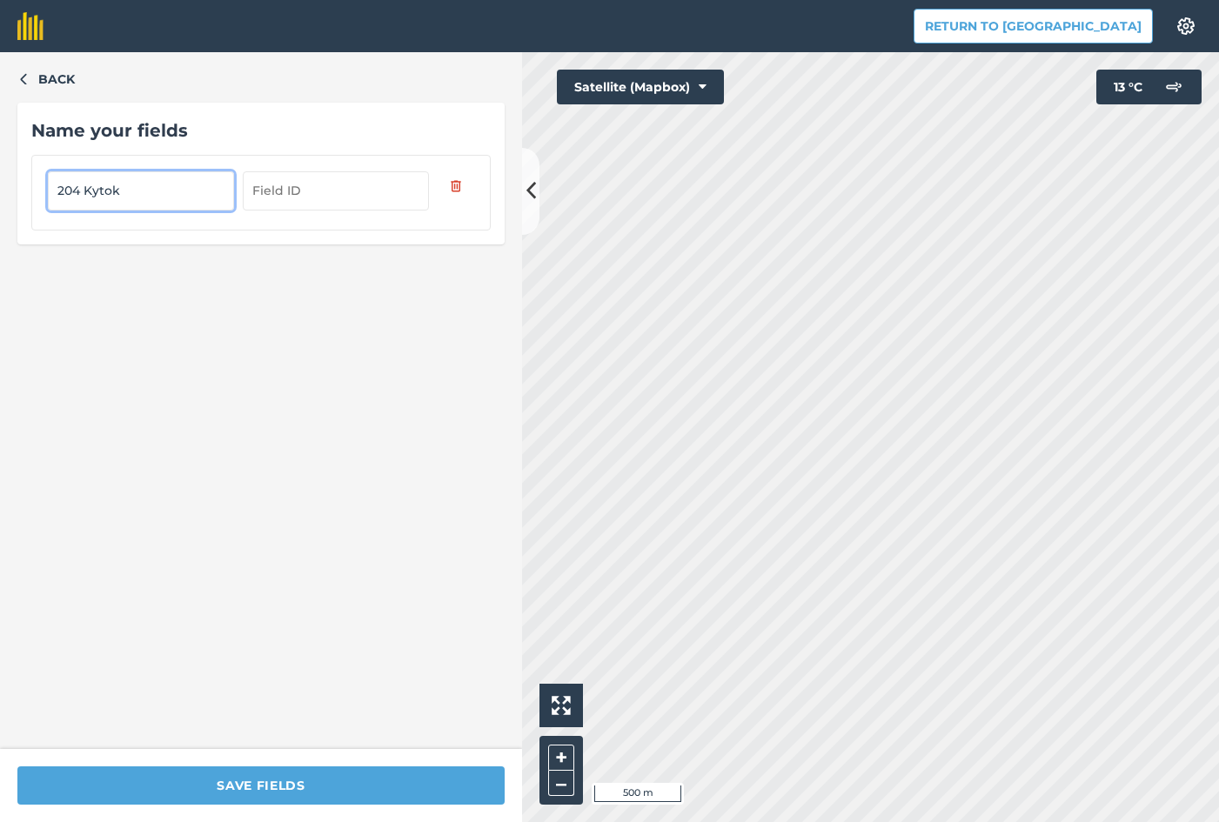
type input "204 Kytok"
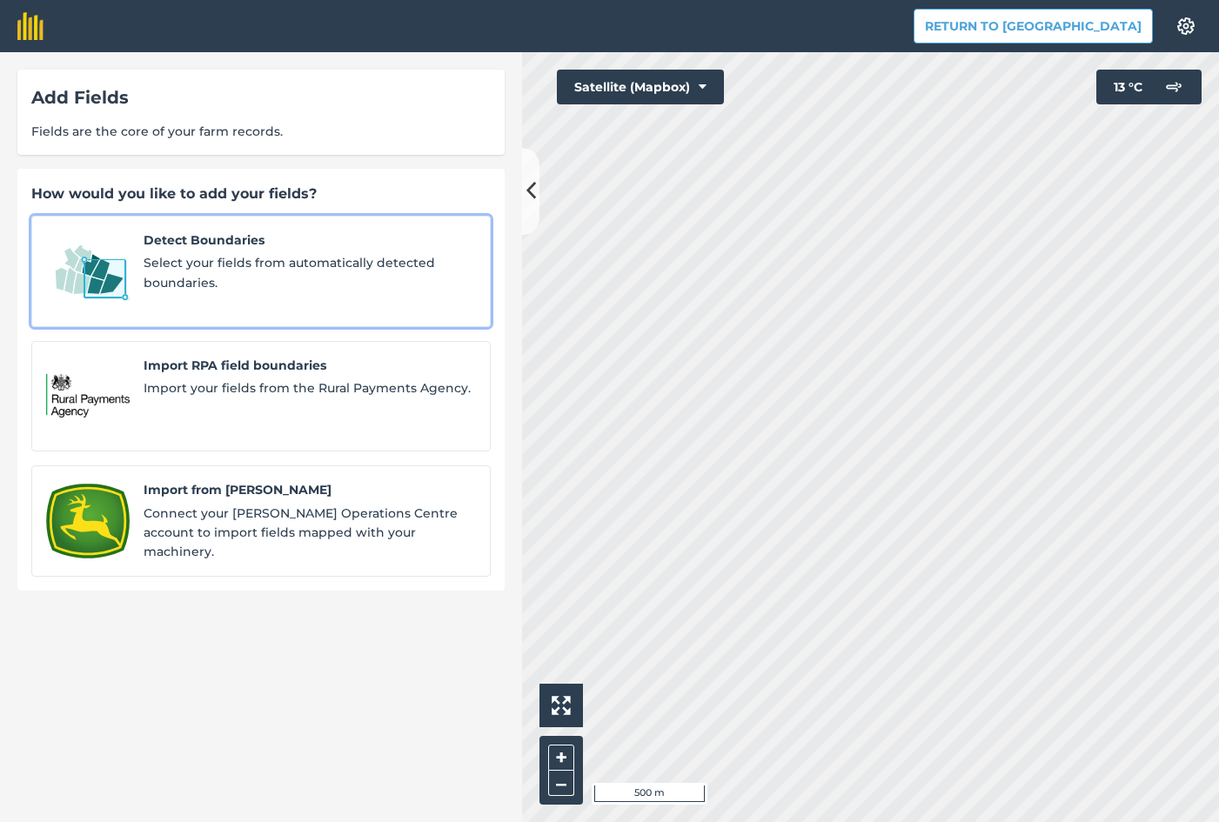
click at [198, 251] on div "Detect Boundaries Select your fields from automatically detected boundaries." at bounding box center [310, 272] width 332 height 82
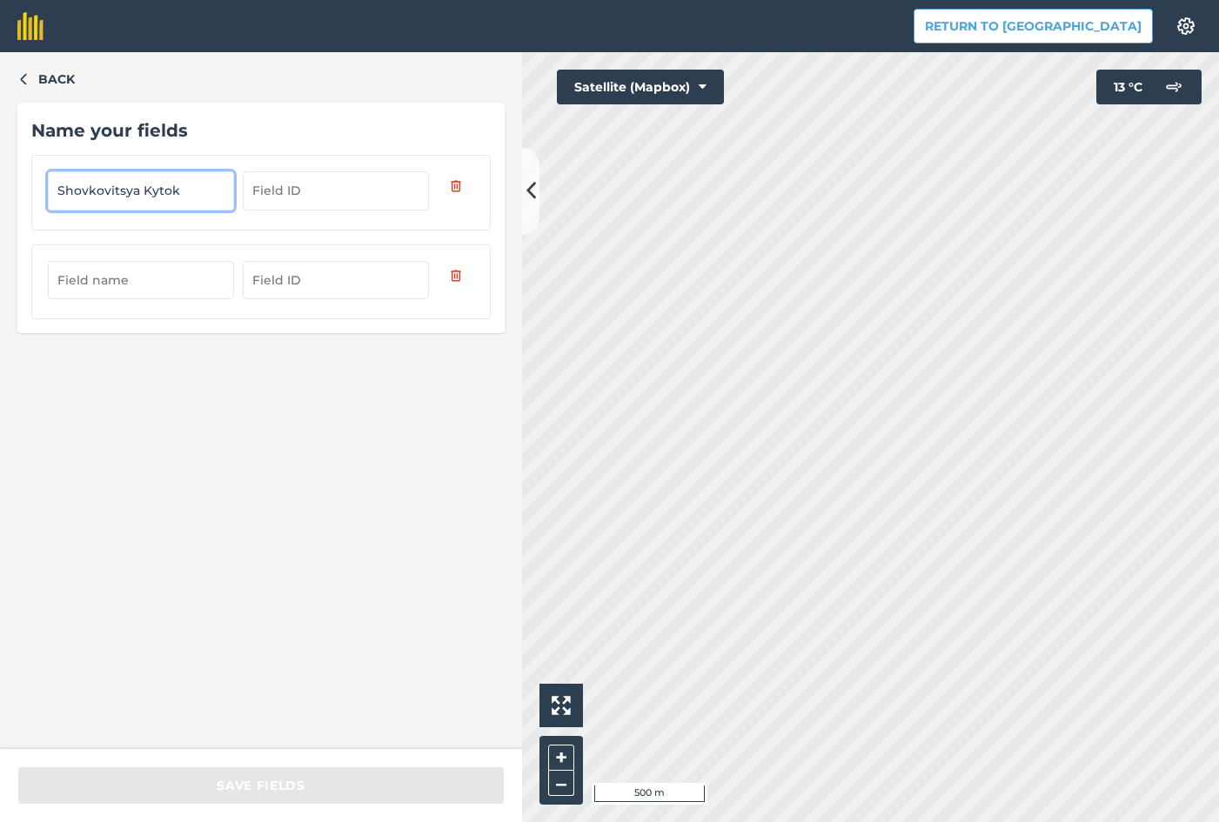
type input "Shovkovitsya Kytok"
click at [131, 275] on input "text" at bounding box center [141, 280] width 186 height 38
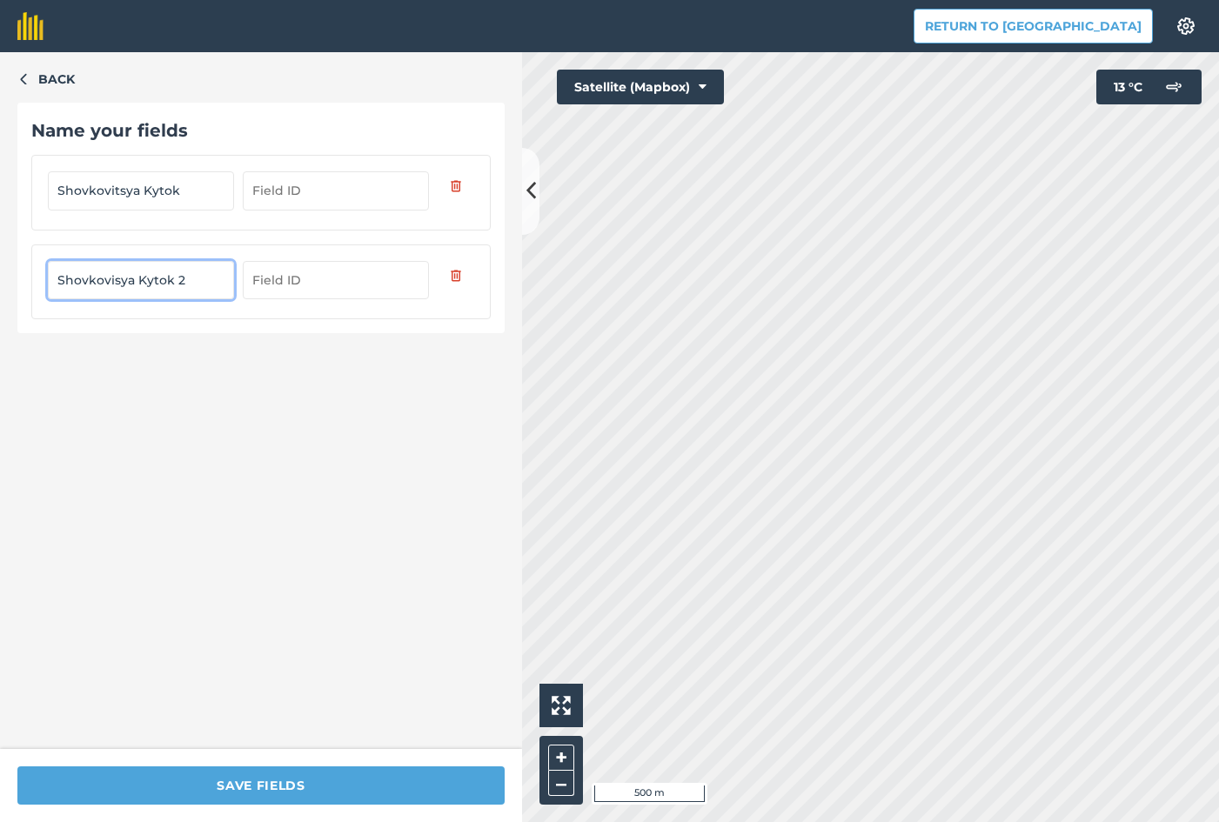
type input "Shovkovisya Kytok 2"
click at [424, 504] on div "Back Name your fields Shovkovitsya Kytok Shovkovisya Kytok 2" at bounding box center [261, 400] width 522 height 697
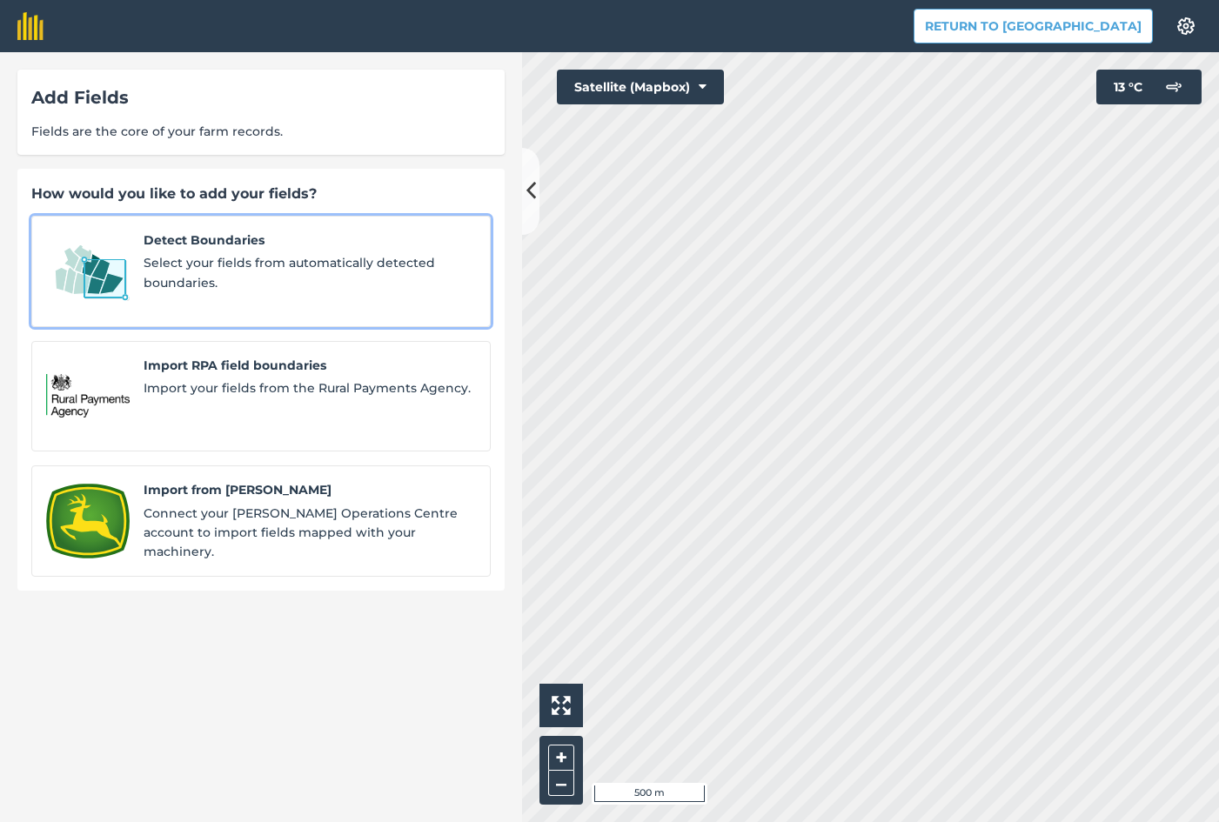
click at [209, 248] on span "Detect Boundaries" at bounding box center [310, 240] width 332 height 19
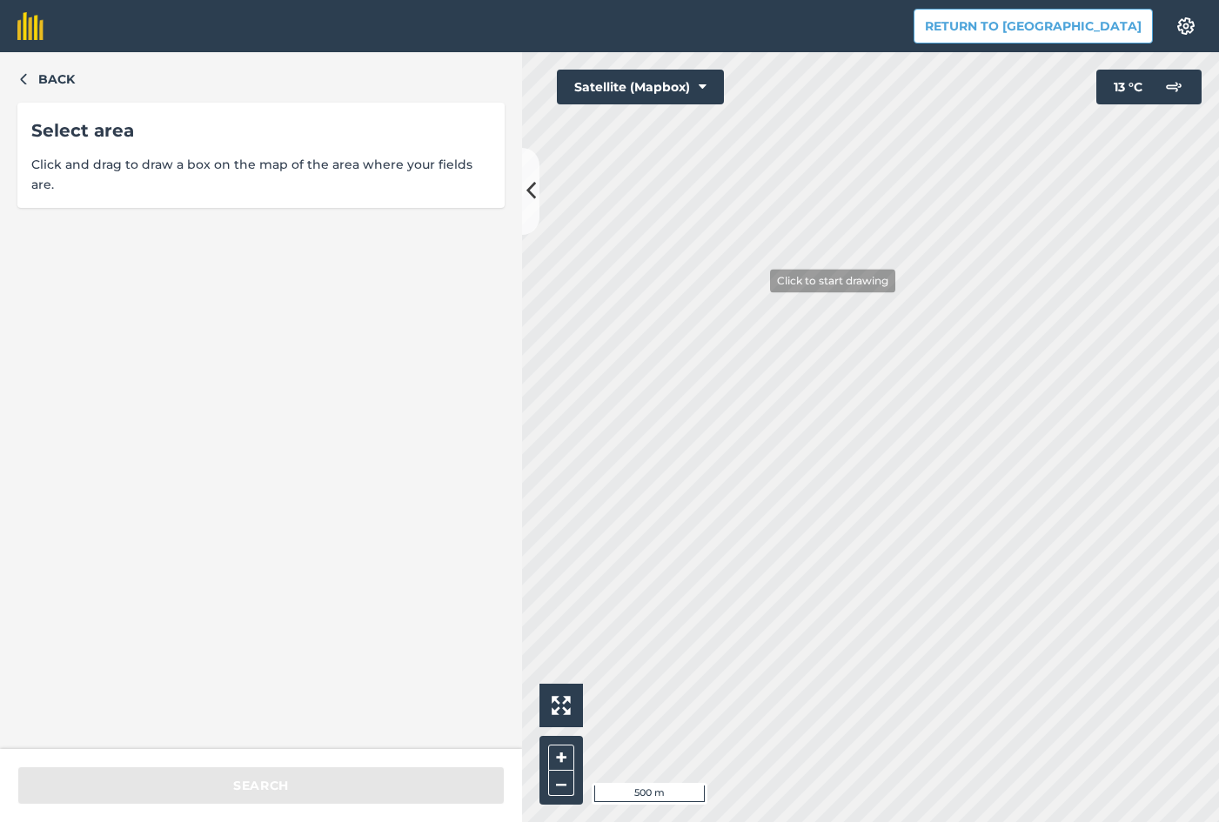
click at [756, 281] on div "Click to start drawing i 500 m + –" at bounding box center [870, 437] width 697 height 770
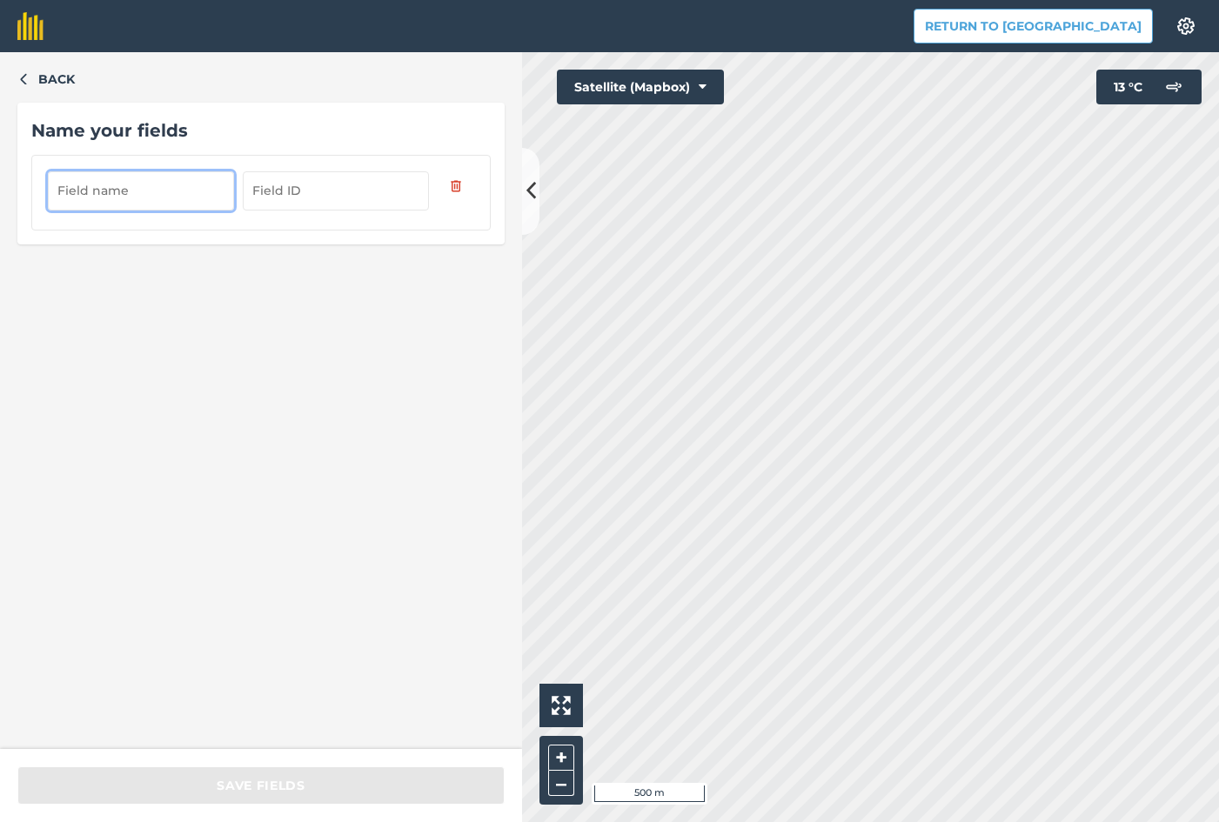
click at [137, 196] on input "text" at bounding box center [141, 190] width 186 height 38
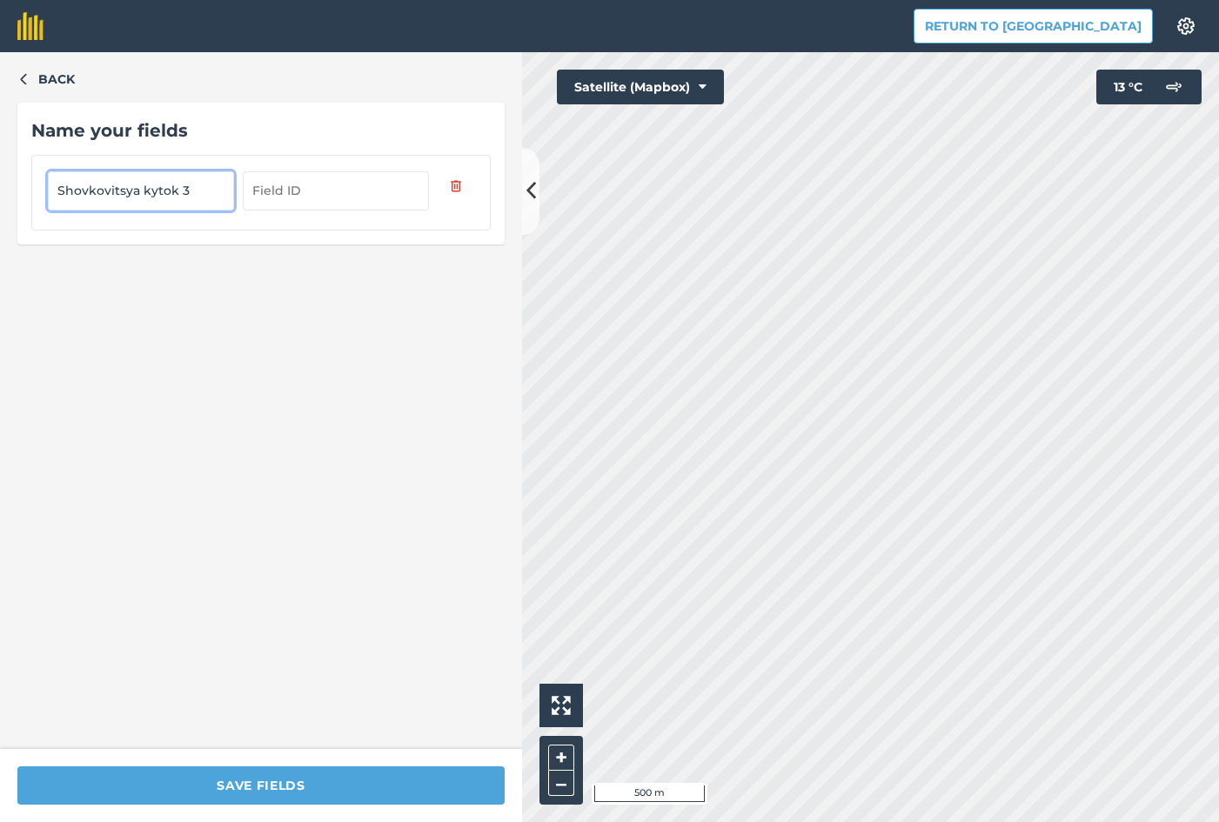
type input "Shovkovitsya kytok 3"
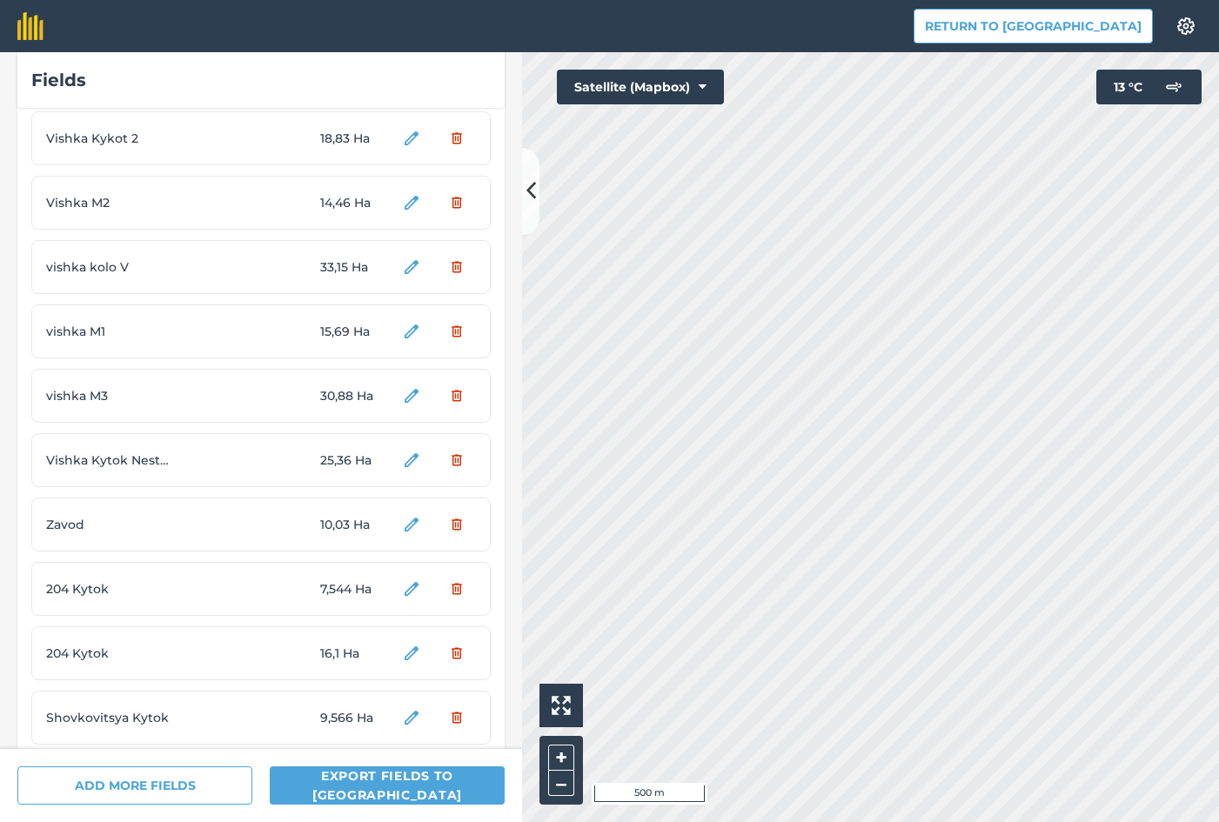
scroll to position [435, 0]
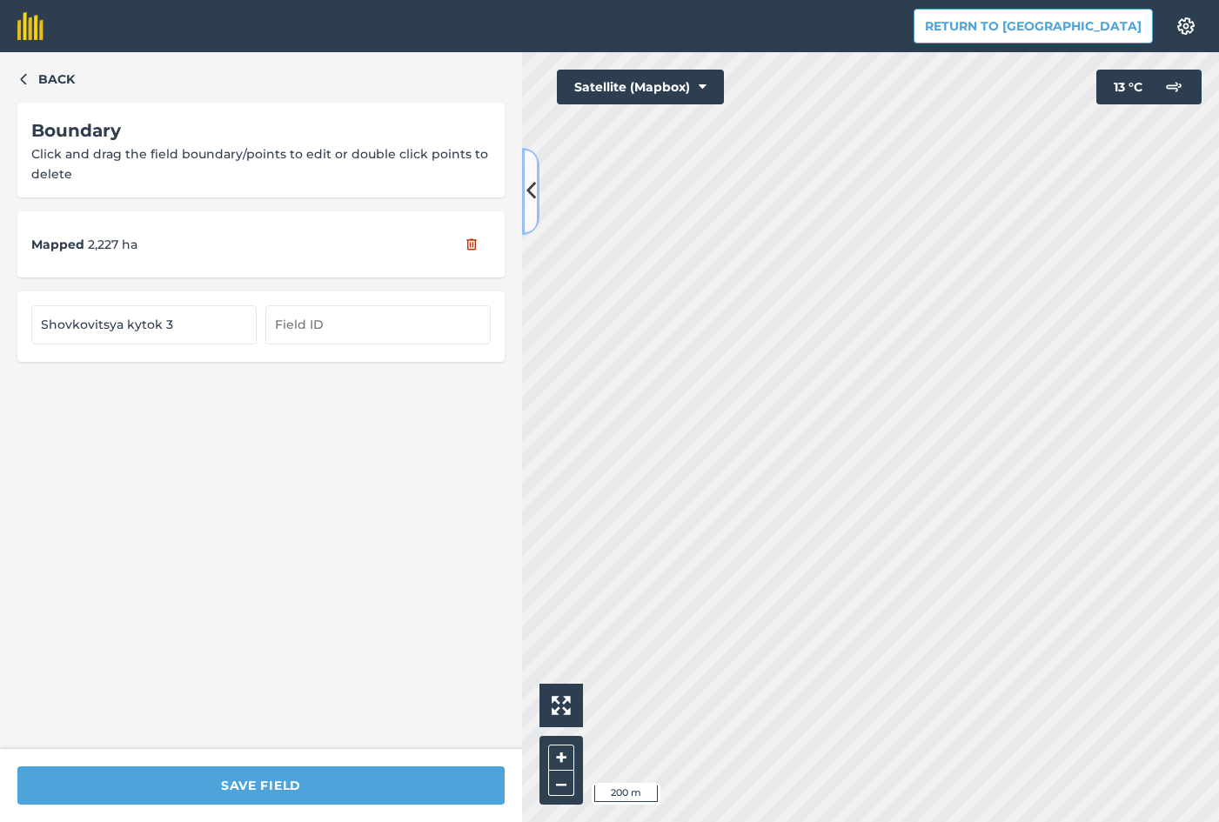
click at [535, 191] on icon at bounding box center [531, 191] width 10 height 30
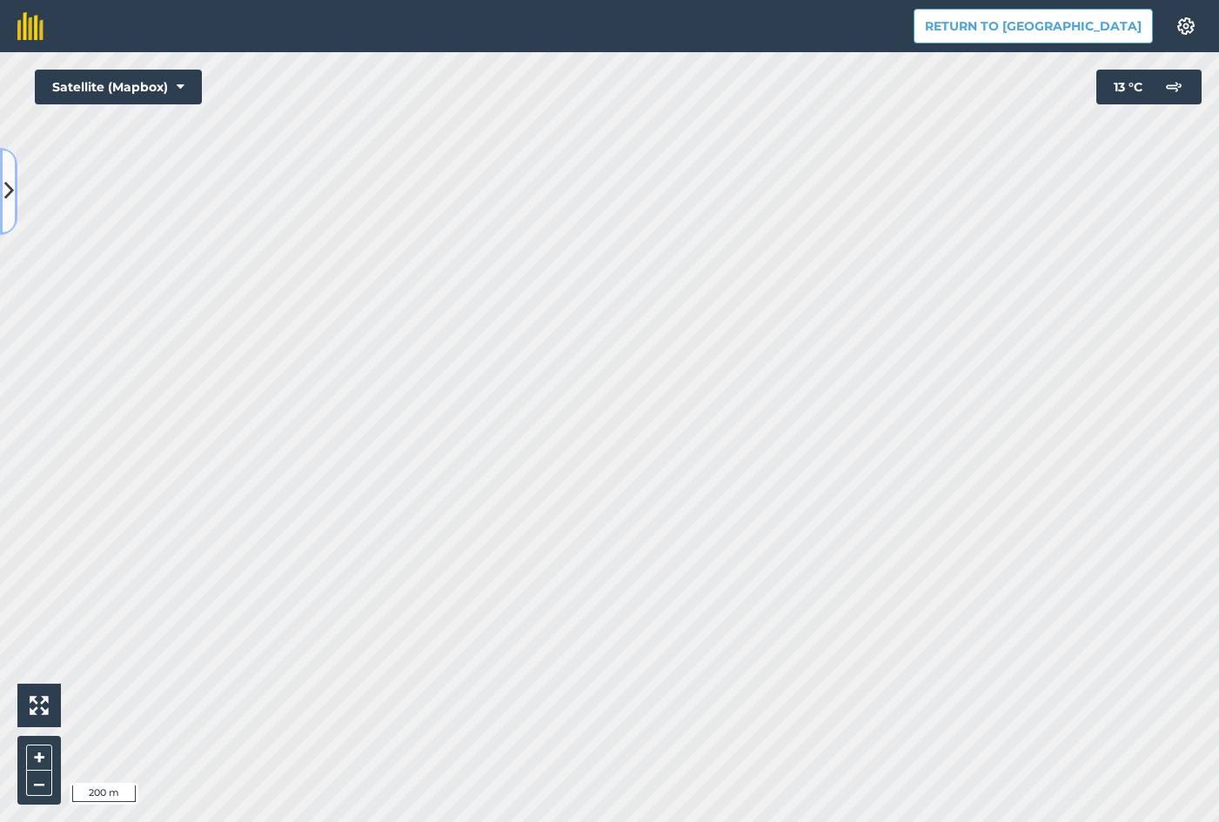
click at [15, 191] on button at bounding box center [8, 191] width 17 height 87
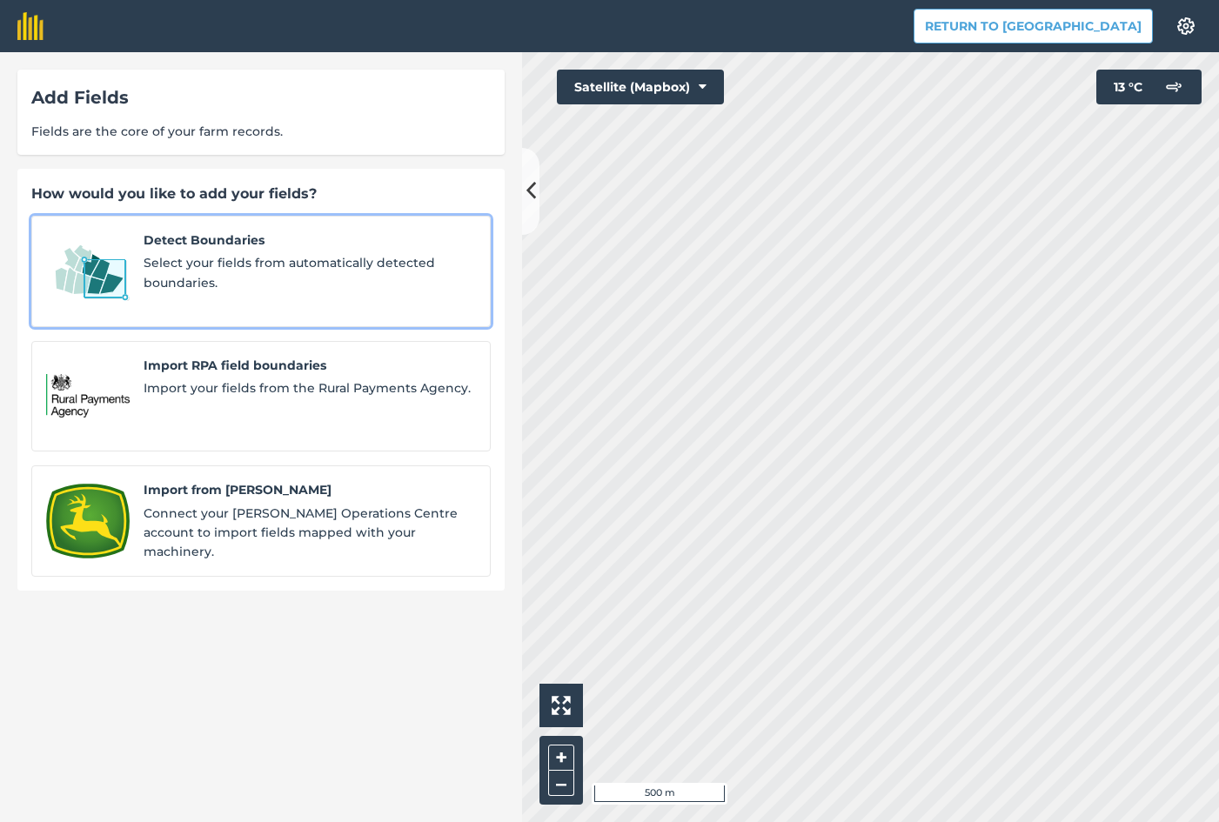
click at [114, 272] on img at bounding box center [88, 272] width 84 height 82
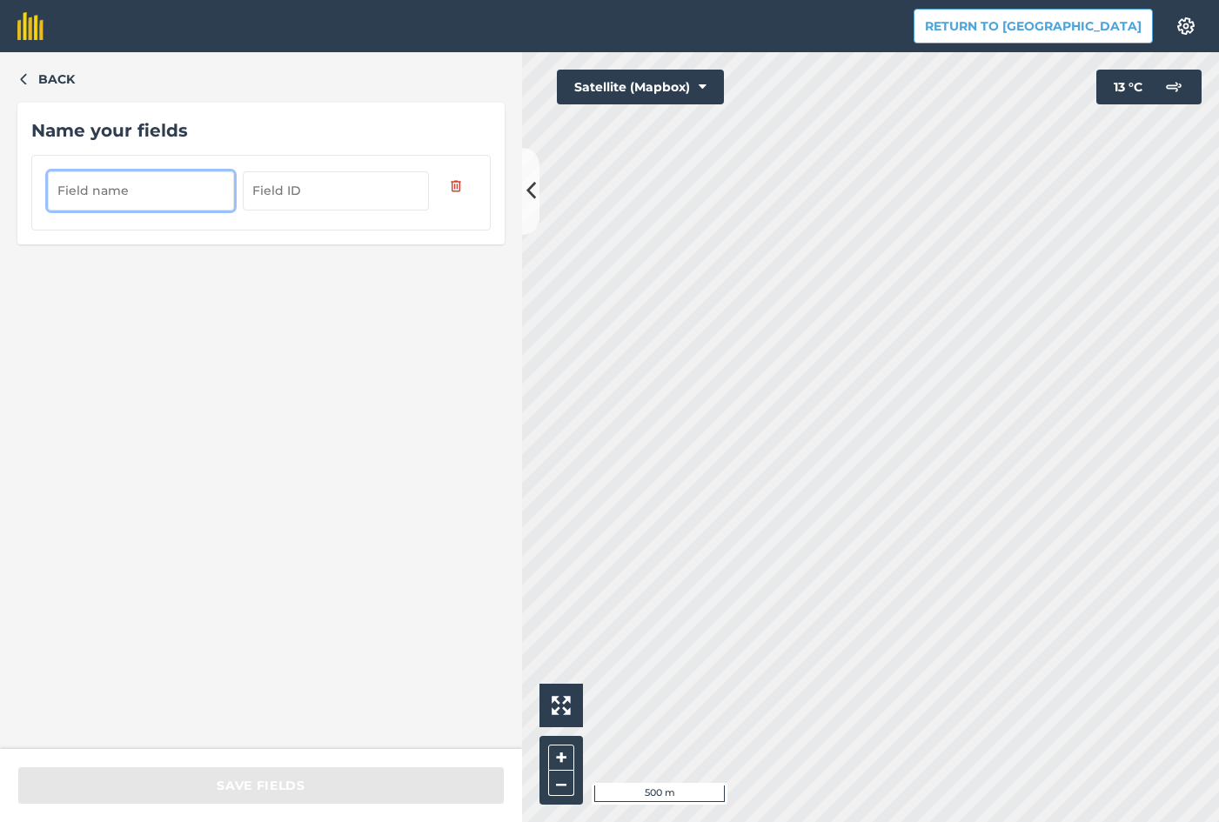
click at [90, 182] on input "text" at bounding box center [141, 190] width 186 height 38
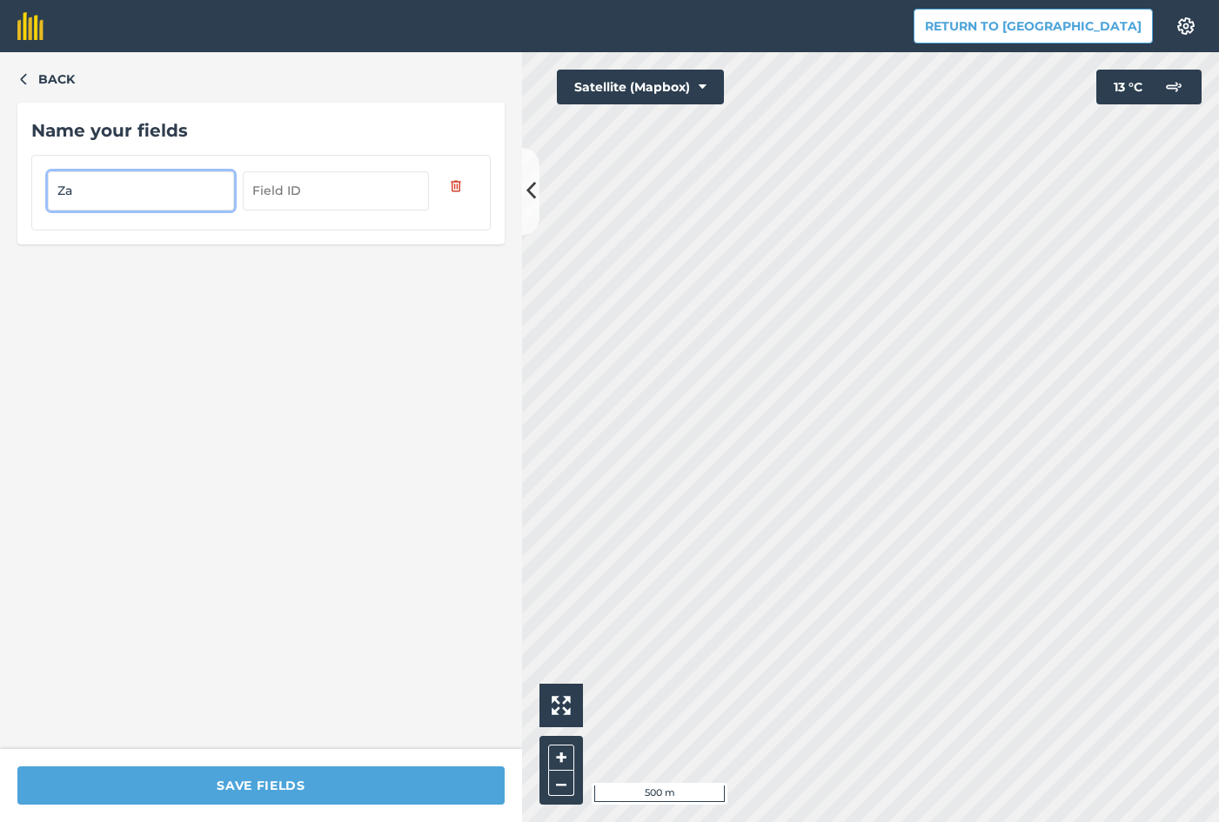
type input "Z"
type input "Holovky"
